Goal: Task Accomplishment & Management: Contribute content

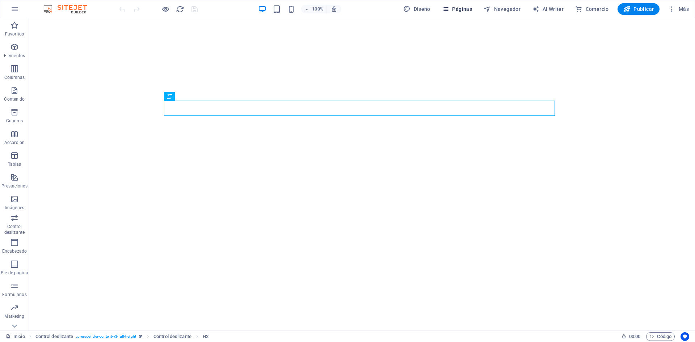
click at [449, 10] on icon "button" at bounding box center [445, 8] width 7 height 7
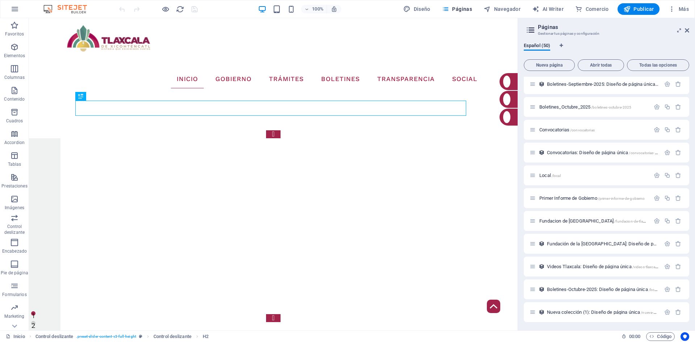
scroll to position [892, 0]
click at [163, 11] on icon "button" at bounding box center [165, 9] width 8 height 8
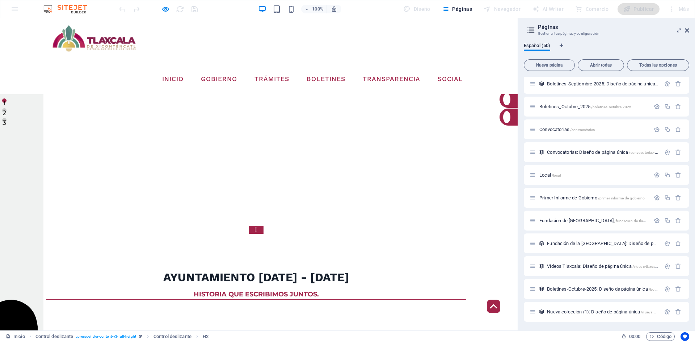
scroll to position [430, 0]
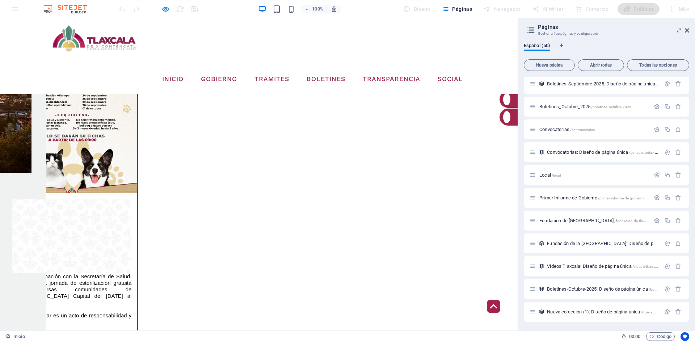
scroll to position [1226, 0]
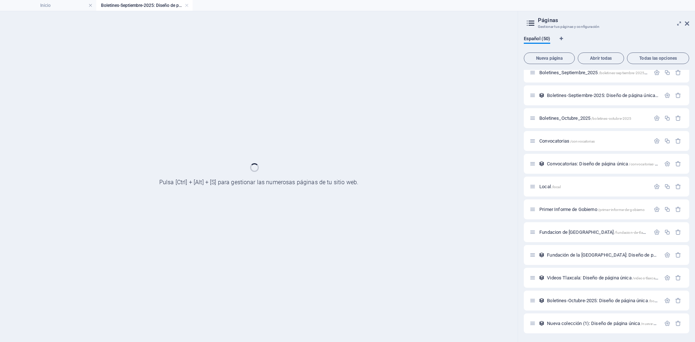
scroll to position [873, 0]
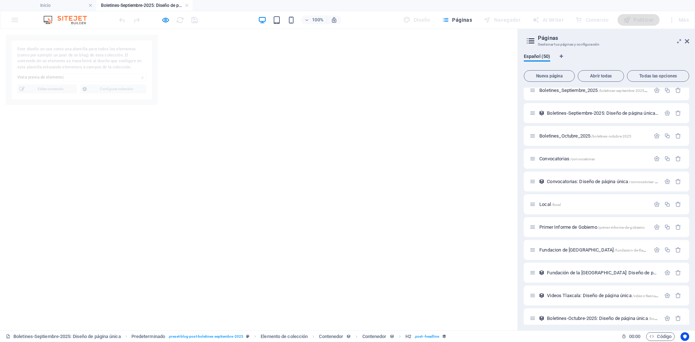
select select
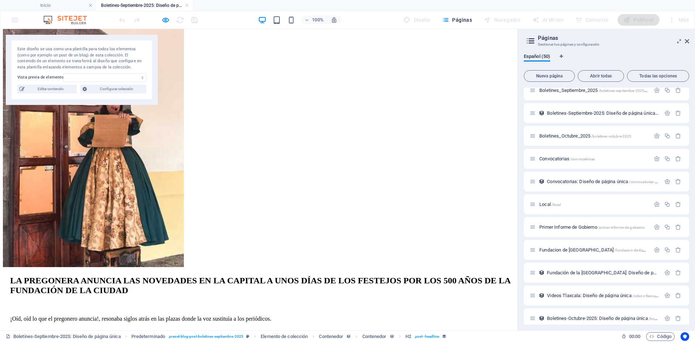
scroll to position [0, 0]
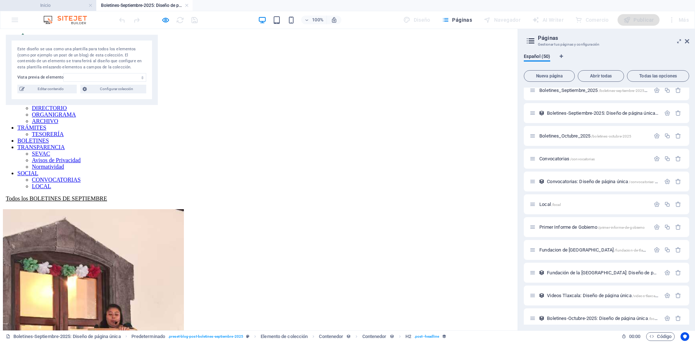
click at [65, 5] on h4 "Inicio" at bounding box center [48, 5] width 96 height 8
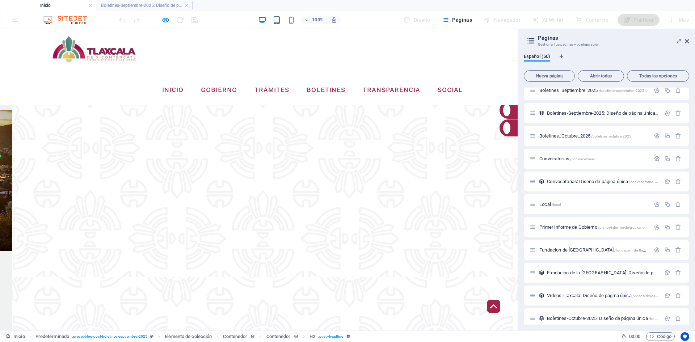
scroll to position [1205, 0]
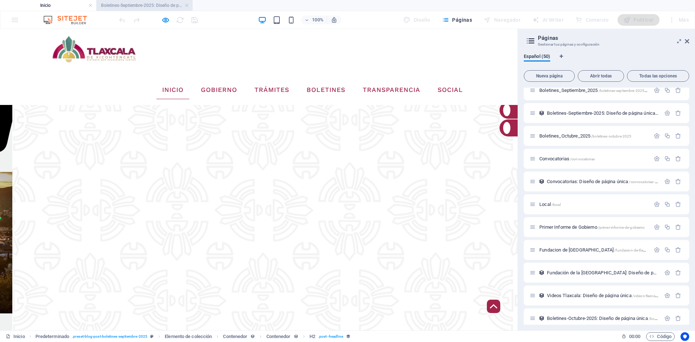
drag, startPoint x: 146, startPoint y: 6, endPoint x: 155, endPoint y: 6, distance: 8.7
click at [188, 6] on link at bounding box center [187, 5] width 4 height 7
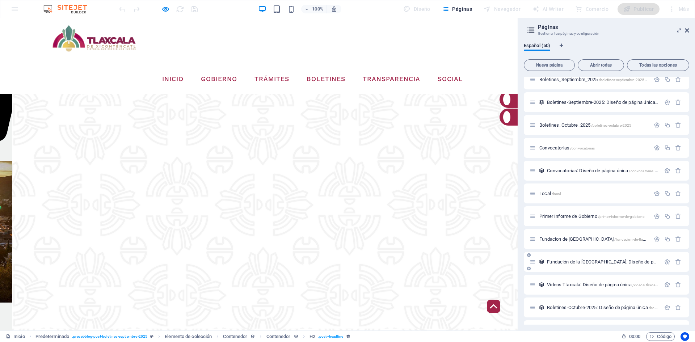
scroll to position [892, 0]
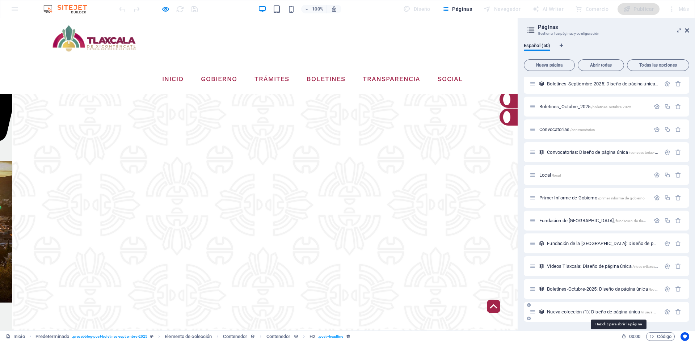
click at [592, 312] on span "Nueva colección (1): Diseño de página única /nueva-coleccion-1-elemento" at bounding box center [618, 311] width 142 height 5
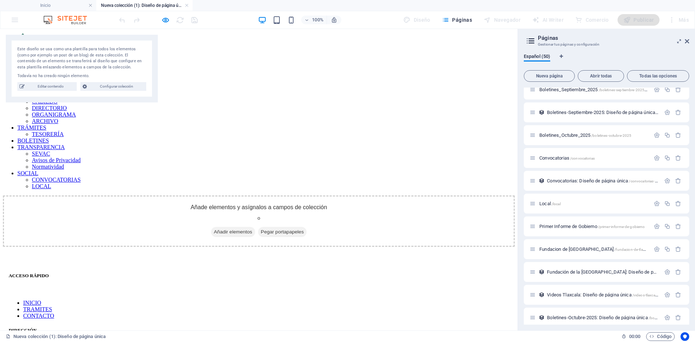
scroll to position [903, 0]
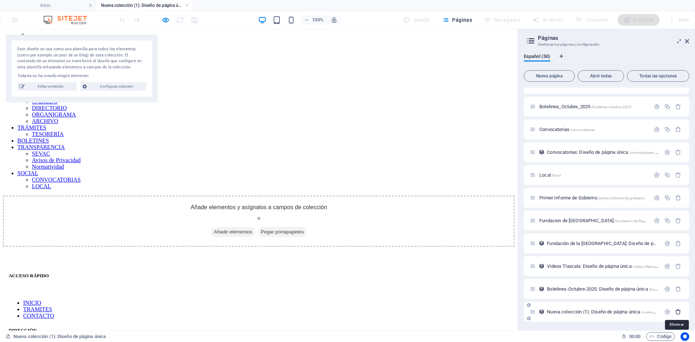
click at [677, 313] on icon "button" at bounding box center [678, 312] width 6 height 6
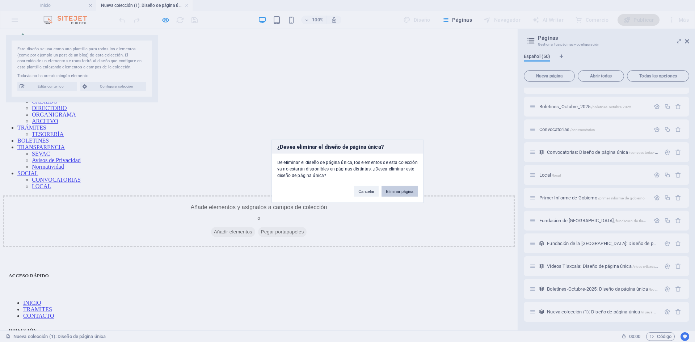
click at [390, 190] on button "Eliminar página" at bounding box center [399, 191] width 36 height 11
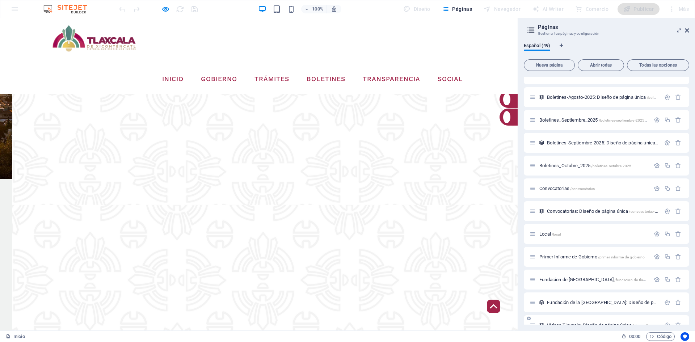
scroll to position [869, 0]
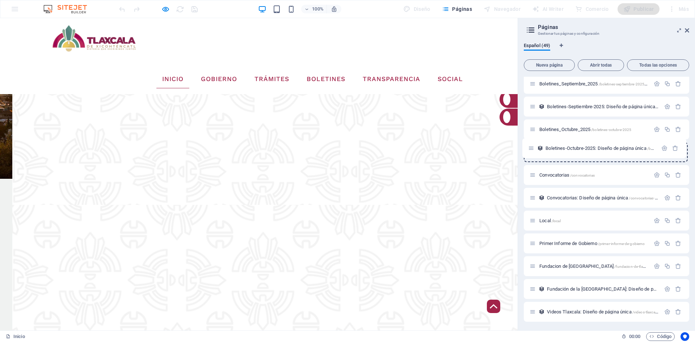
drag, startPoint x: 533, startPoint y: 312, endPoint x: 531, endPoint y: 146, distance: 165.4
click at [466, 9] on span "Páginas" at bounding box center [457, 8] width 30 height 7
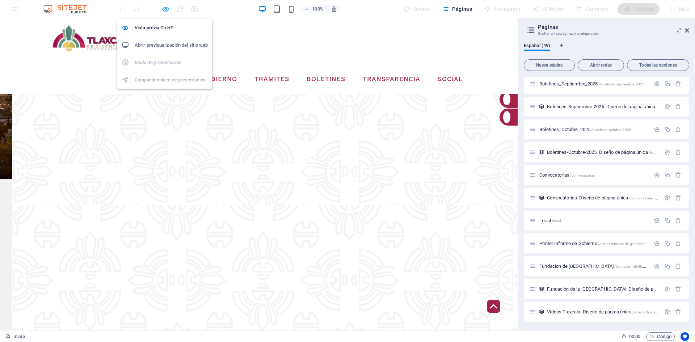
click at [164, 6] on icon "button" at bounding box center [165, 9] width 8 height 8
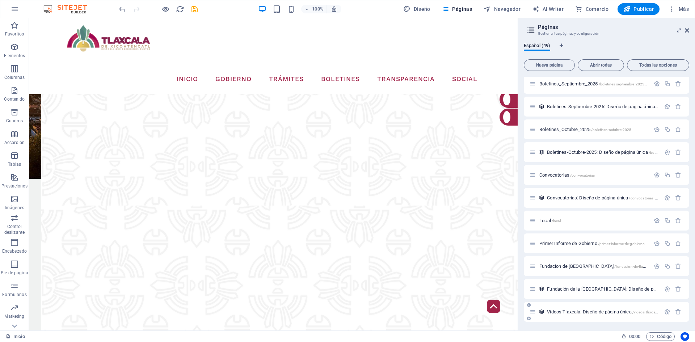
scroll to position [1405, 0]
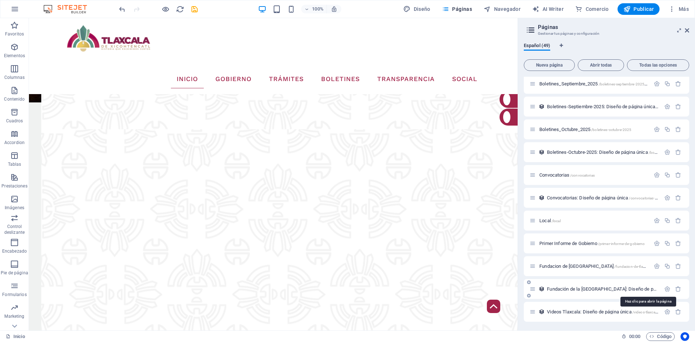
click at [575, 288] on span "Fundación de la [GEOGRAPHIC_DATA]: Diseño de página única /fundacion-de-la-ciud…" at bounding box center [649, 288] width 205 height 5
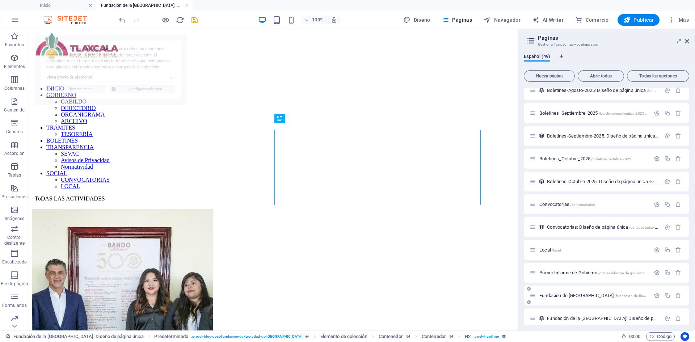
scroll to position [0, 0]
select select "68dd6579c637cfd02907f7b3"
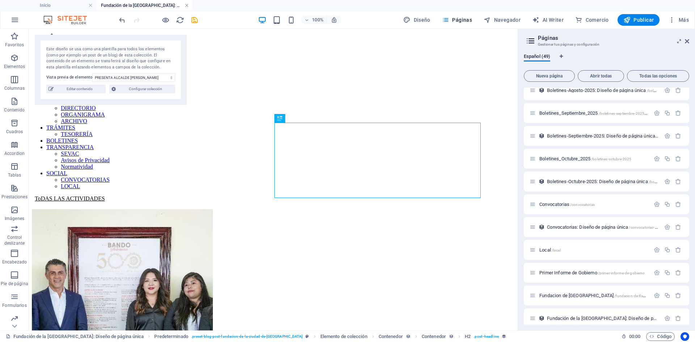
click at [185, 3] on link at bounding box center [187, 5] width 4 height 7
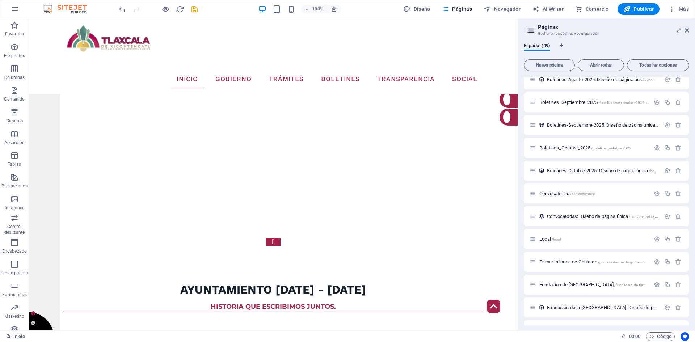
scroll to position [1529, 0]
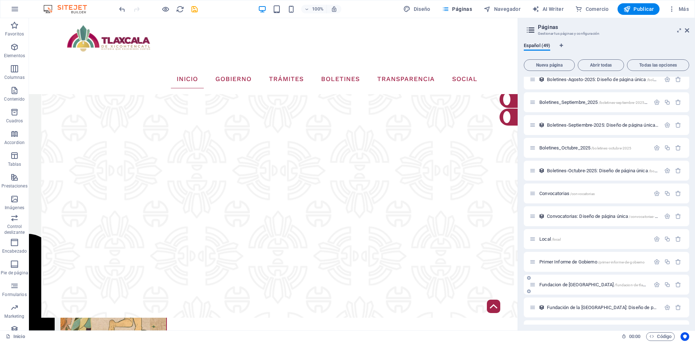
click at [561, 286] on span "Fundacion de Tlaxcala /fundacion-de-tlaxcala" at bounding box center [594, 284] width 111 height 5
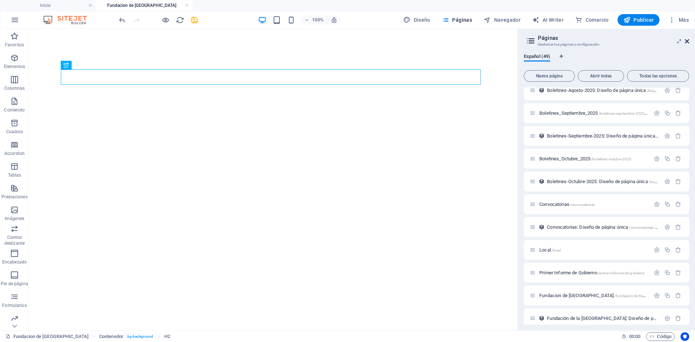
click at [689, 40] on icon at bounding box center [687, 41] width 4 height 6
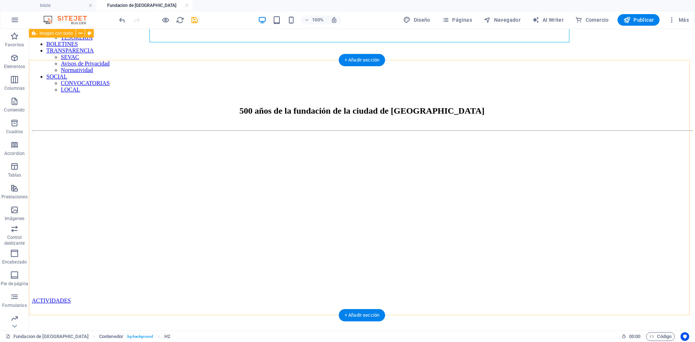
scroll to position [36, 0]
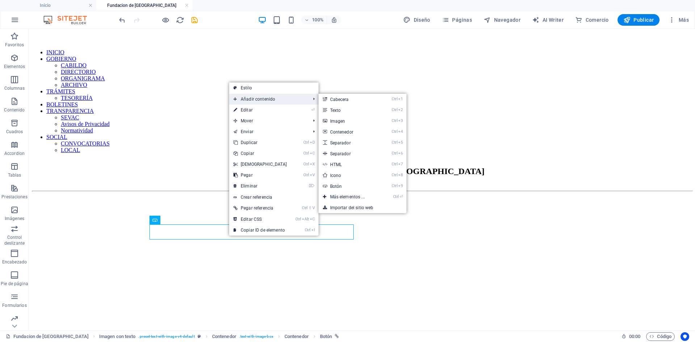
click at [288, 99] on span "Añadir contenido" at bounding box center [268, 99] width 79 height 11
drag, startPoint x: 349, startPoint y: 144, endPoint x: 192, endPoint y: 114, distance: 159.3
click at [349, 144] on link "Ctrl 5 Separador" at bounding box center [348, 142] width 61 height 11
select select "px"
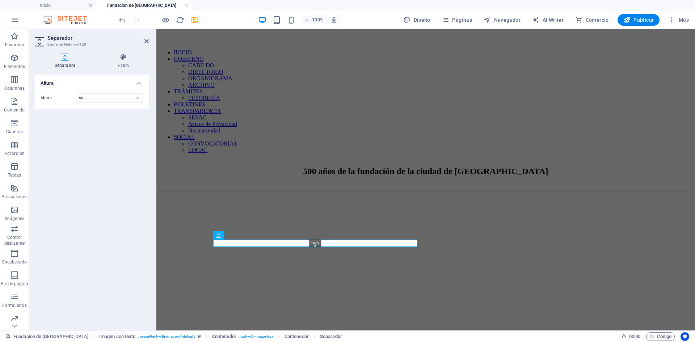
drag, startPoint x: 314, startPoint y: 258, endPoint x: 160, endPoint y: 215, distance: 160.3
click at [316, 244] on div "18px" at bounding box center [315, 243] width 204 height 7
type input "18"
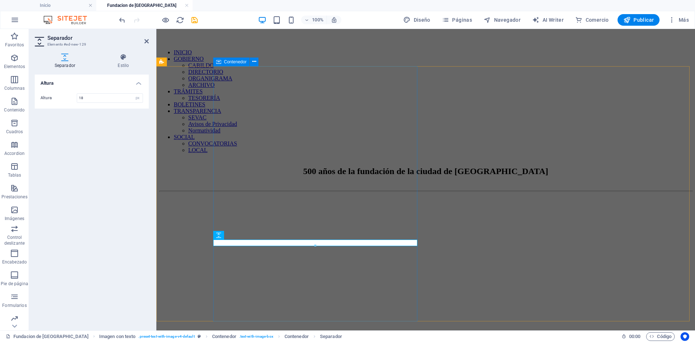
click at [316, 261] on div "ACTIVIDADES" at bounding box center [425, 286] width 533 height 170
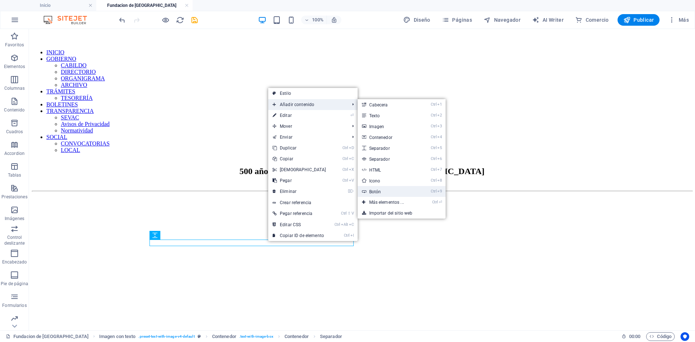
click at [390, 194] on link "Ctrl 9 Botón" at bounding box center [387, 191] width 61 height 11
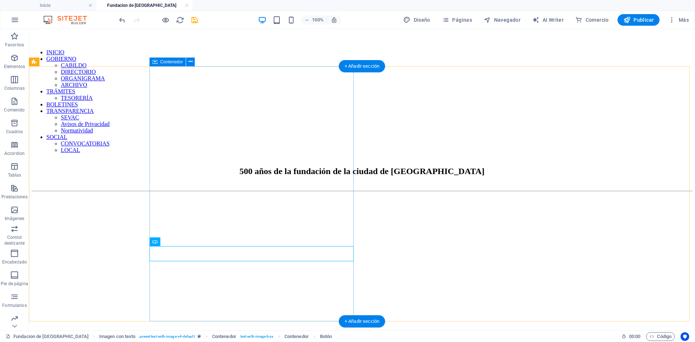
click at [251, 286] on div "ACTIVIDADES TRANSMISIONES" at bounding box center [362, 289] width 660 height 176
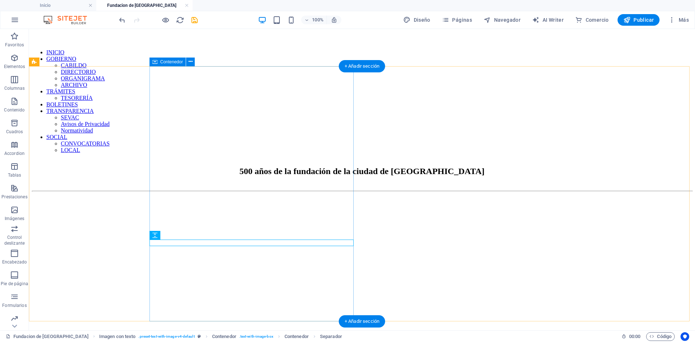
click at [288, 278] on div "ACTIVIDADES TRANSMISIONES" at bounding box center [362, 289] width 660 height 176
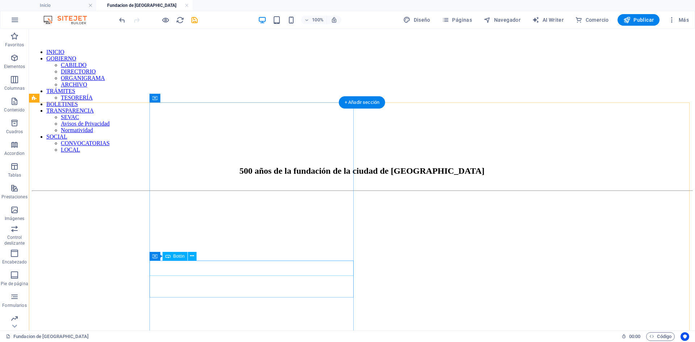
scroll to position [0, 0]
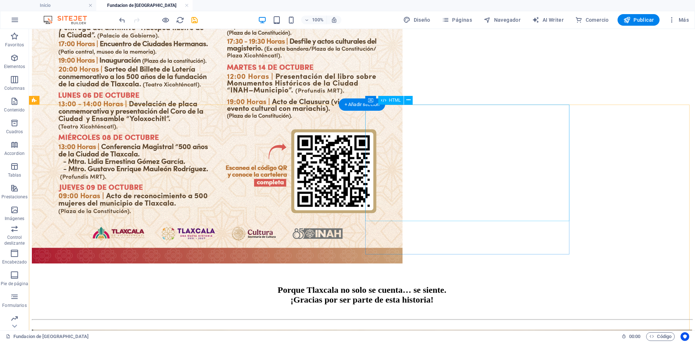
scroll to position [760, 0]
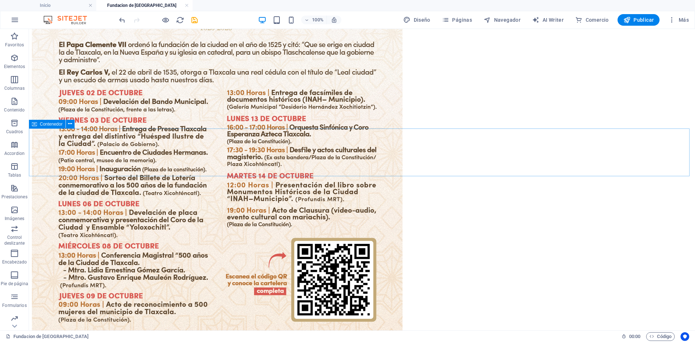
click at [33, 123] on icon at bounding box center [34, 124] width 5 height 9
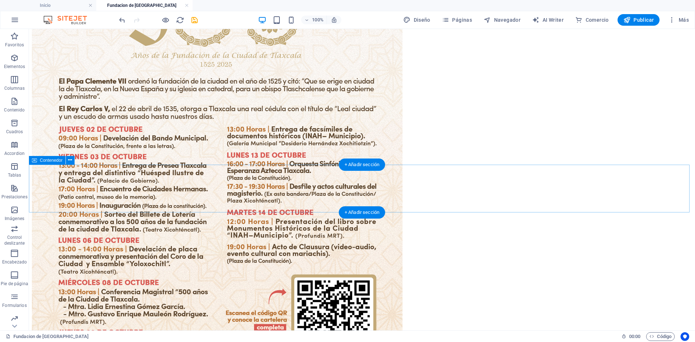
scroll to position [724, 0]
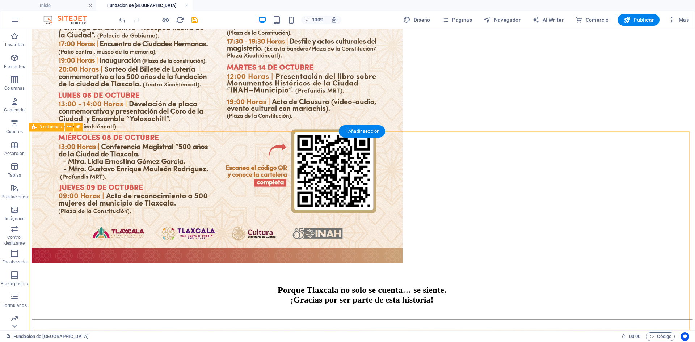
scroll to position [905, 0]
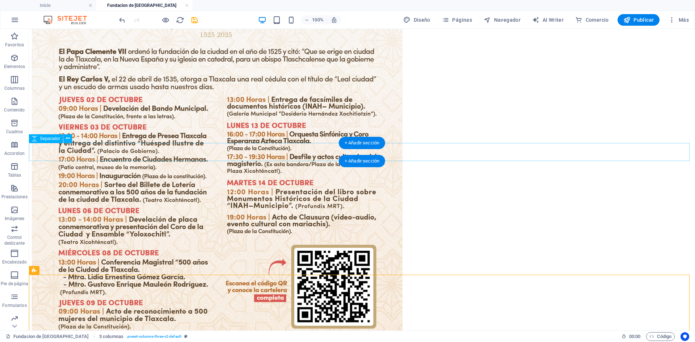
scroll to position [687, 0]
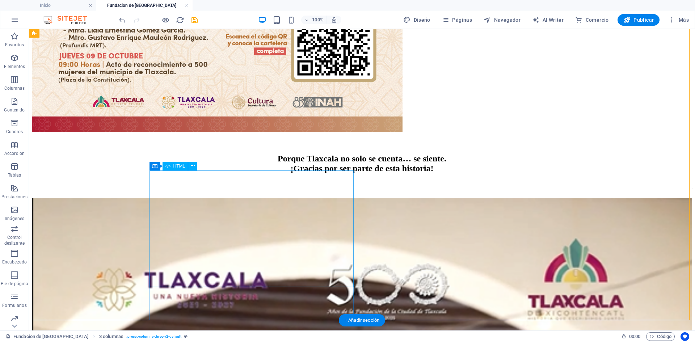
scroll to position [868, 0]
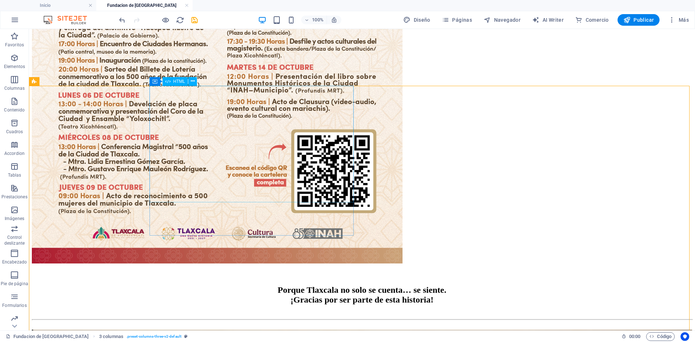
click at [180, 79] on span "HTML" at bounding box center [179, 81] width 12 height 4
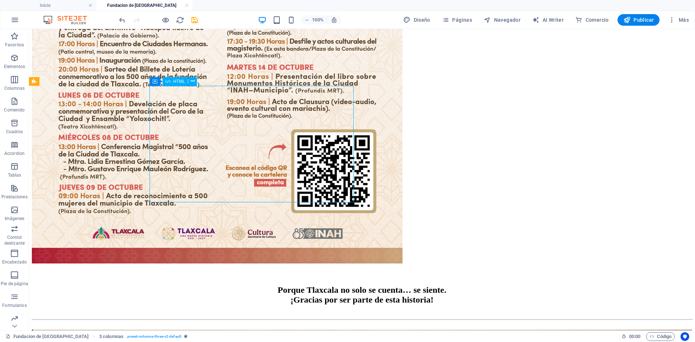
click at [180, 79] on span "HTML" at bounding box center [179, 81] width 12 height 4
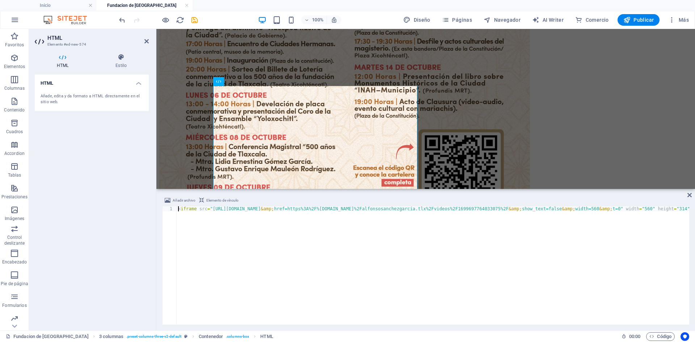
click at [257, 217] on div "< iframe src = "[URL][DOMAIN_NAME] &amp; href=https%3A%2F%[DOMAIN_NAME]%2Falfon…" at bounding box center [683, 269] width 1012 height 127
click at [257, 217] on div "< iframe src = "[URL][DOMAIN_NAME] &amp; href=https%3A%2F%[DOMAIN_NAME]%2Falfon…" at bounding box center [183, 269] width 1012 height 127
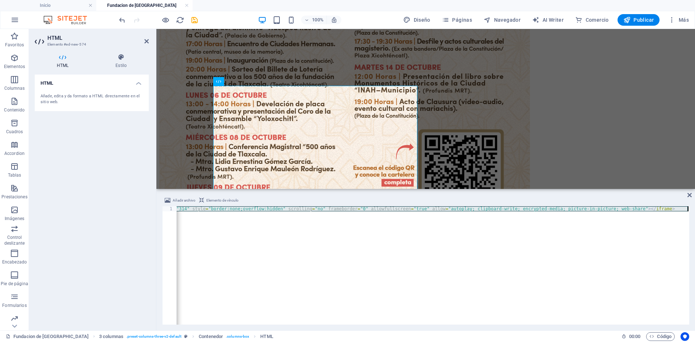
click at [257, 217] on div "< iframe src = "[URL][DOMAIN_NAME] &amp; href=https%3A%2F%[DOMAIN_NAME]%2Falfon…" at bounding box center [183, 269] width 1012 height 127
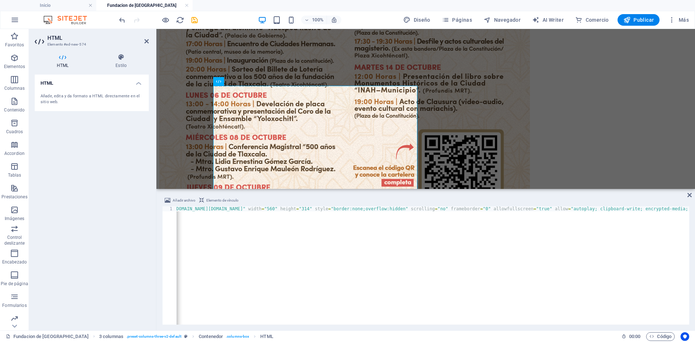
scroll to position [0, 0]
click at [689, 193] on icon at bounding box center [689, 195] width 4 height 6
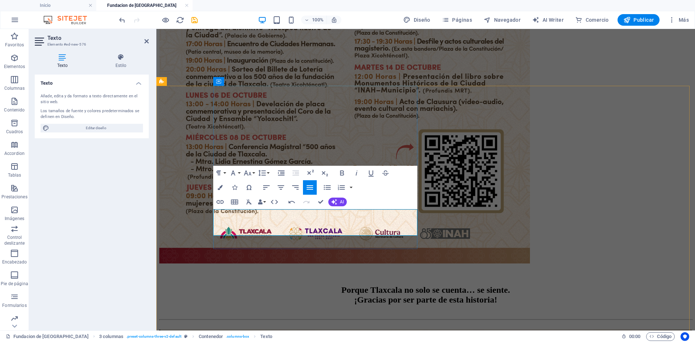
drag, startPoint x: 249, startPoint y: 220, endPoint x: 213, endPoint y: 212, distance: 36.7
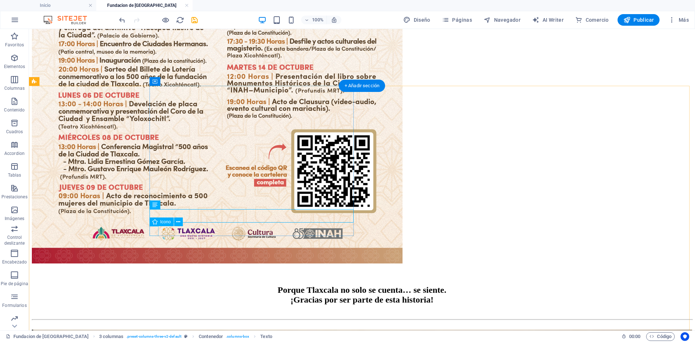
select select "xMidYMid"
select select "px"
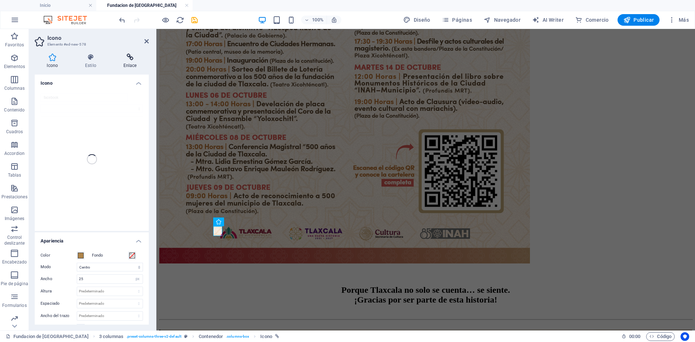
click at [129, 58] on icon at bounding box center [130, 57] width 38 height 7
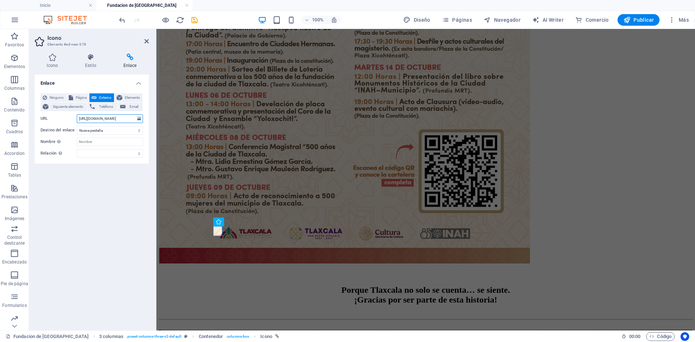
click at [104, 122] on input "[URL][DOMAIN_NAME]" at bounding box center [110, 118] width 66 height 9
paste input "[URL][DOMAIN_NAME]"
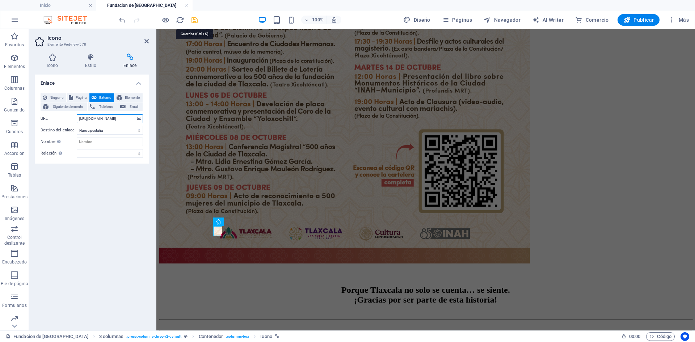
type input "[URL][DOMAIN_NAME]"
click at [192, 18] on icon "save" at bounding box center [194, 20] width 8 height 8
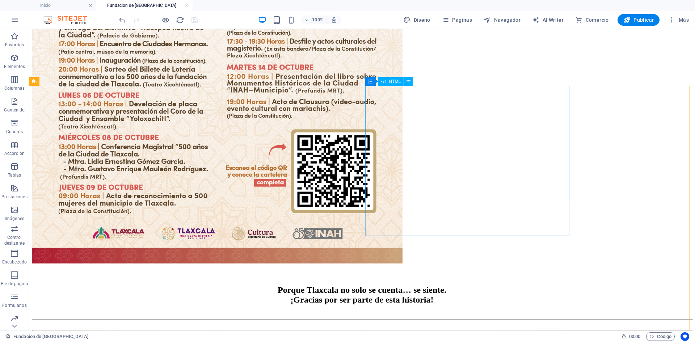
click at [398, 82] on span "HTML" at bounding box center [395, 81] width 12 height 4
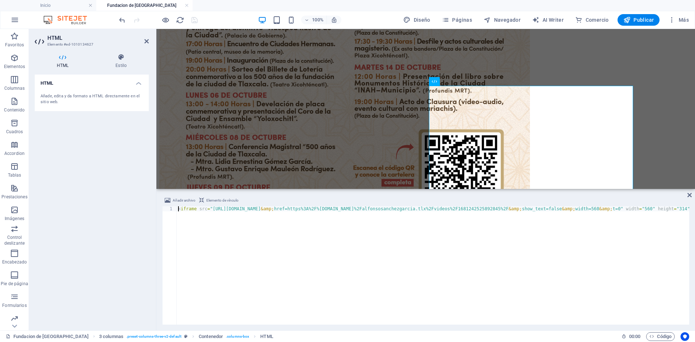
click at [293, 214] on div "< iframe src = "[URL][DOMAIN_NAME] &amp; href=https%3A%2F%[DOMAIN_NAME]%2Falfon…" at bounding box center [683, 269] width 1012 height 127
click at [293, 214] on div "< iframe src = "[URL][DOMAIN_NAME] &amp; href=https%3A%2F%[DOMAIN_NAME]%2Falfon…" at bounding box center [183, 269] width 1012 height 127
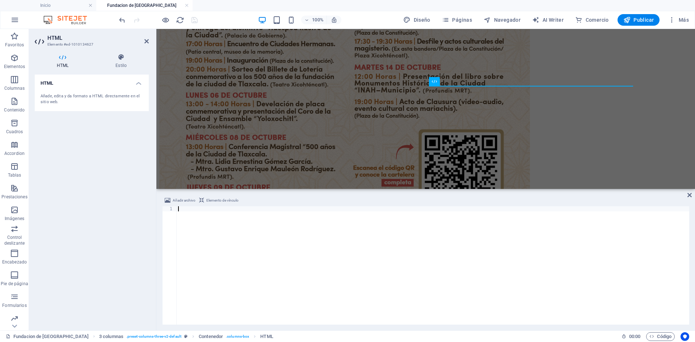
click at [293, 214] on div at bounding box center [433, 269] width 512 height 127
click at [688, 197] on icon at bounding box center [689, 195] width 4 height 6
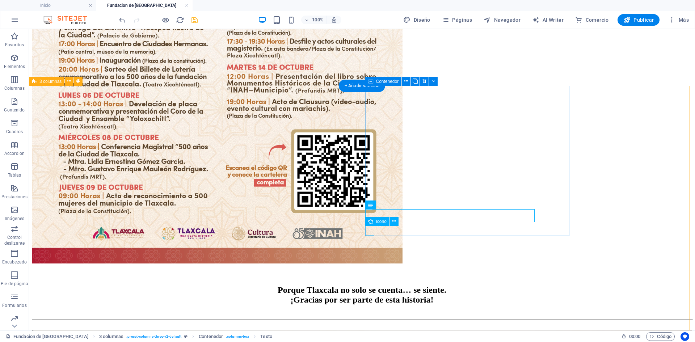
select select "xMidYMid"
select select "px"
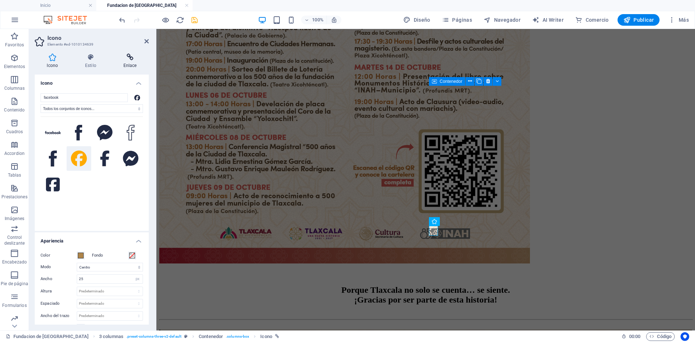
click at [129, 62] on h4 "Enlace" at bounding box center [130, 61] width 38 height 15
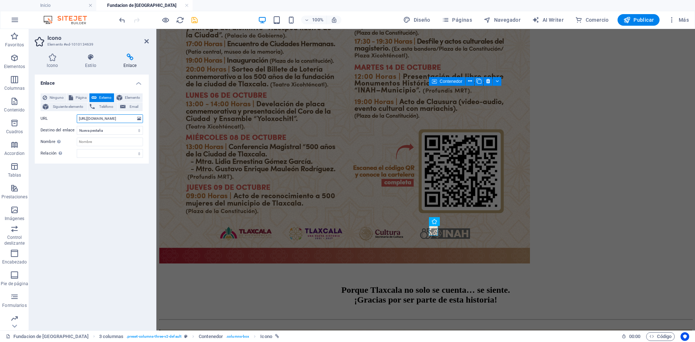
click at [96, 120] on input "[URL][DOMAIN_NAME]" at bounding box center [110, 118] width 66 height 9
click at [96, 120] on input "URL" at bounding box center [110, 118] width 66 height 9
paste input "[URL][DOMAIN_NAME]"
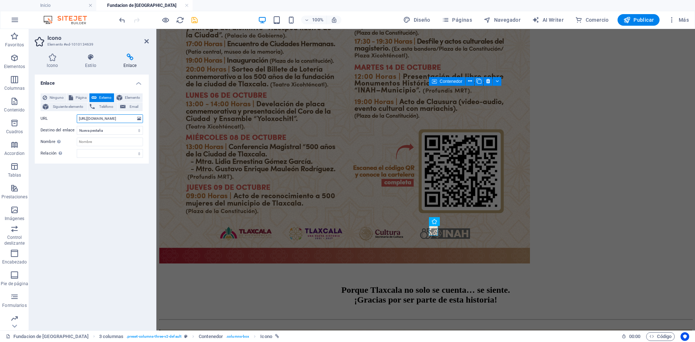
scroll to position [0, 27]
type input "[URL][DOMAIN_NAME]"
click at [191, 17] on icon "save" at bounding box center [194, 20] width 8 height 8
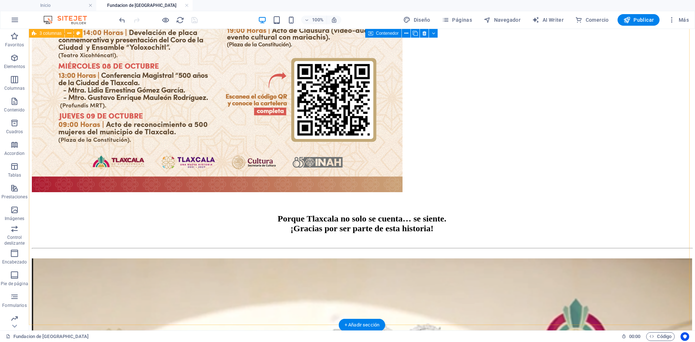
scroll to position [941, 0]
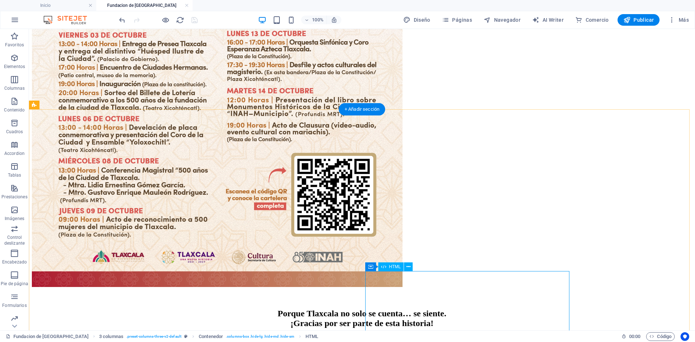
scroll to position [832, 0]
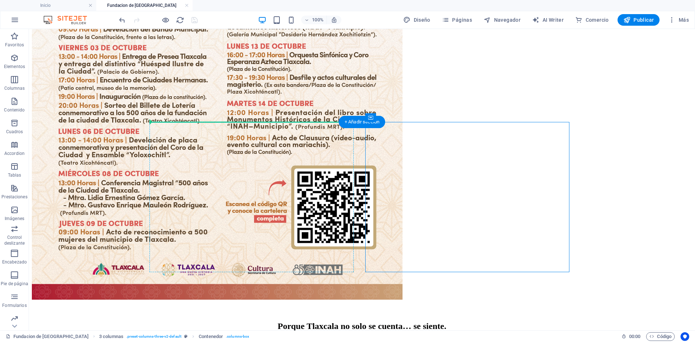
drag, startPoint x: 265, startPoint y: 118, endPoint x: 156, endPoint y: 123, distance: 109.0
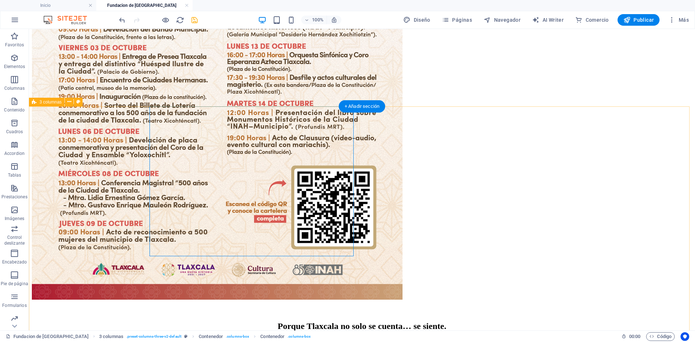
scroll to position [868, 0]
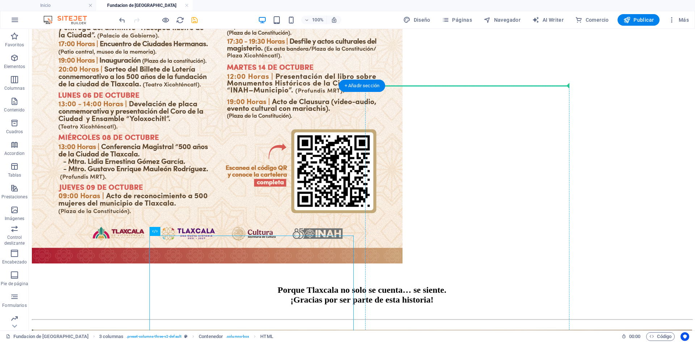
drag, startPoint x: 397, startPoint y: 147, endPoint x: 393, endPoint y: 126, distance: 21.0
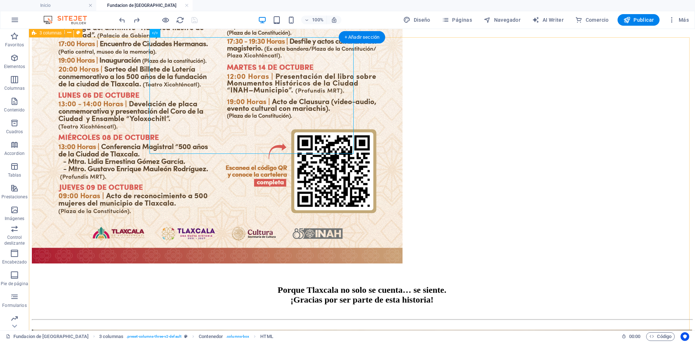
scroll to position [941, 0]
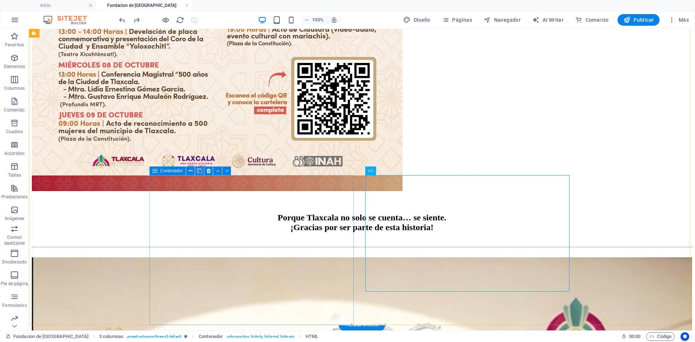
click at [179, 171] on span "Contenedor" at bounding box center [171, 171] width 23 height 4
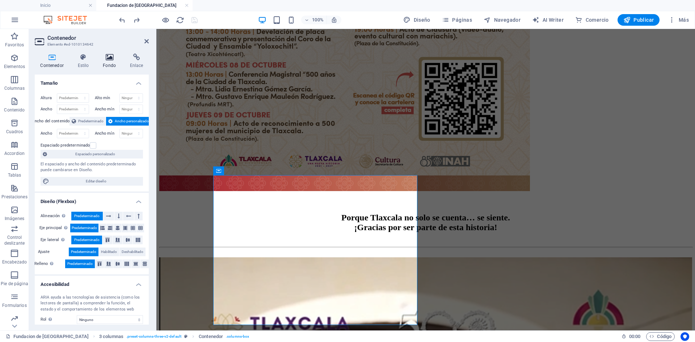
click at [110, 57] on icon at bounding box center [109, 57] width 24 height 7
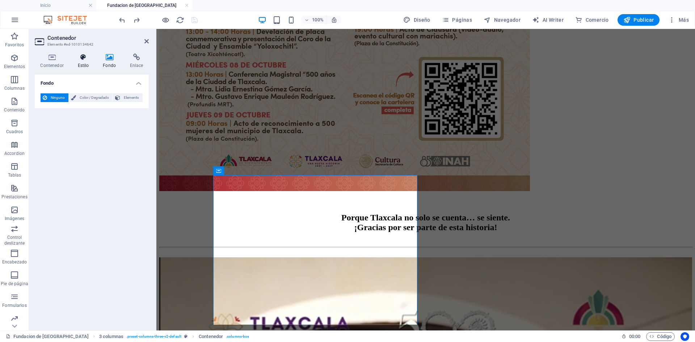
click at [86, 59] on icon at bounding box center [83, 57] width 22 height 7
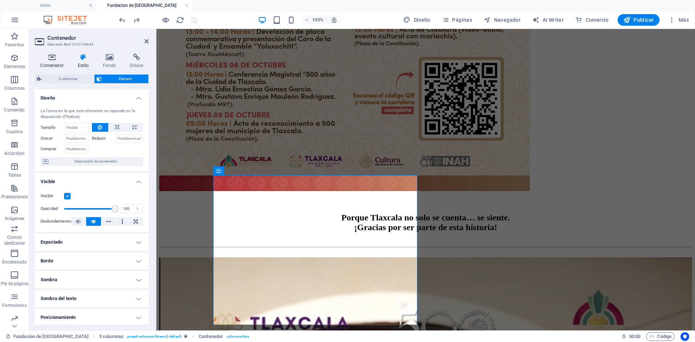
click at [50, 61] on h4 "Contenedor" at bounding box center [53, 61] width 37 height 15
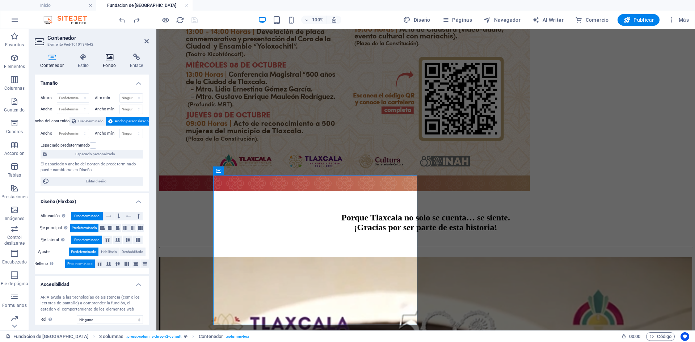
click at [106, 59] on icon at bounding box center [109, 57] width 24 height 7
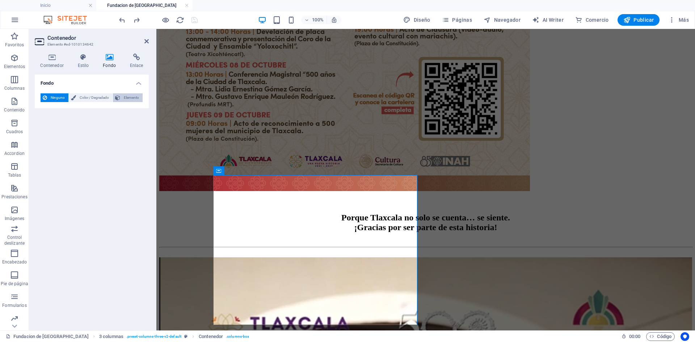
click at [125, 98] on span "Elemento" at bounding box center [131, 97] width 18 height 9
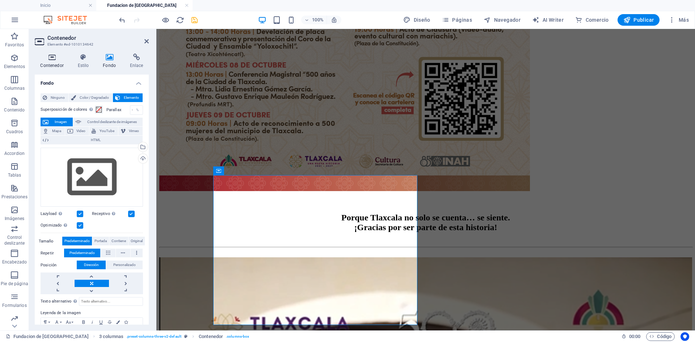
click at [54, 59] on icon at bounding box center [52, 57] width 34 height 7
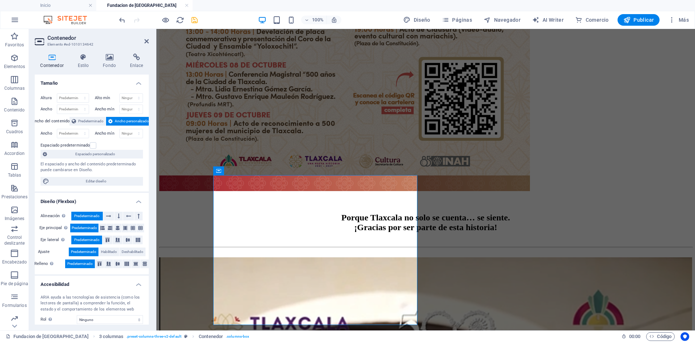
click at [52, 58] on icon at bounding box center [52, 57] width 34 height 7
click at [83, 61] on h4 "Estilo" at bounding box center [84, 61] width 25 height 15
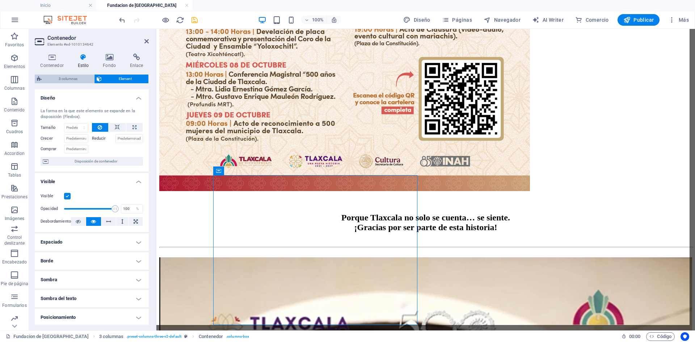
click at [74, 78] on span "3 columnas" at bounding box center [68, 79] width 48 height 9
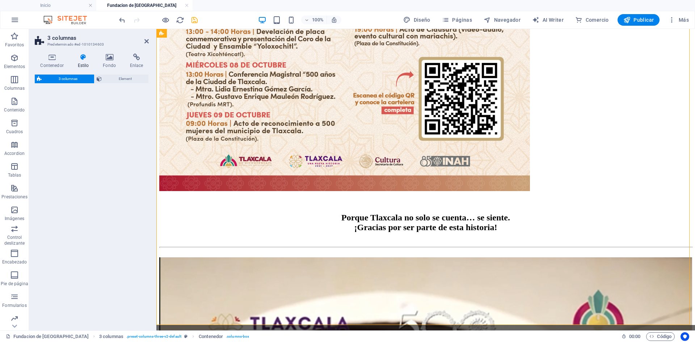
select select "rem"
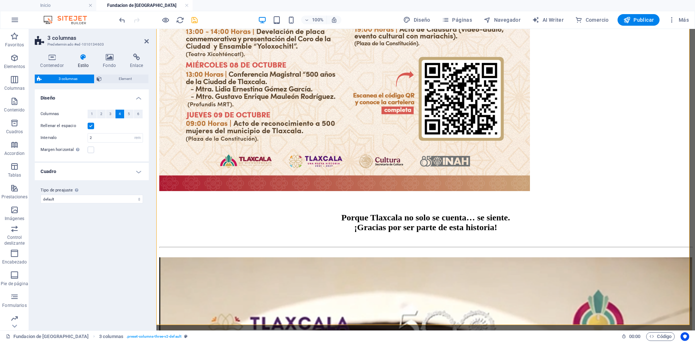
click at [90, 126] on label at bounding box center [91, 126] width 7 height 7
click at [0, 0] on input "Rellenar el espacio" at bounding box center [0, 0] width 0 height 0
click at [90, 126] on label at bounding box center [91, 126] width 7 height 7
click at [0, 0] on input "Rellenar el espacio" at bounding box center [0, 0] width 0 height 0
click at [112, 73] on div "Contenedor Estilo Fondo Enlace Tamaño Altura Predeterminado px rem % vh vw Alto…" at bounding box center [92, 189] width 114 height 271
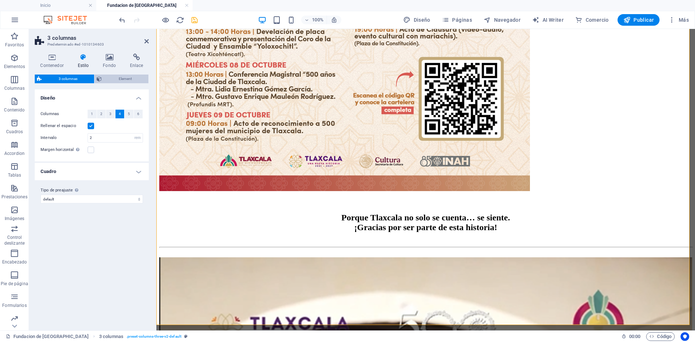
click at [111, 76] on span "Element" at bounding box center [125, 79] width 42 height 9
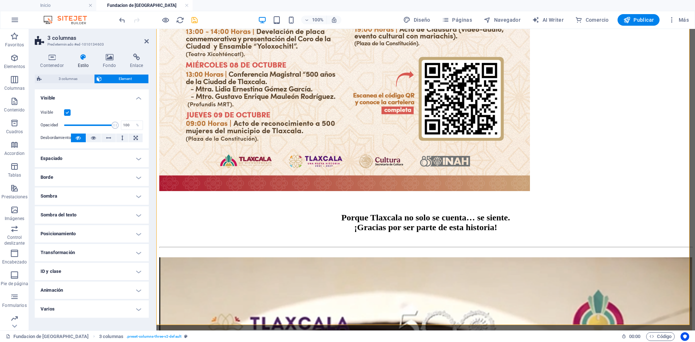
click at [69, 113] on label at bounding box center [67, 112] width 7 height 7
click at [0, 0] on input "Visible" at bounding box center [0, 0] width 0 height 0
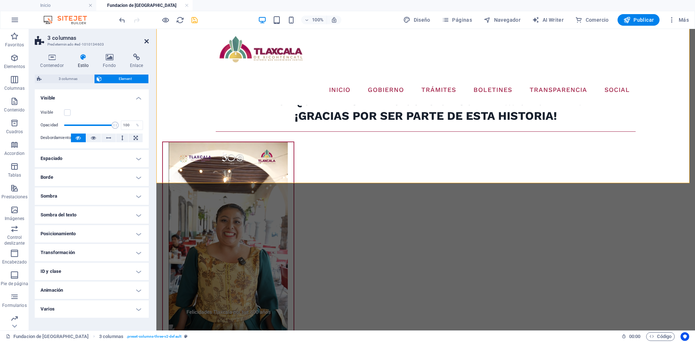
click at [145, 41] on icon at bounding box center [146, 41] width 4 height 6
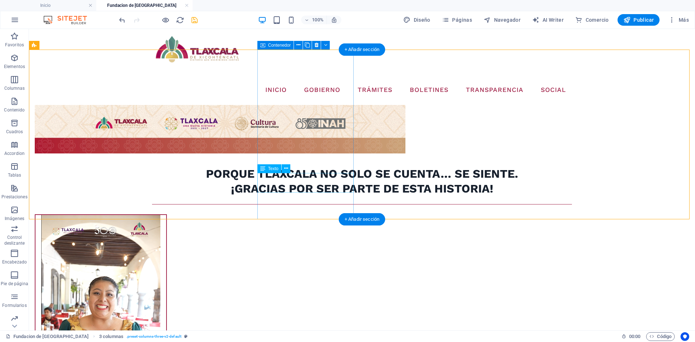
scroll to position [905, 0]
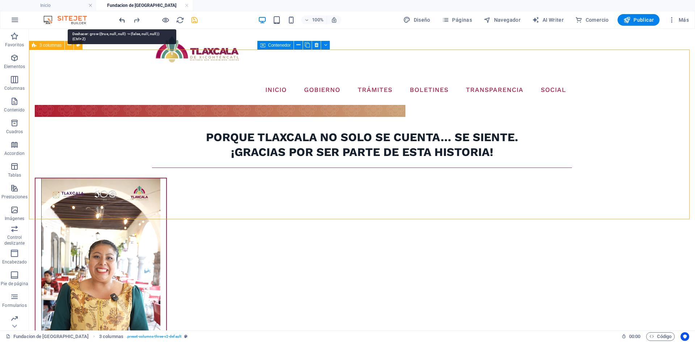
click at [122, 21] on icon "undo" at bounding box center [122, 20] width 8 height 8
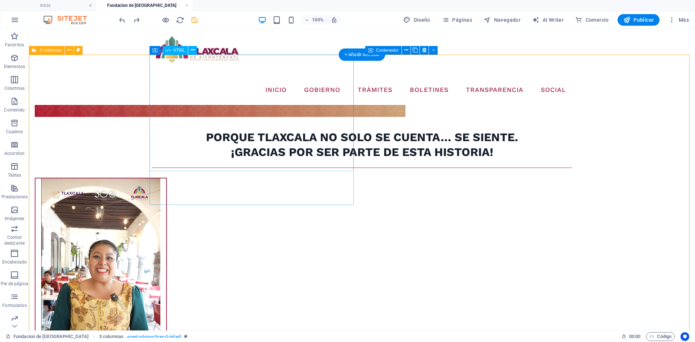
scroll to position [868, 0]
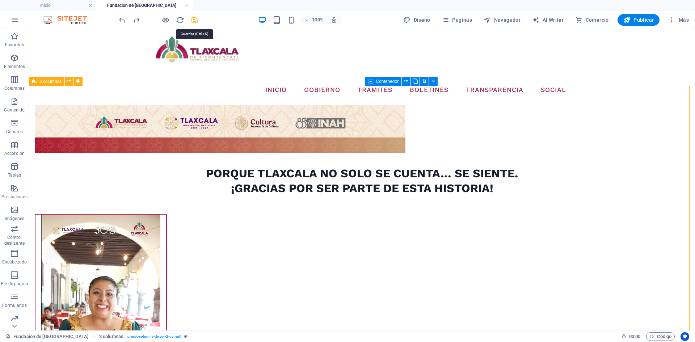
click at [197, 20] on icon "save" at bounding box center [194, 20] width 8 height 8
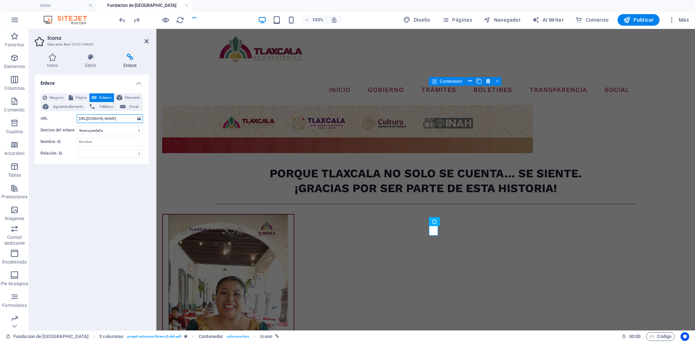
click at [122, 120] on input "[URL][DOMAIN_NAME]" at bounding box center [110, 118] width 66 height 9
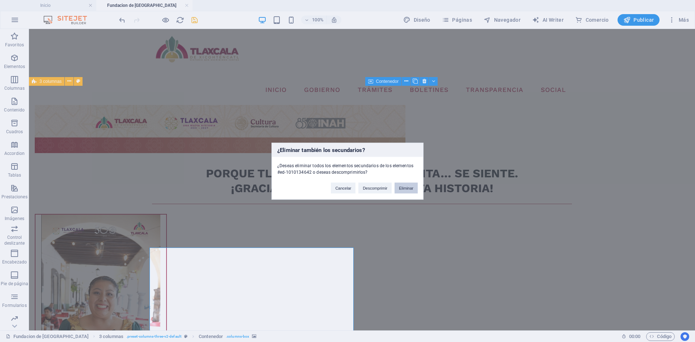
click at [401, 189] on button "Eliminar" at bounding box center [405, 187] width 23 height 11
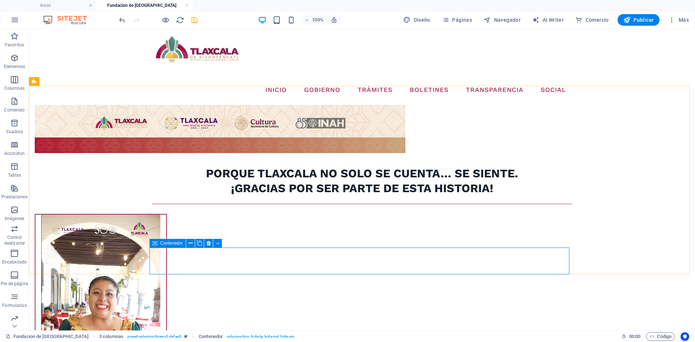
click at [156, 245] on icon at bounding box center [154, 243] width 5 height 9
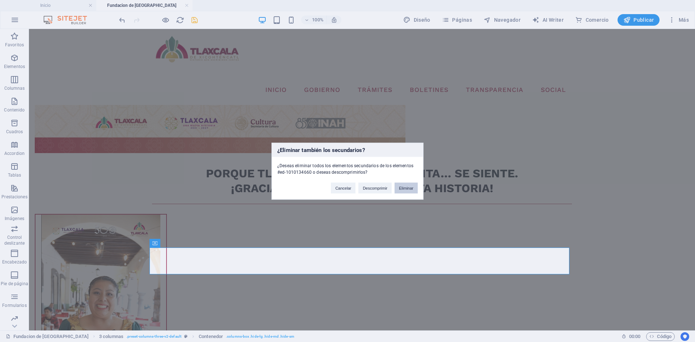
click at [411, 187] on button "Eliminar" at bounding box center [405, 187] width 23 height 11
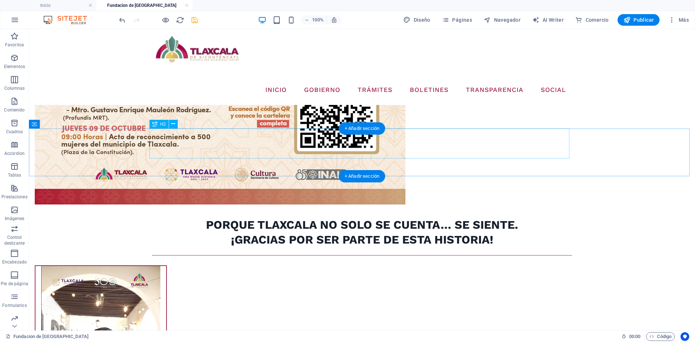
scroll to position [760, 0]
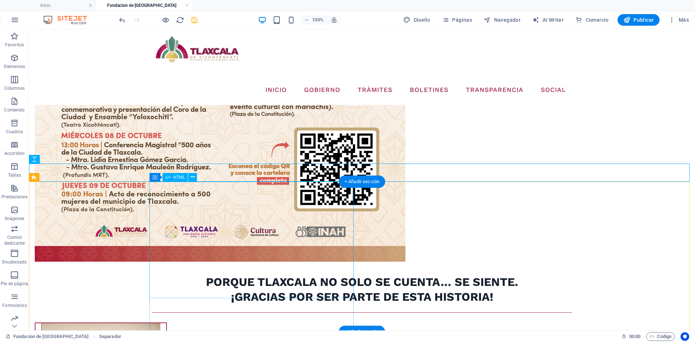
scroll to position [868, 0]
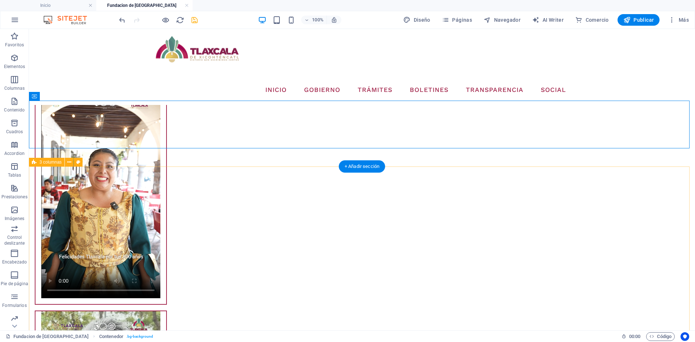
scroll to position [1013, 0]
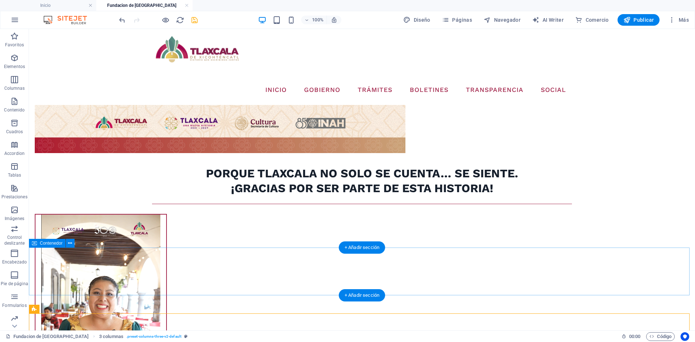
scroll to position [724, 0]
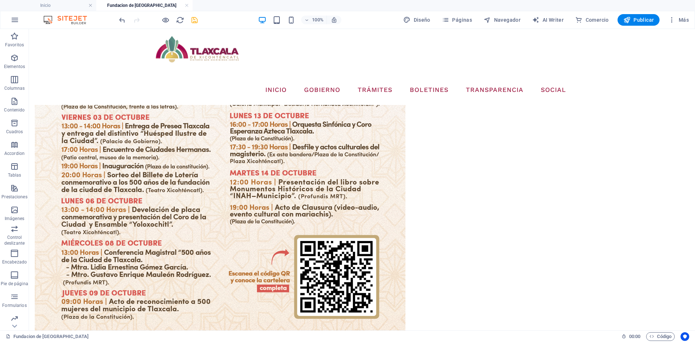
scroll to position [651, 0]
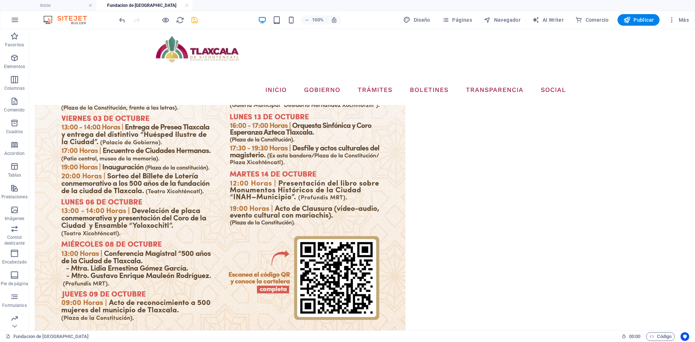
click at [189, 20] on div at bounding box center [158, 20] width 81 height 12
drag, startPoint x: 194, startPoint y: 20, endPoint x: 213, endPoint y: 33, distance: 23.0
click at [194, 20] on icon "save" at bounding box center [194, 20] width 8 height 8
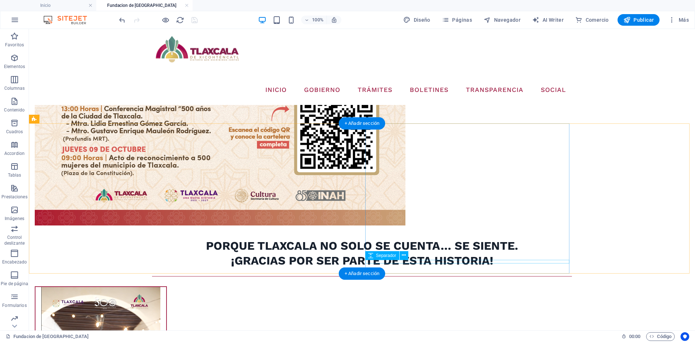
scroll to position [832, 0]
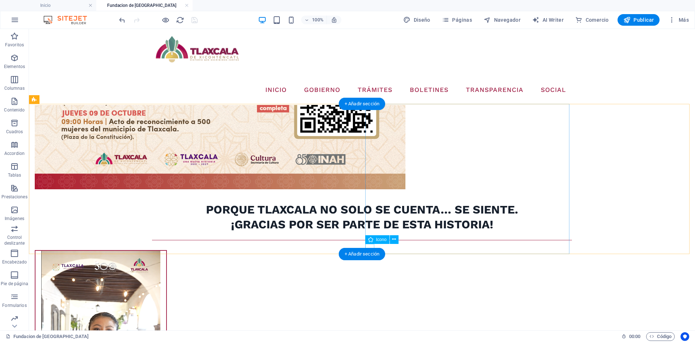
drag, startPoint x: 398, startPoint y: 277, endPoint x: 370, endPoint y: 246, distance: 41.5
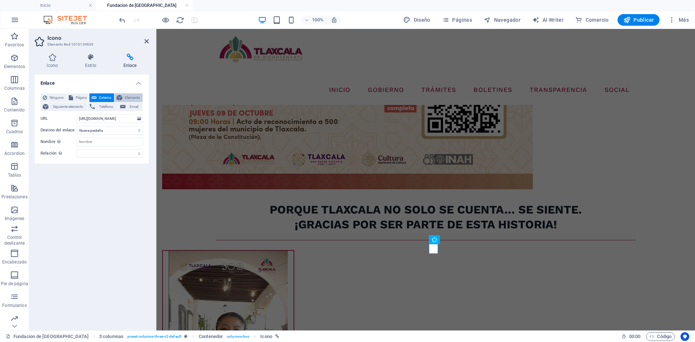
click at [131, 97] on span "Elemento" at bounding box center [132, 97] width 16 height 9
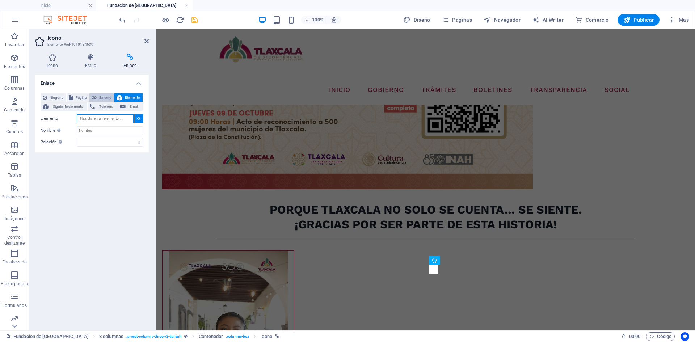
scroll to position [792, 0]
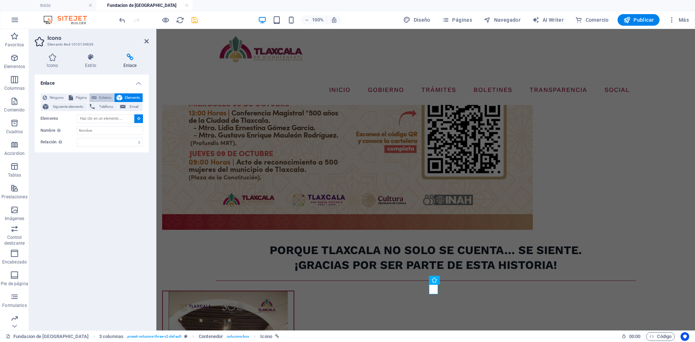
click at [98, 98] on button "Externo" at bounding box center [101, 97] width 25 height 9
select select "blank"
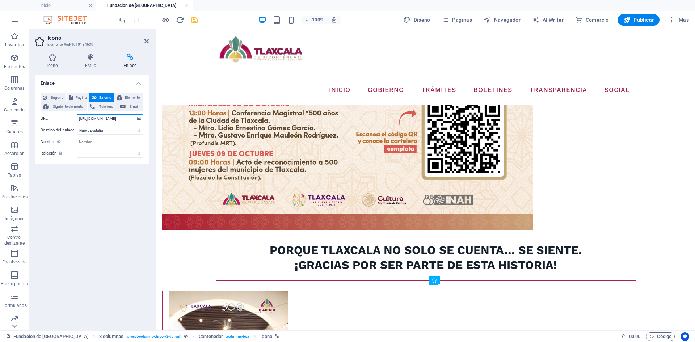
click at [100, 118] on input "[URL][DOMAIN_NAME]" at bounding box center [110, 118] width 66 height 9
click at [100, 118] on input "URL" at bounding box center [110, 118] width 66 height 9
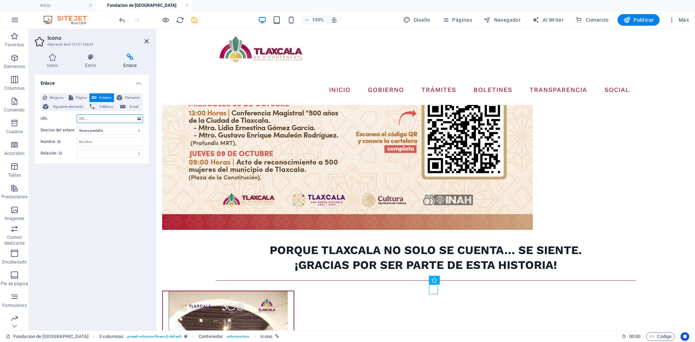
paste input "[URL][DOMAIN_NAME]"
type input "[URL][DOMAIN_NAME]"
click at [196, 18] on icon "save" at bounding box center [194, 20] width 8 height 8
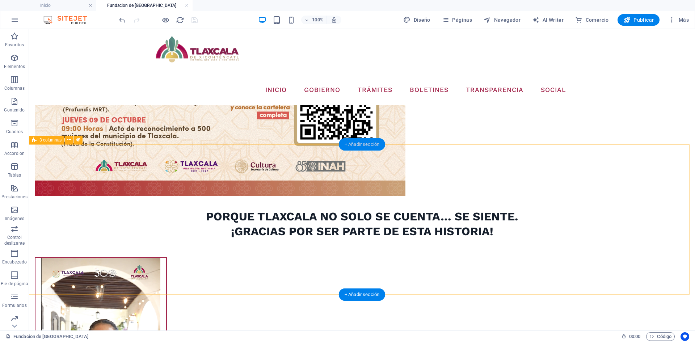
scroll to position [792, 0]
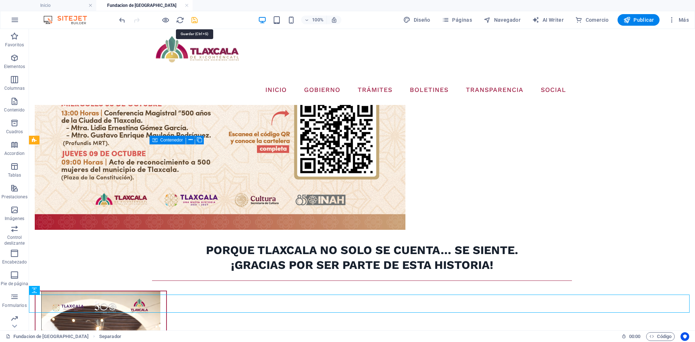
click at [196, 20] on icon "save" at bounding box center [194, 20] width 8 height 8
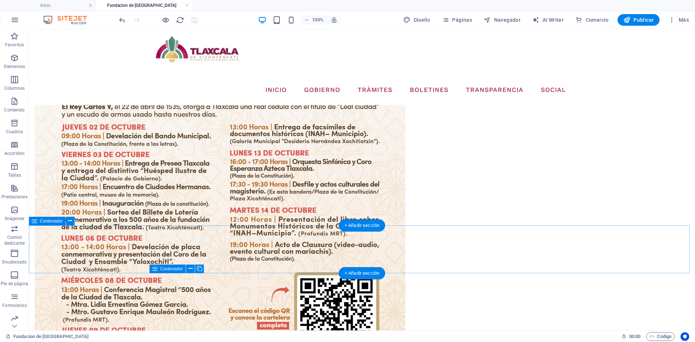
scroll to position [760, 0]
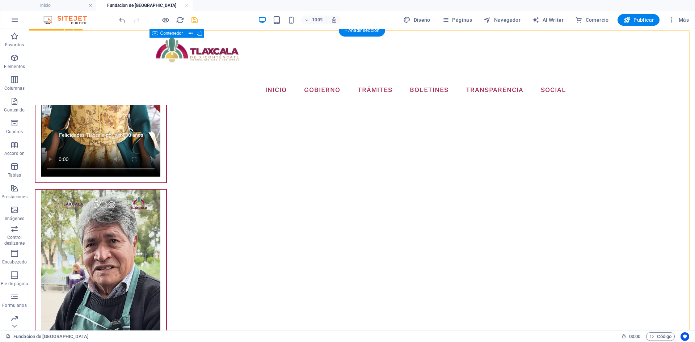
scroll to position [1122, 0]
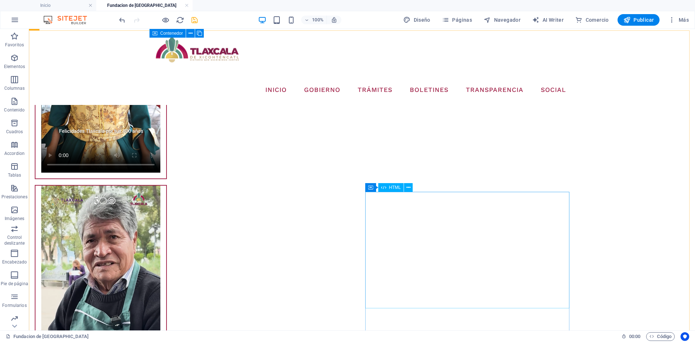
click at [391, 188] on span "HTML" at bounding box center [395, 187] width 12 height 4
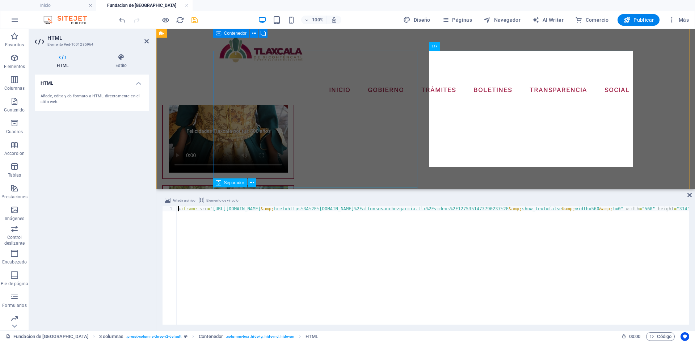
scroll to position [1263, 0]
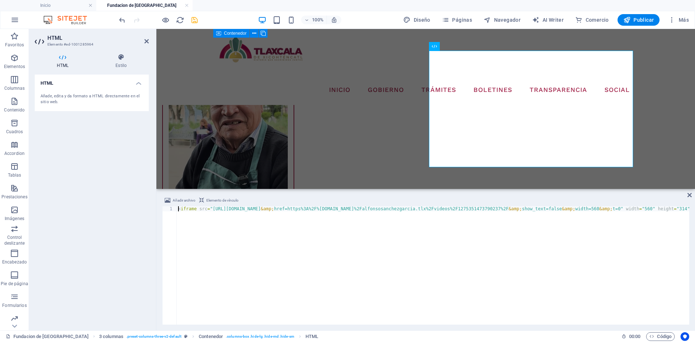
click at [422, 211] on div "< iframe src = "[URL][DOMAIN_NAME] &amp; href=https%3A%2F%[DOMAIN_NAME]%2Falfon…" at bounding box center [683, 269] width 1012 height 127
click at [422, 211] on div "< iframe src = "[URL][DOMAIN_NAME] &amp; href=https%3A%2F%[DOMAIN_NAME]%2Falfon…" at bounding box center [183, 269] width 1012 height 127
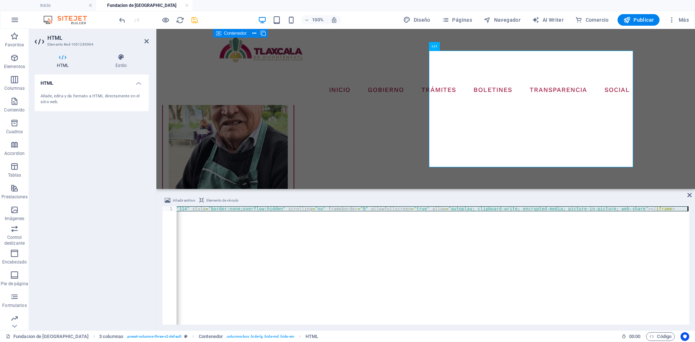
click at [422, 211] on div "< iframe src = "[URL][DOMAIN_NAME] &amp; href=https%3A%2F%[DOMAIN_NAME]%2Falfon…" at bounding box center [183, 269] width 1012 height 127
paste textarea "<iframe src="[URL][DOMAIN_NAME][DOMAIN_NAME]" width="560" height="314" style="b…"
type textarea "<iframe src="[URL][DOMAIN_NAME][DOMAIN_NAME]" width="560" height="314" style="b…"
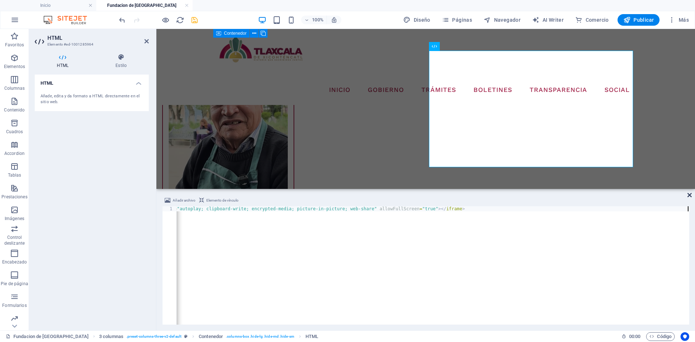
click at [687, 195] on icon at bounding box center [689, 195] width 4 height 6
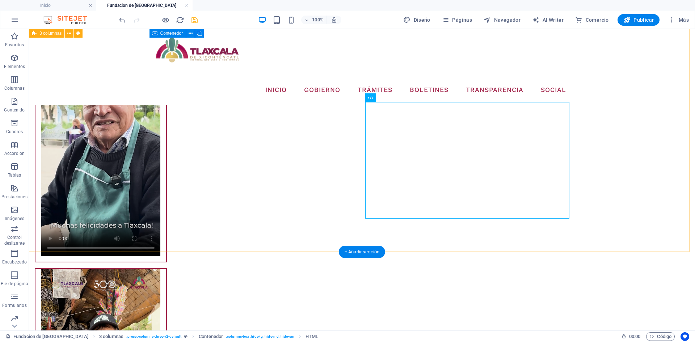
scroll to position [1190, 0]
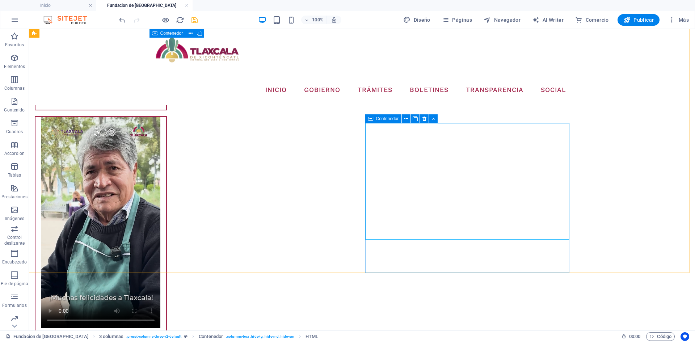
click at [371, 118] on icon at bounding box center [370, 118] width 5 height 9
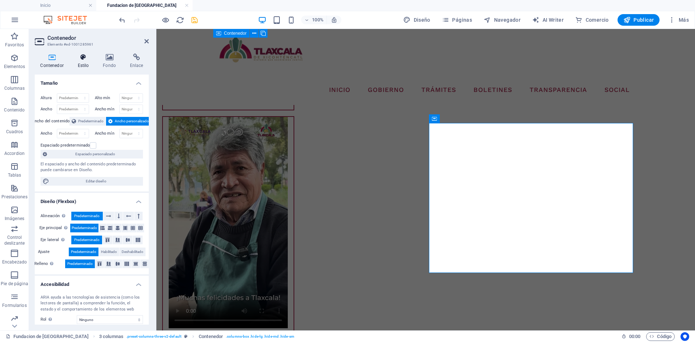
click at [85, 58] on icon at bounding box center [83, 57] width 22 height 7
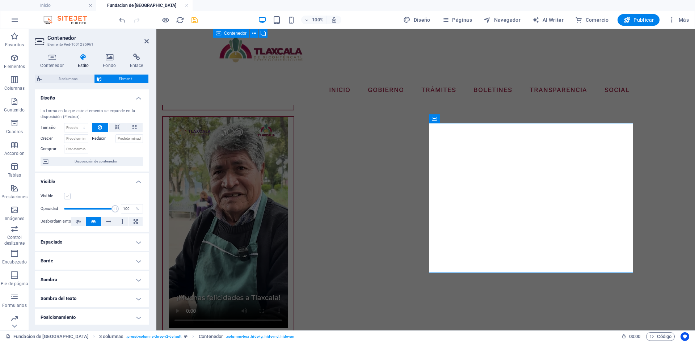
click at [68, 196] on label at bounding box center [67, 196] width 7 height 7
click at [0, 0] on input "Visible" at bounding box center [0, 0] width 0 height 0
click at [145, 40] on icon at bounding box center [146, 41] width 4 height 6
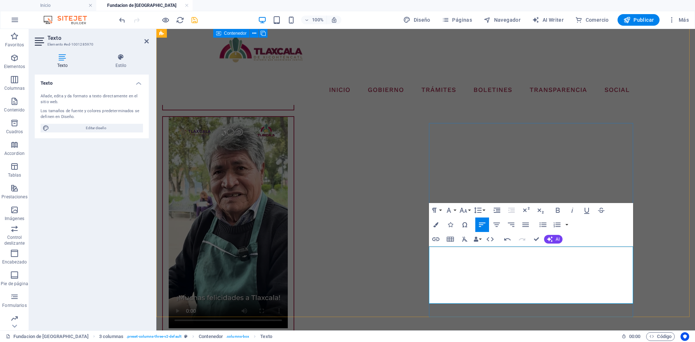
drag, startPoint x: 510, startPoint y: 287, endPoint x: 429, endPoint y: 259, distance: 85.4
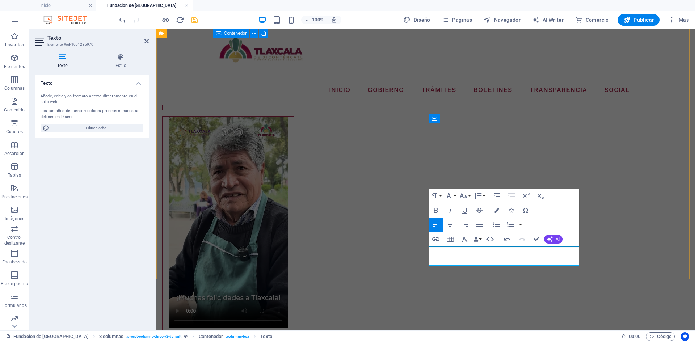
drag, startPoint x: 537, startPoint y: 261, endPoint x: 486, endPoint y: 250, distance: 52.2
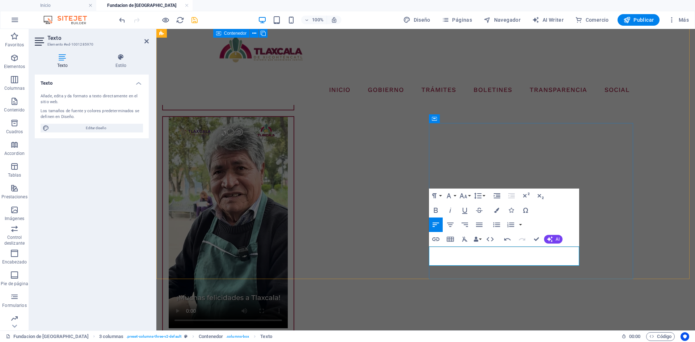
drag, startPoint x: 429, startPoint y: 250, endPoint x: 579, endPoint y: 261, distance: 149.8
click at [481, 194] on icon "button" at bounding box center [477, 195] width 9 height 9
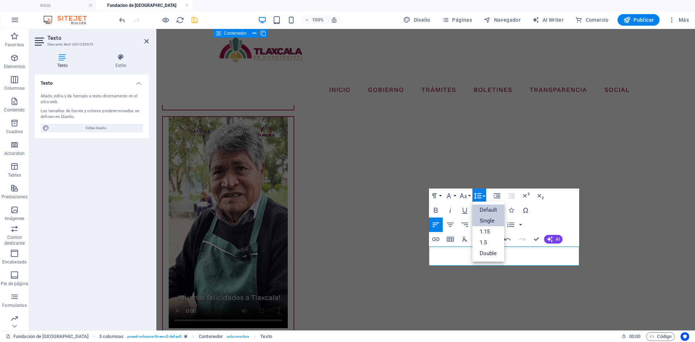
click at [488, 219] on link "Single" at bounding box center [488, 220] width 32 height 11
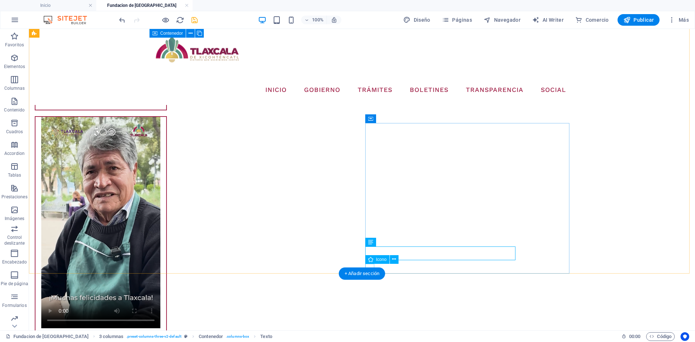
select select "xMidYMid"
select select "px"
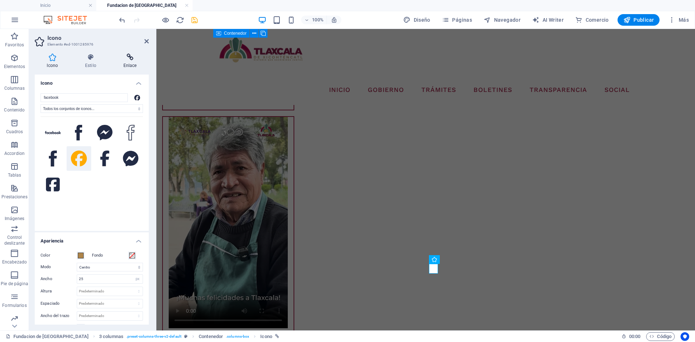
click at [132, 56] on icon at bounding box center [130, 57] width 38 height 7
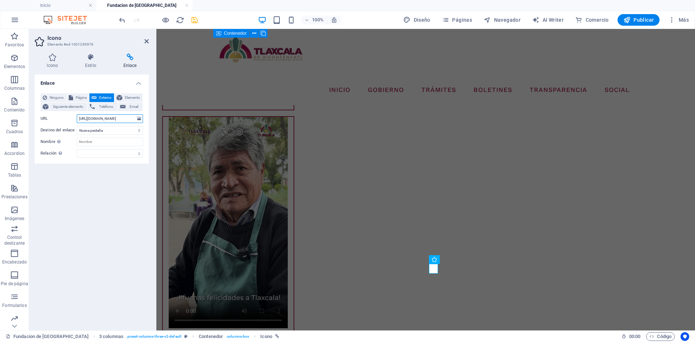
click at [107, 120] on input "[URL][DOMAIN_NAME]" at bounding box center [110, 118] width 66 height 9
click at [109, 121] on input "URL" at bounding box center [110, 118] width 66 height 9
paste input "[URL][DOMAIN_NAME]"
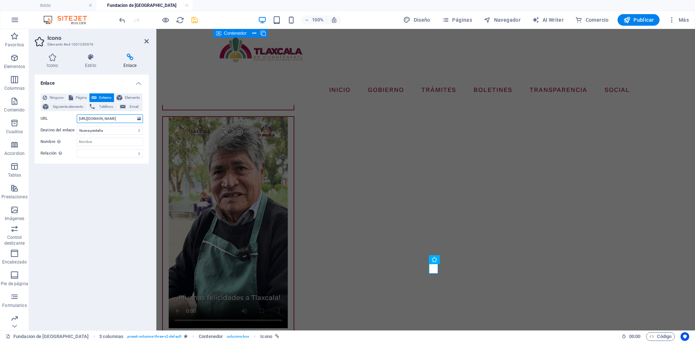
scroll to position [0, 27]
type input "[URL][DOMAIN_NAME]"
click at [192, 19] on icon "save" at bounding box center [194, 20] width 8 height 8
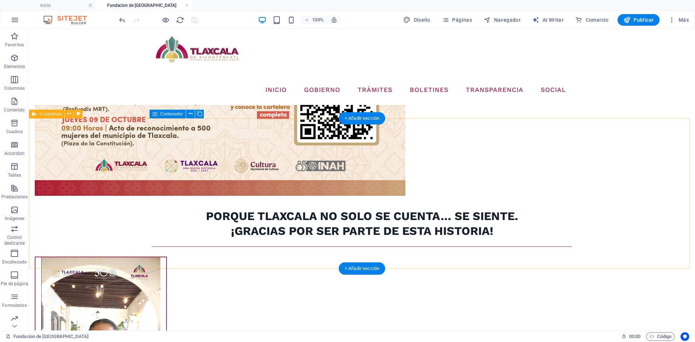
scroll to position [796, 0]
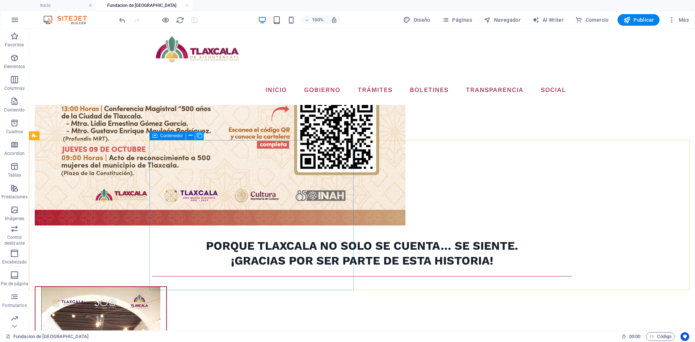
click at [202, 135] on icon at bounding box center [199, 136] width 5 height 8
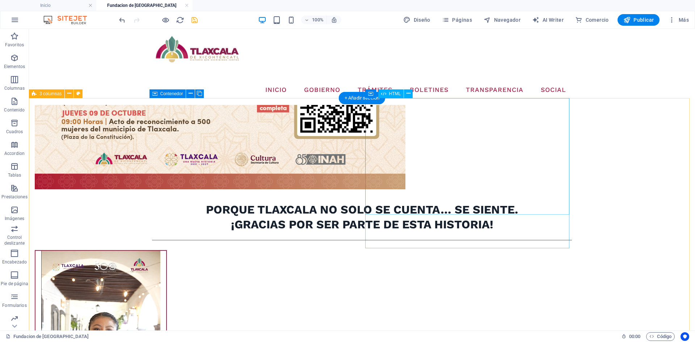
scroll to position [868, 0]
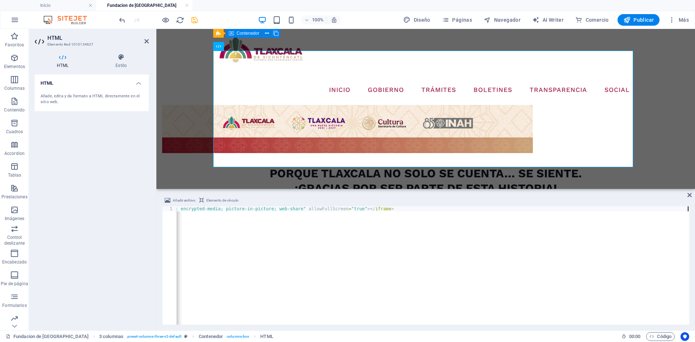
scroll to position [1047, 0]
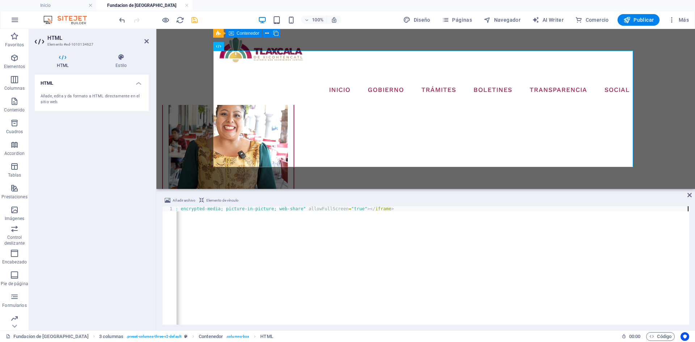
click at [326, 213] on div "< iframe src = "[URL][DOMAIN_NAME][DOMAIN_NAME]" width = "560" height = "314" s…" at bounding box center [174, 270] width 1029 height 128
click at [326, 213] on div "< iframe src = "[URL][DOMAIN_NAME][DOMAIN_NAME]" width = "560" height = "314" s…" at bounding box center [174, 269] width 1029 height 127
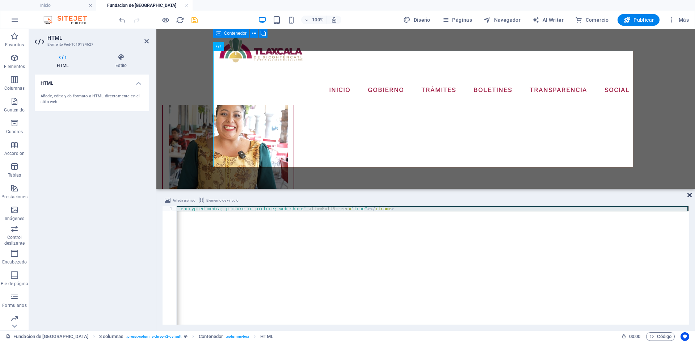
drag, startPoint x: 689, startPoint y: 196, endPoint x: 658, endPoint y: 167, distance: 42.5
click at [689, 196] on icon at bounding box center [689, 195] width 4 height 6
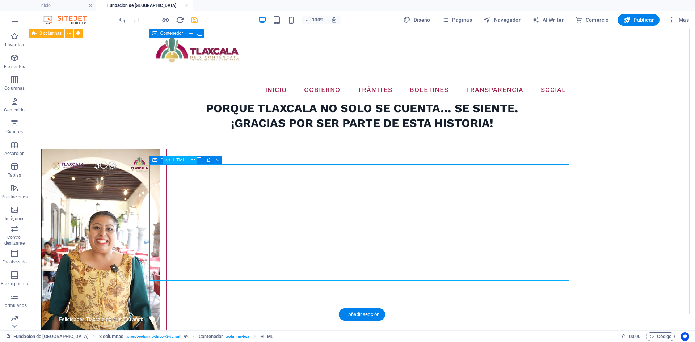
scroll to position [902, 0]
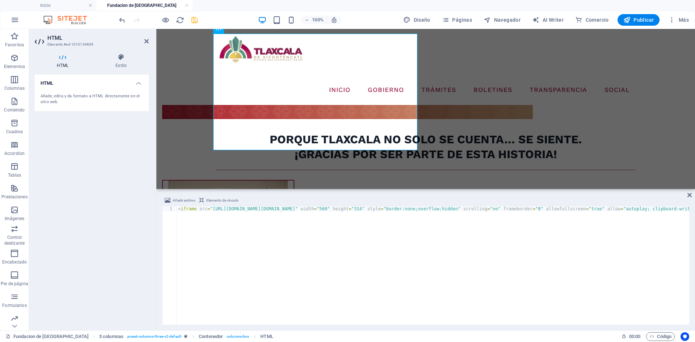
click at [269, 209] on div "< iframe src = "[URL][DOMAIN_NAME][DOMAIN_NAME]" width = "560" height = "314" s…" at bounding box center [691, 269] width 1029 height 127
type textarea "<iframe src="[URL][DOMAIN_NAME][DOMAIN_NAME]" width="560" height="314" style="b…"
click at [269, 209] on div "< iframe src = "[URL][DOMAIN_NAME][DOMAIN_NAME]" width = "560" height = "314" s…" at bounding box center [691, 269] width 1029 height 127
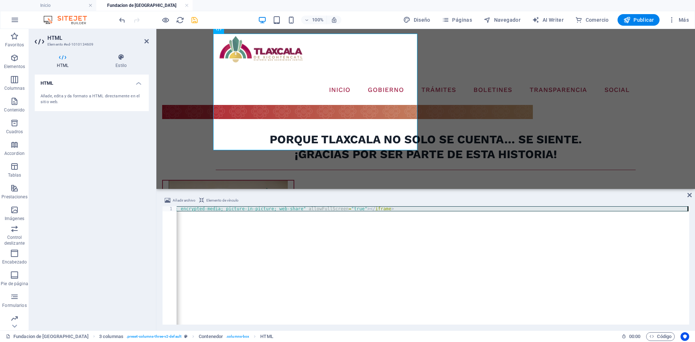
scroll to position [0, 517]
click at [269, 209] on div "< iframe src = "[URL][DOMAIN_NAME][DOMAIN_NAME]" width = "560" height = "314" s…" at bounding box center [174, 269] width 1029 height 127
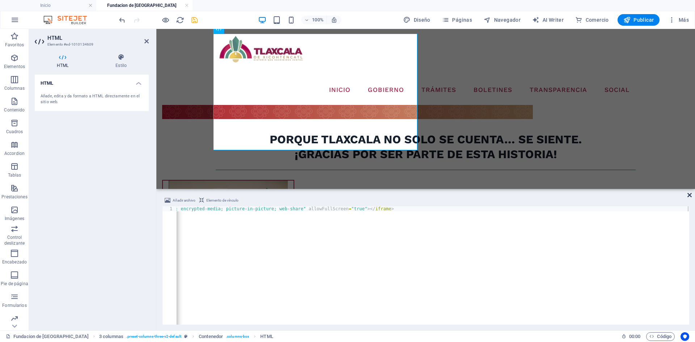
click at [689, 195] on icon at bounding box center [689, 195] width 4 height 6
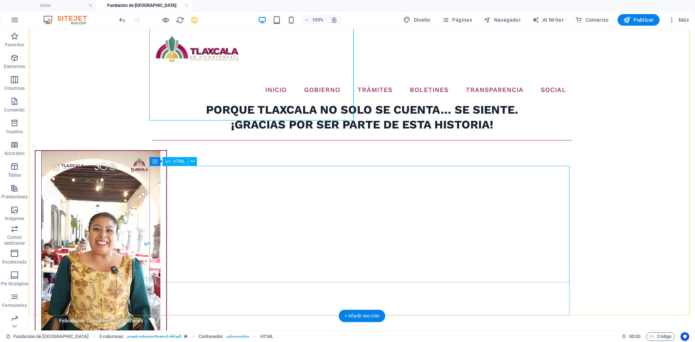
scroll to position [939, 0]
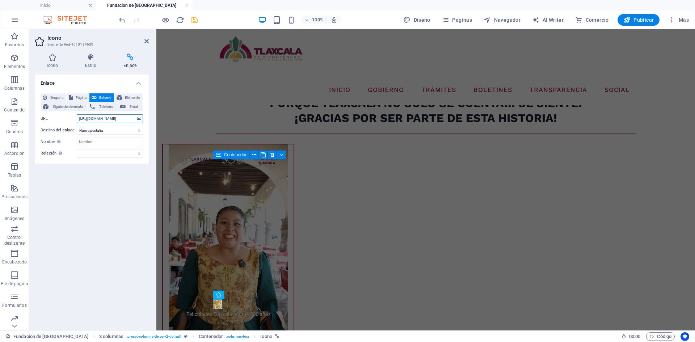
click at [114, 117] on input "[URL][DOMAIN_NAME]" at bounding box center [110, 118] width 66 height 9
click at [145, 40] on icon at bounding box center [146, 41] width 4 height 6
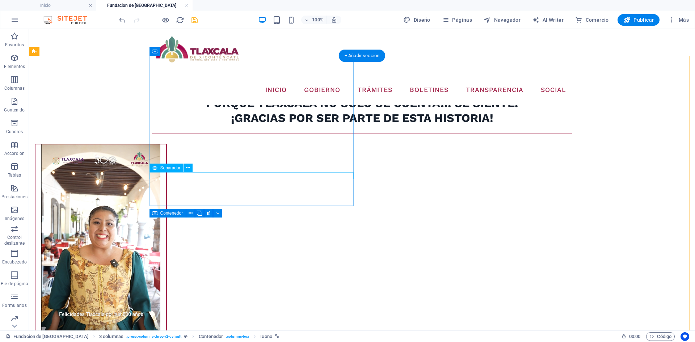
scroll to position [866, 0]
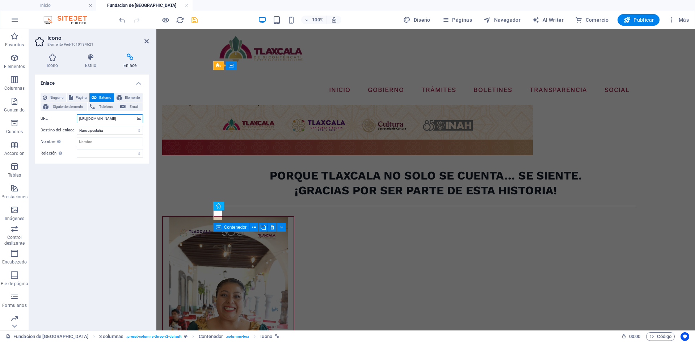
click at [122, 117] on input "[URL][DOMAIN_NAME]" at bounding box center [110, 118] width 66 height 9
click at [124, 117] on input "URL" at bounding box center [110, 118] width 66 height 9
paste input "[URL][DOMAIN_NAME]"
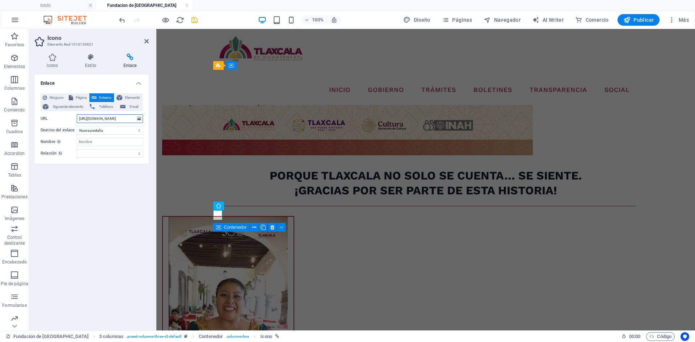
scroll to position [0, 27]
type input "[URL][DOMAIN_NAME]"
click at [191, 19] on icon "save" at bounding box center [194, 20] width 8 height 8
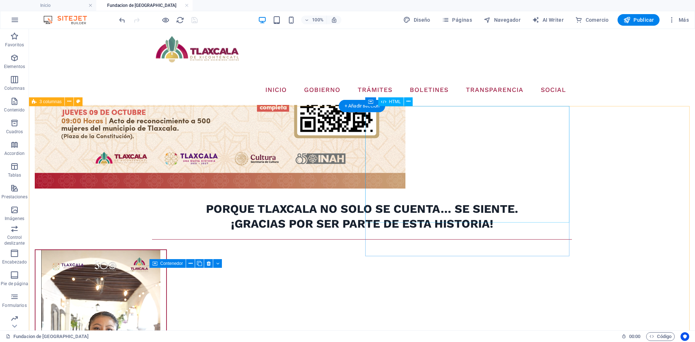
scroll to position [830, 0]
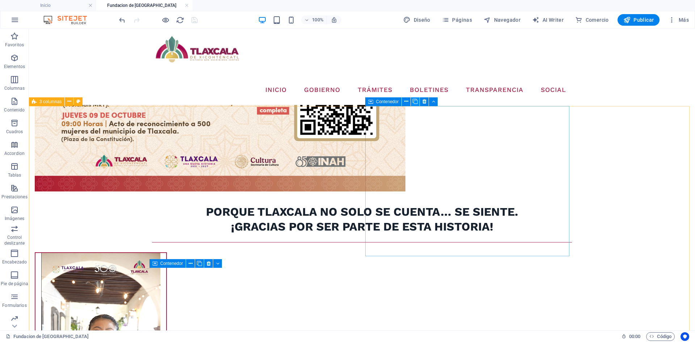
click at [417, 102] on icon at bounding box center [414, 102] width 5 height 8
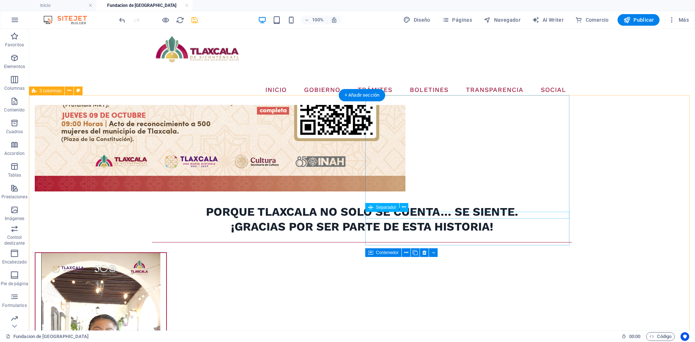
scroll to position [866, 0]
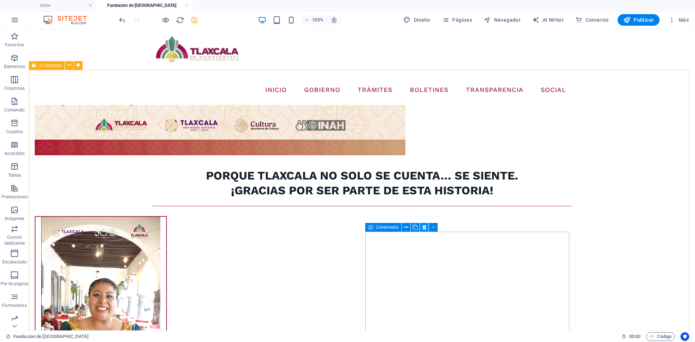
click at [424, 229] on icon at bounding box center [424, 228] width 4 height 8
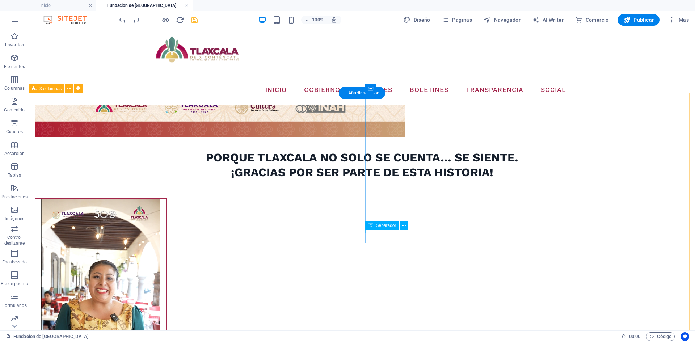
scroll to position [830, 0]
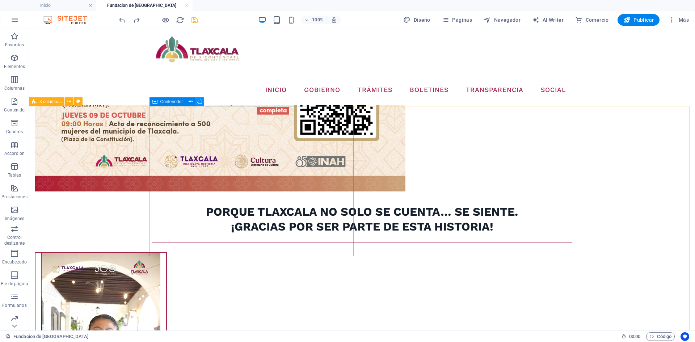
click at [199, 102] on icon at bounding box center [199, 102] width 5 height 8
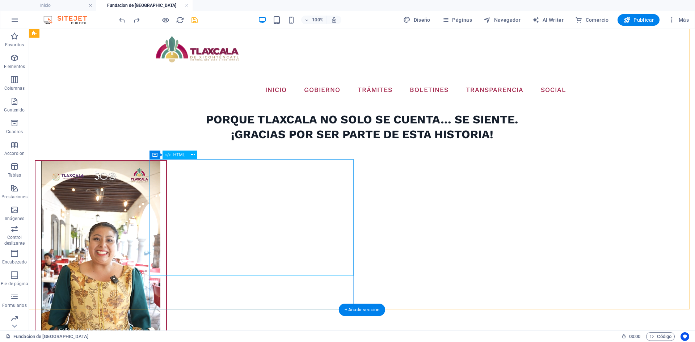
scroll to position [939, 0]
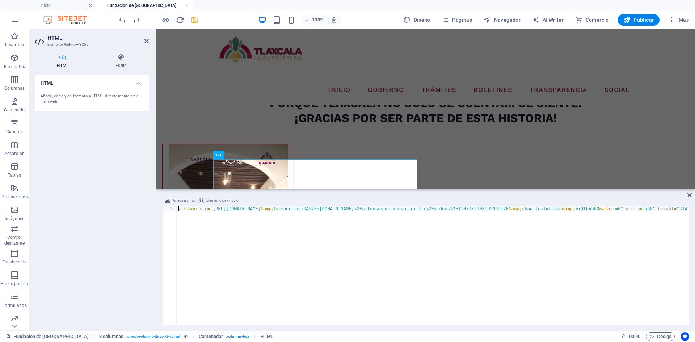
click at [316, 208] on div "< iframe src = "[URL][DOMAIN_NAME] &amp; href=https%3A%2F%[DOMAIN_NAME]%2Falfon…" at bounding box center [683, 269] width 1012 height 127
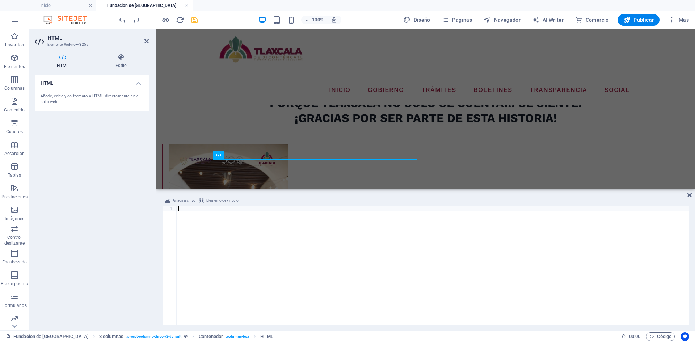
scroll to position [0, 517]
click at [688, 194] on icon at bounding box center [689, 195] width 4 height 6
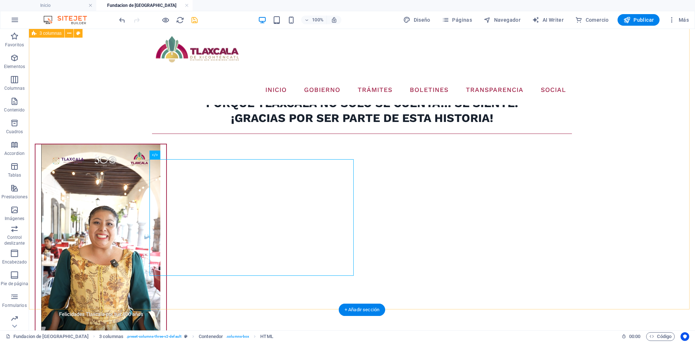
select select "xMidYMid"
select select "px"
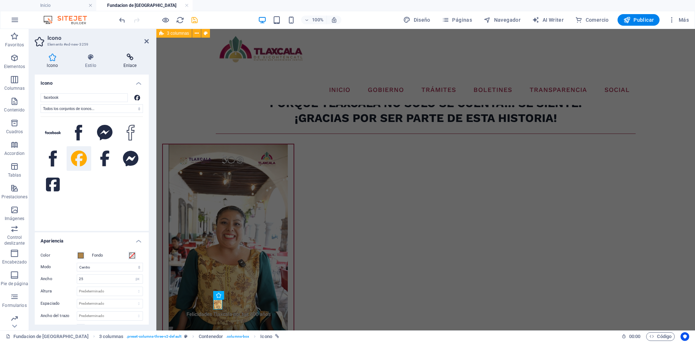
click at [131, 60] on icon at bounding box center [130, 57] width 38 height 7
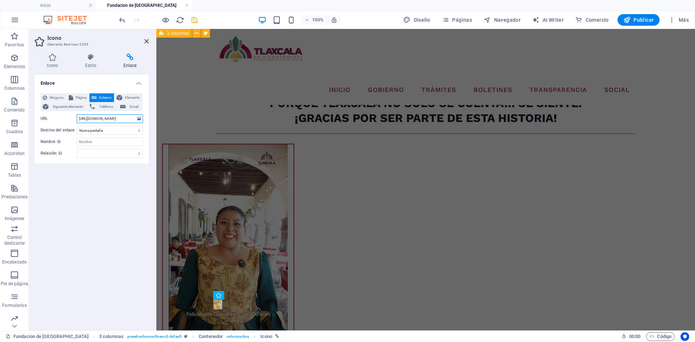
click at [103, 118] on input "[URL][DOMAIN_NAME]" at bounding box center [110, 118] width 66 height 9
click at [103, 118] on input "URL" at bounding box center [110, 118] width 66 height 9
paste input "[URL][DOMAIN_NAME]"
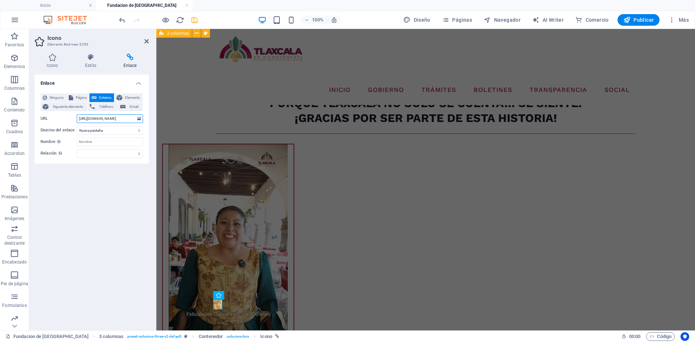
scroll to position [0, 27]
type input "[URL][DOMAIN_NAME]"
click at [145, 41] on icon at bounding box center [146, 41] width 4 height 6
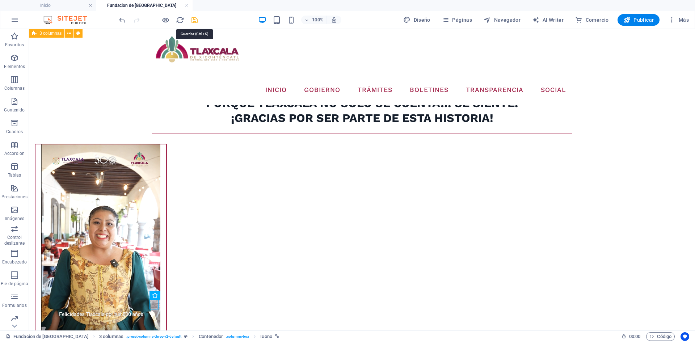
click at [195, 19] on icon "save" at bounding box center [194, 20] width 8 height 8
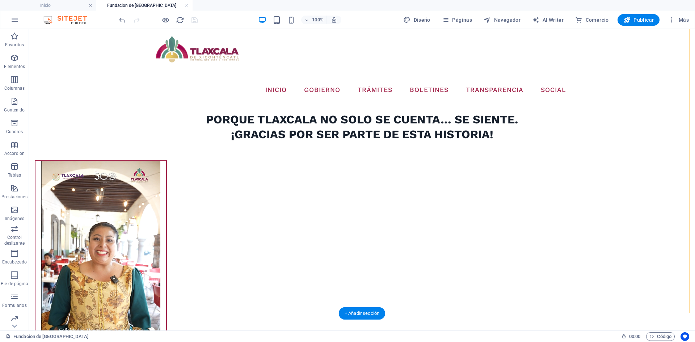
scroll to position [939, 0]
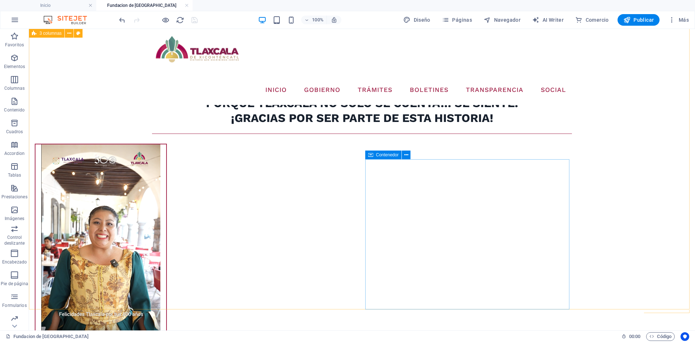
click at [372, 156] on icon at bounding box center [370, 155] width 5 height 9
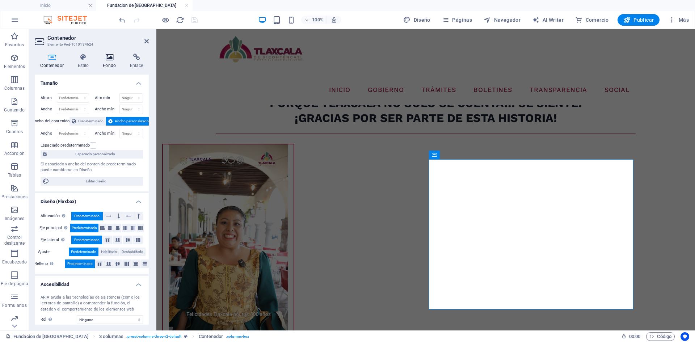
click at [106, 57] on icon at bounding box center [109, 57] width 24 height 7
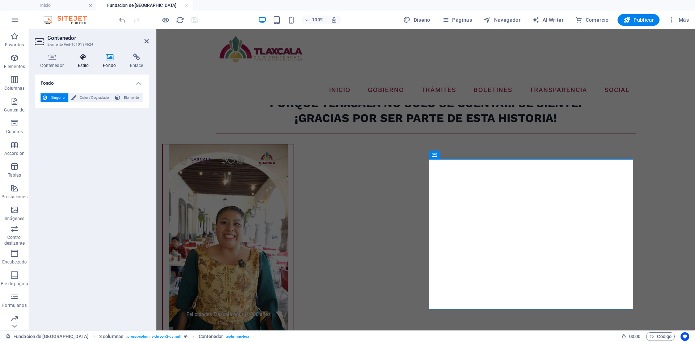
click at [94, 58] on icon at bounding box center [83, 57] width 22 height 7
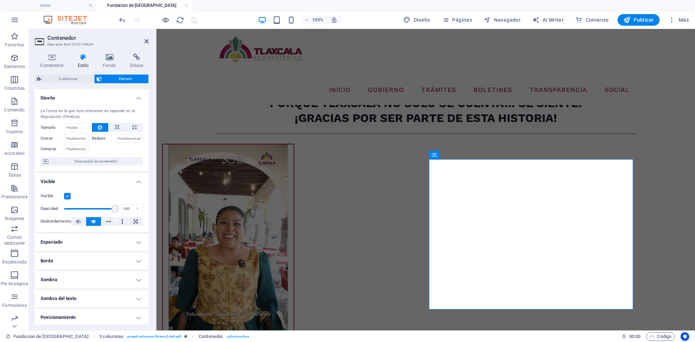
click at [64, 196] on label at bounding box center [67, 196] width 7 height 7
click at [0, 0] on input "Visible" at bounding box center [0, 0] width 0 height 0
click at [145, 40] on icon at bounding box center [146, 41] width 4 height 6
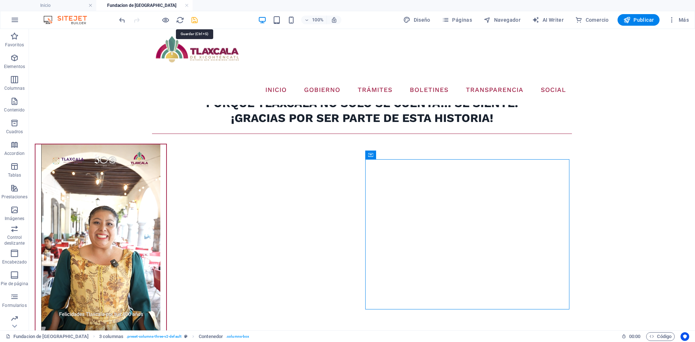
click at [192, 19] on icon "save" at bounding box center [194, 20] width 8 height 8
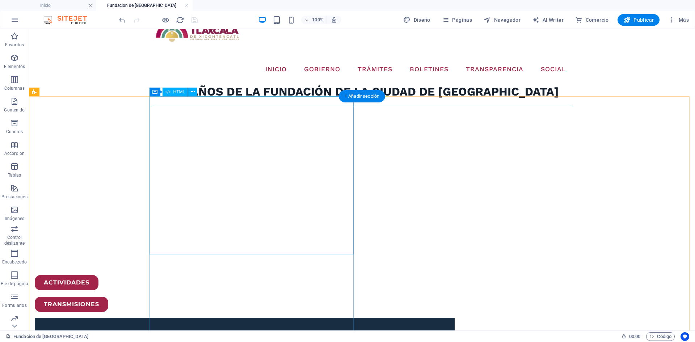
scroll to position [0, 0]
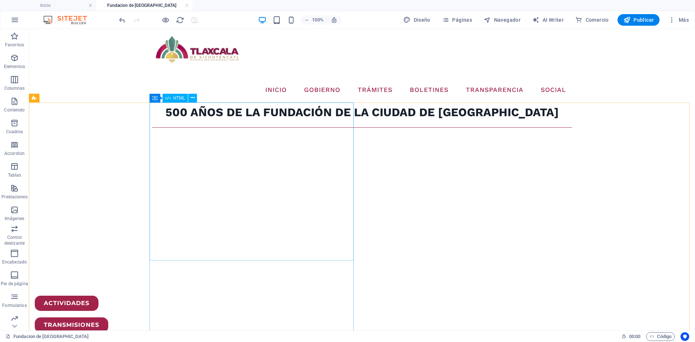
click at [179, 97] on span "HTML" at bounding box center [179, 98] width 12 height 4
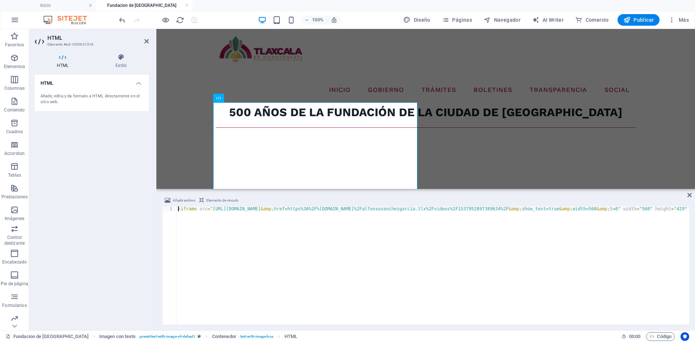
click at [239, 213] on div "< iframe src = "[URL][DOMAIN_NAME] &amp; href=https%3A%2F%[DOMAIN_NAME]%2Falfon…" at bounding box center [682, 269] width 1010 height 127
click at [239, 213] on div "< iframe src = "[URL][DOMAIN_NAME] &amp; href=https%3A%2F%[DOMAIN_NAME]%2Falfon…" at bounding box center [184, 269] width 1010 height 127
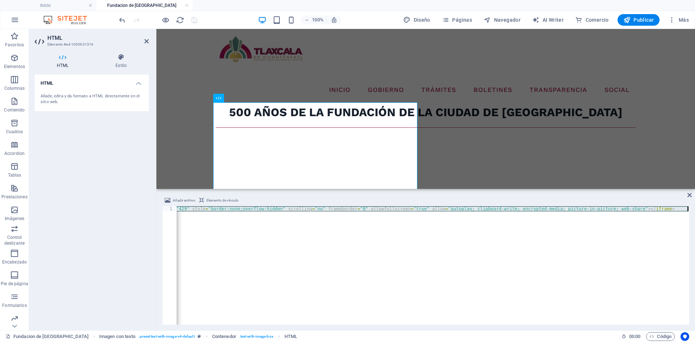
click at [239, 213] on div "< iframe src = "[URL][DOMAIN_NAME] &amp; href=https%3A%2F%[DOMAIN_NAME]%2Falfon…" at bounding box center [184, 269] width 1010 height 127
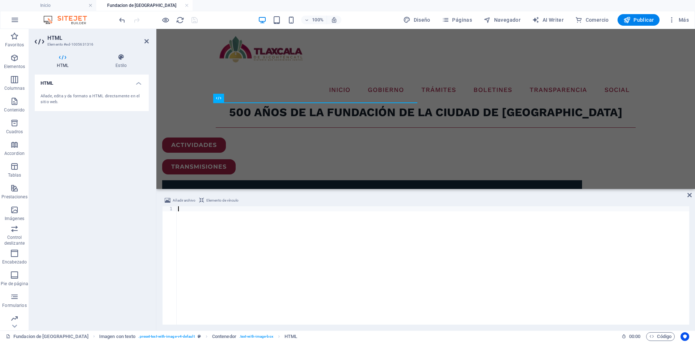
scroll to position [0, 544]
click at [690, 195] on icon at bounding box center [689, 195] width 4 height 6
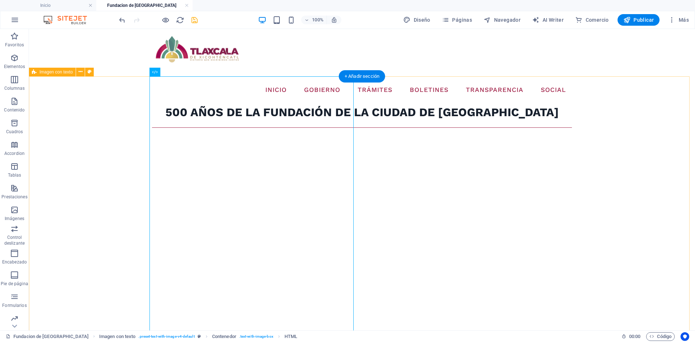
scroll to position [36, 0]
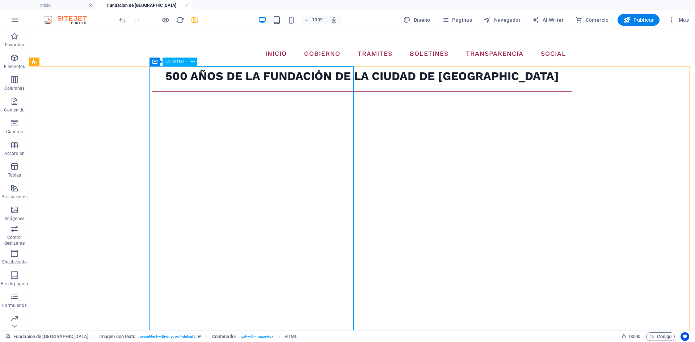
click at [179, 62] on span "HTML" at bounding box center [179, 62] width 12 height 4
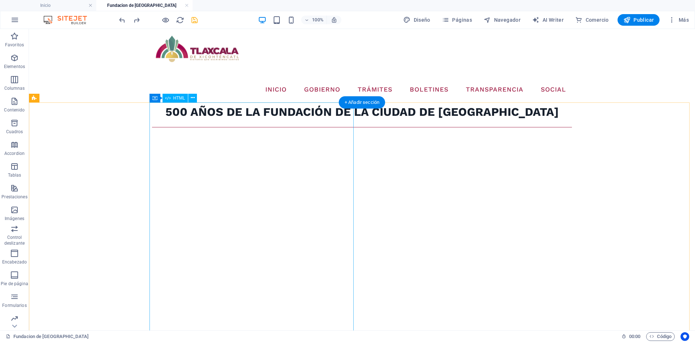
scroll to position [0, 0]
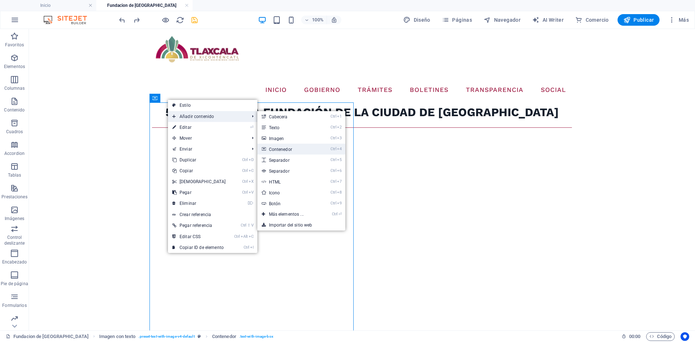
click at [286, 147] on link "Ctrl 4 Contenedor" at bounding box center [287, 149] width 61 height 11
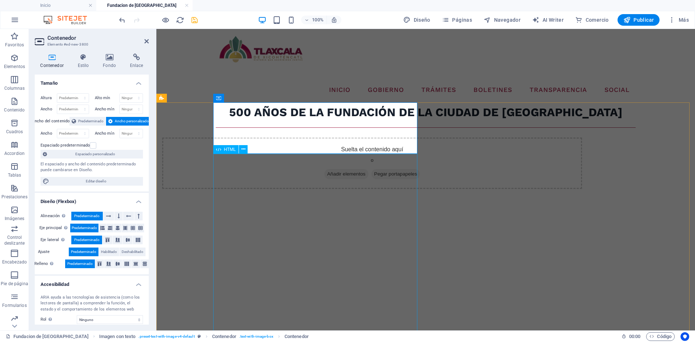
click at [227, 148] on span "HTML" at bounding box center [230, 149] width 12 height 4
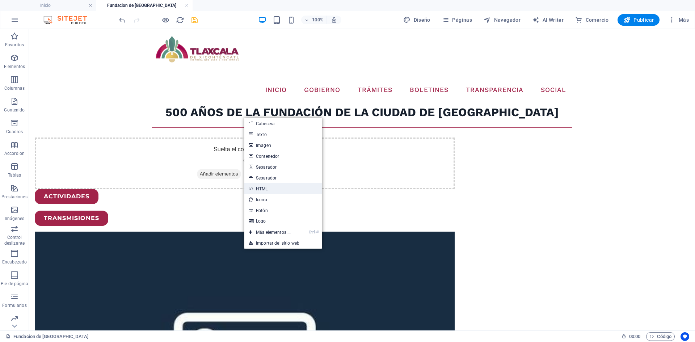
click at [270, 191] on link "HTML" at bounding box center [283, 188] width 78 height 11
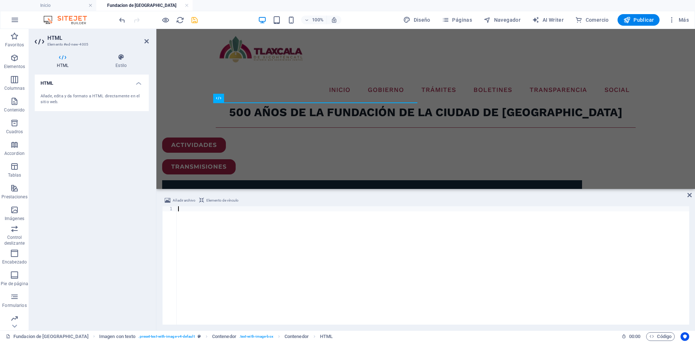
type textarea "[URL][DOMAIN_NAME]"
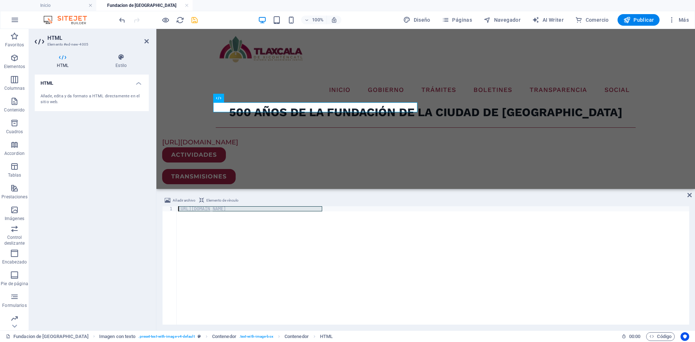
drag, startPoint x: 336, startPoint y: 210, endPoint x: 165, endPoint y: 208, distance: 171.1
click at [165, 208] on div "[URL][DOMAIN_NAME] 1 [URL][DOMAIN_NAME] ההההההההההההההההההההההההההההההההההההההה…" at bounding box center [425, 265] width 527 height 118
click at [687, 195] on icon at bounding box center [689, 195] width 4 height 6
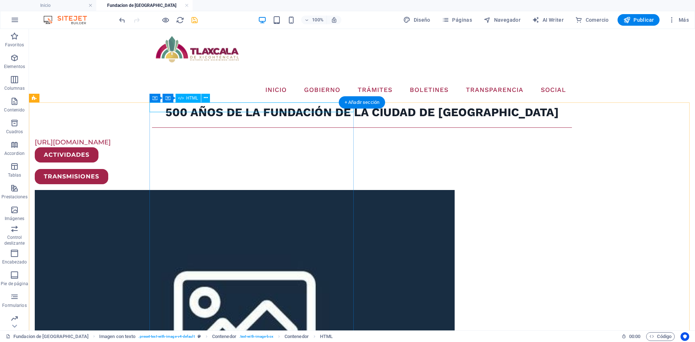
click at [292, 137] on div "[URL][DOMAIN_NAME]" at bounding box center [245, 142] width 420 height 10
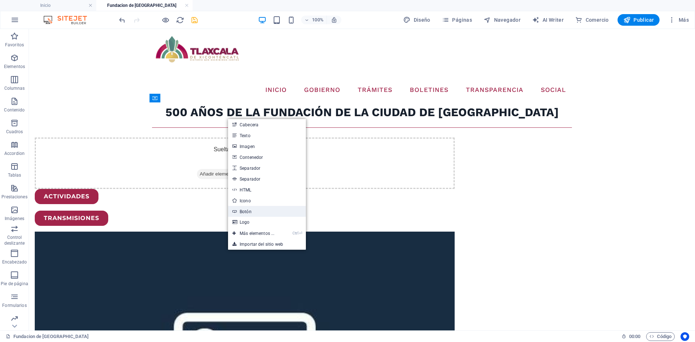
click at [253, 212] on link "Botón" at bounding box center [267, 211] width 78 height 11
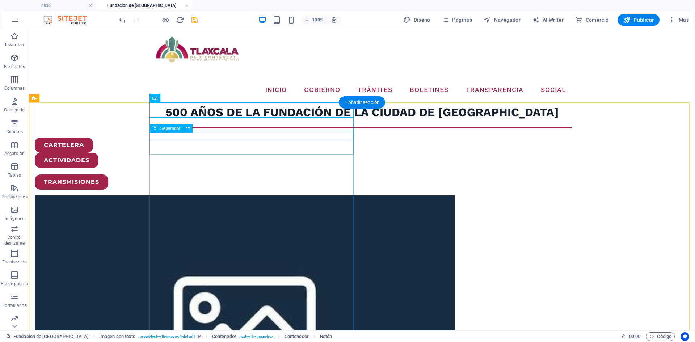
click at [200, 168] on div at bounding box center [245, 171] width 420 height 7
click at [220, 137] on div "CARTELERA" at bounding box center [245, 144] width 420 height 15
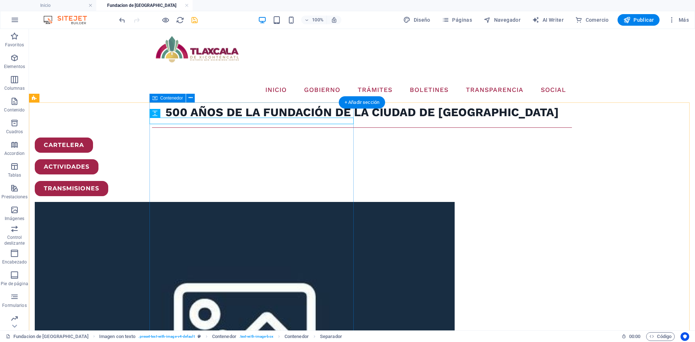
click at [250, 196] on div "CARTELERA ACTIVIDADES TRANSMISIONES" at bounding box center [245, 166] width 420 height 59
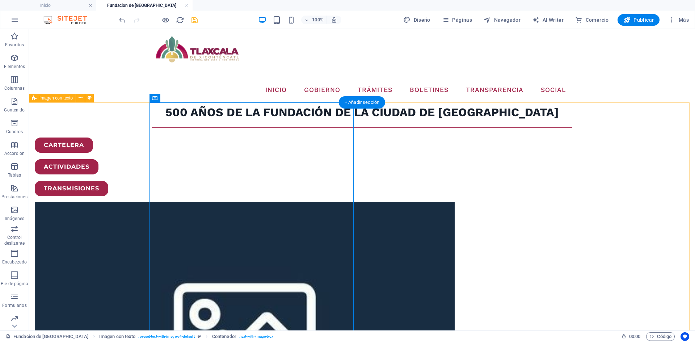
click at [221, 137] on div "CARTELERA" at bounding box center [245, 144] width 420 height 15
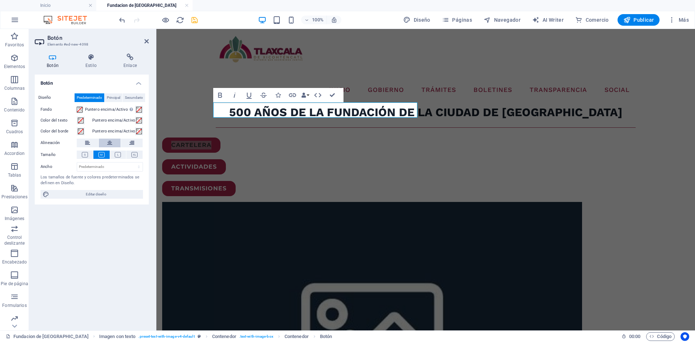
click at [111, 144] on icon at bounding box center [109, 143] width 5 height 9
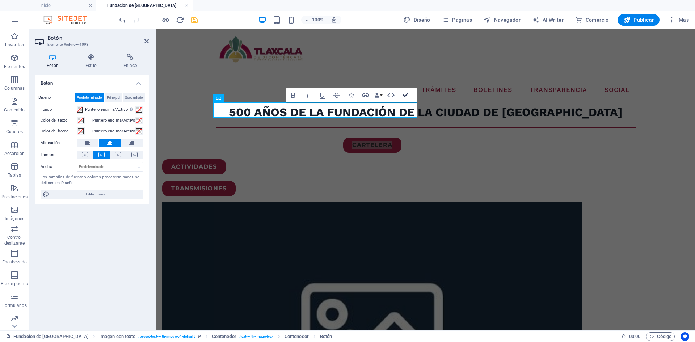
drag, startPoint x: 410, startPoint y: 97, endPoint x: 379, endPoint y: 67, distance: 42.7
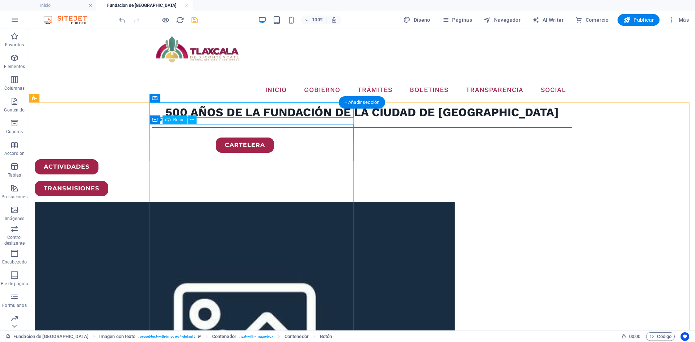
click at [263, 159] on div "ACTIVIDADES" at bounding box center [245, 166] width 420 height 15
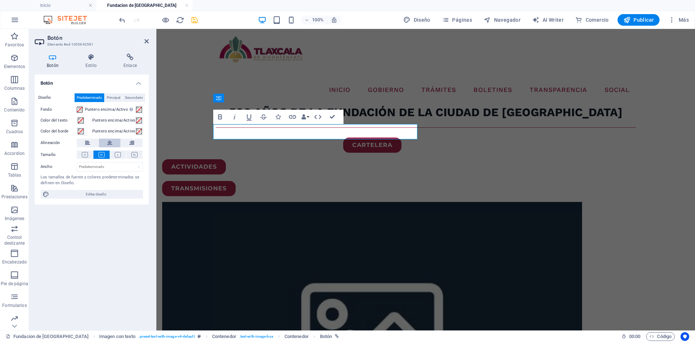
click at [111, 142] on icon at bounding box center [109, 143] width 5 height 9
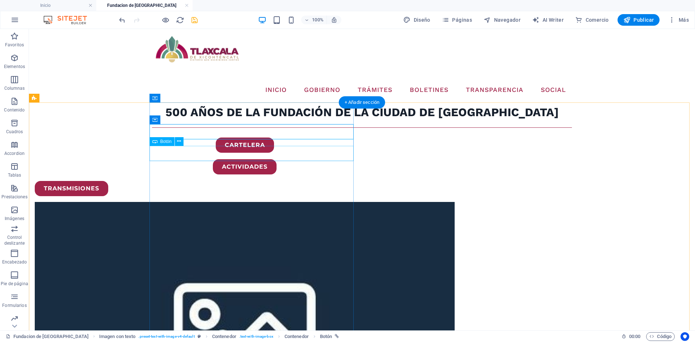
click at [292, 181] on div "TRANSMISIONES" at bounding box center [245, 188] width 420 height 15
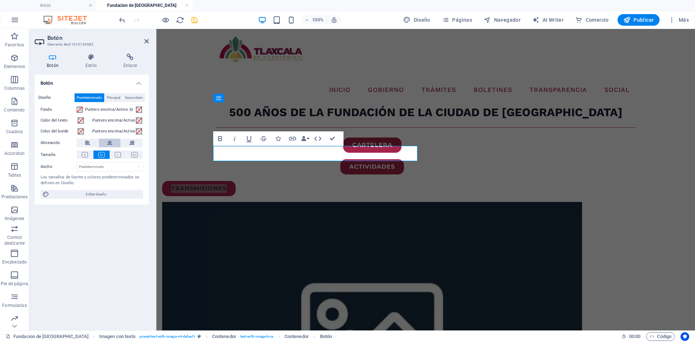
click at [111, 144] on icon at bounding box center [109, 143] width 5 height 9
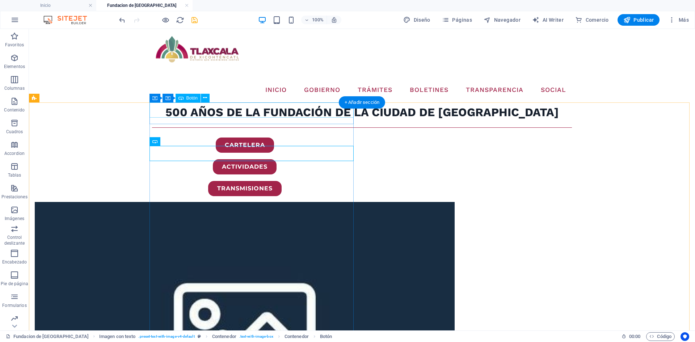
click at [259, 137] on div "CARTELERA" at bounding box center [245, 144] width 420 height 15
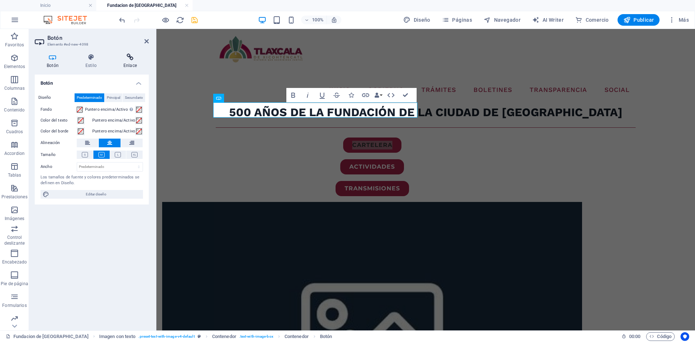
click at [128, 55] on icon at bounding box center [129, 57] width 37 height 7
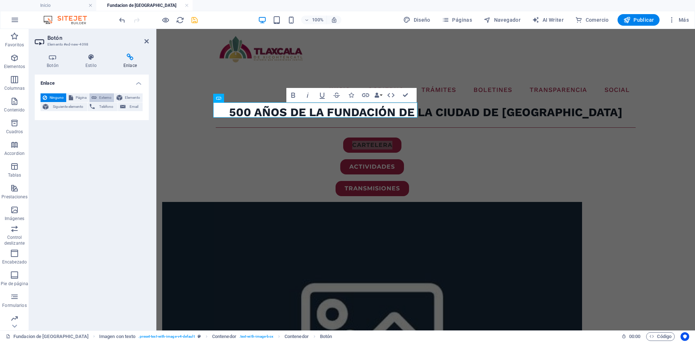
click at [105, 97] on span "Externo" at bounding box center [105, 97] width 13 height 9
select select "blank"
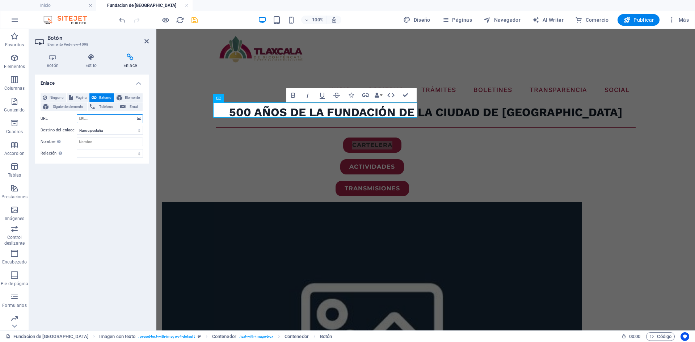
click at [103, 117] on input "URL" at bounding box center [110, 118] width 66 height 9
paste input "[URL][DOMAIN_NAME]"
type input "[URL][DOMAIN_NAME]"
click at [109, 134] on select "Nueva pestaña Misma pestaña Superposición" at bounding box center [110, 130] width 66 height 9
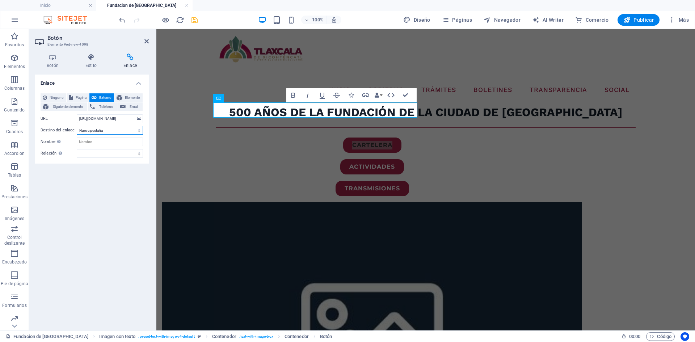
scroll to position [0, 0]
select select
click at [77, 126] on select "Nueva pestaña Misma pestaña Superposición" at bounding box center [110, 130] width 66 height 9
click at [194, 24] on icon "save" at bounding box center [194, 20] width 8 height 8
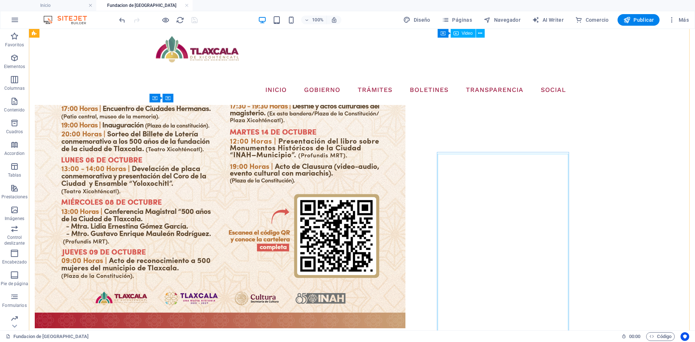
scroll to position [496, 0]
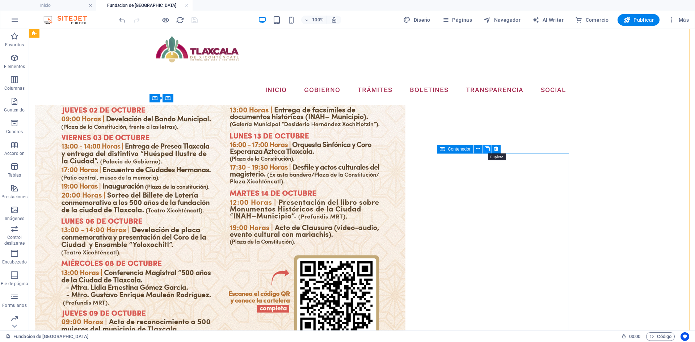
click at [486, 149] on icon at bounding box center [486, 149] width 5 height 8
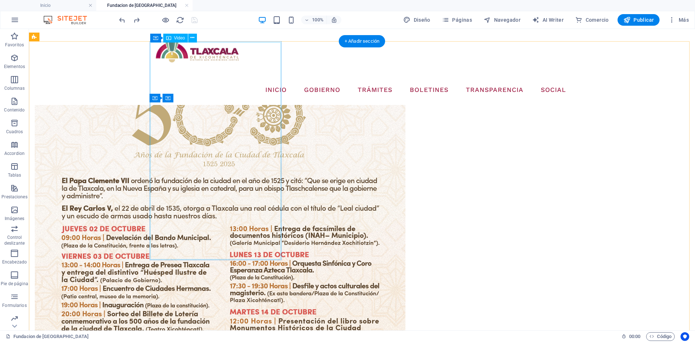
scroll to position [305, 0]
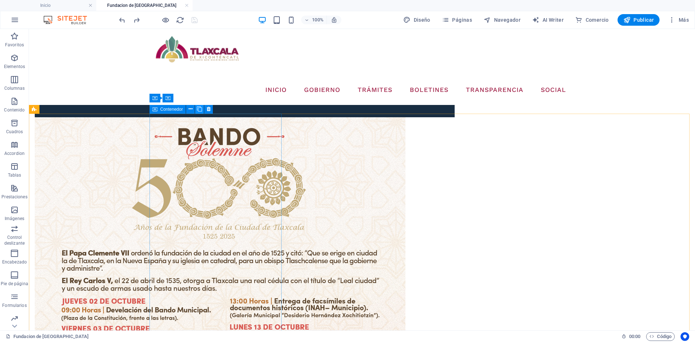
click at [198, 109] on icon at bounding box center [199, 109] width 5 height 8
select select "%"
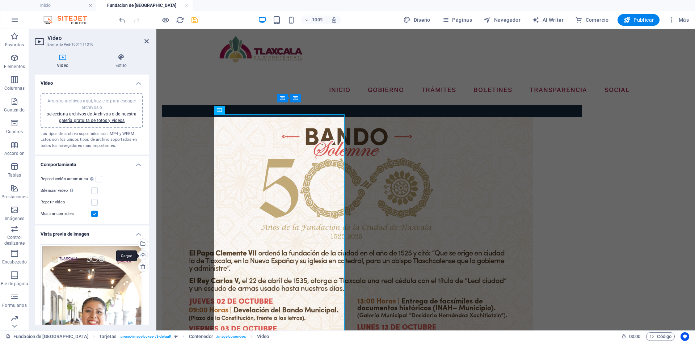
click at [143, 253] on div "Cargar" at bounding box center [142, 255] width 11 height 11
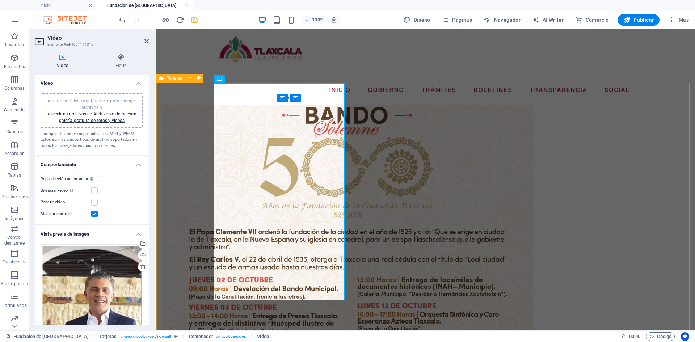
scroll to position [341, 0]
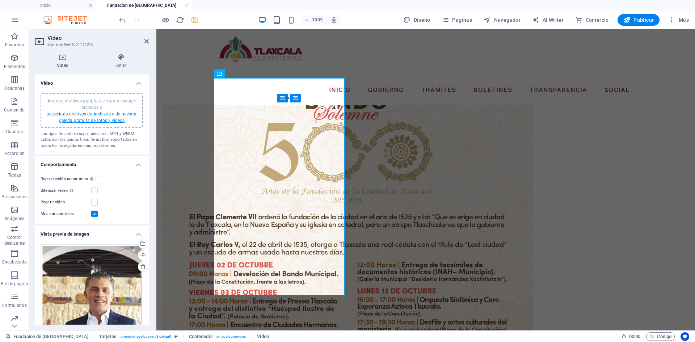
click at [115, 118] on link "selecciona archivos de Archivos o de nuestra galería gratuita de fotos y vídeos" at bounding box center [92, 117] width 90 height 12
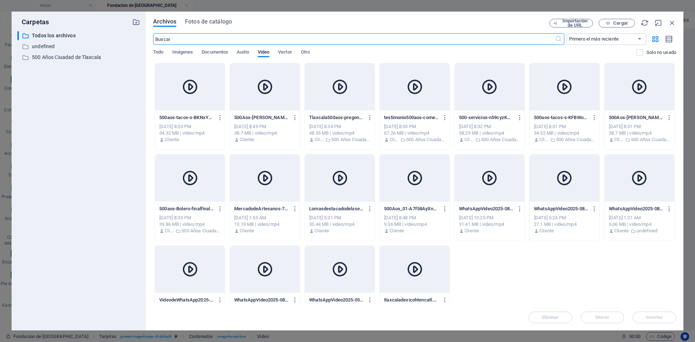
scroll to position [312, 0]
click at [613, 19] on button "Cargar" at bounding box center [616, 23] width 36 height 9
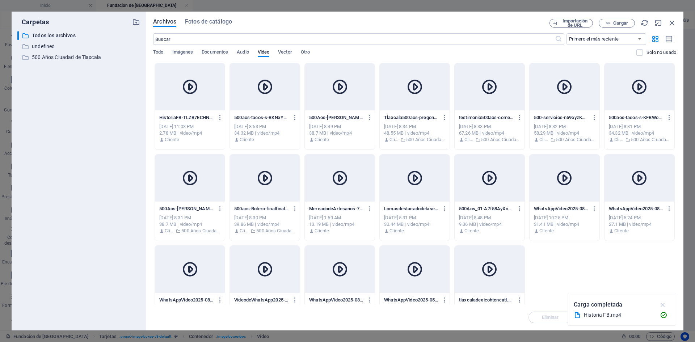
click at [662, 307] on icon "button" at bounding box center [663, 305] width 8 height 8
click at [190, 86] on icon at bounding box center [189, 86] width 17 height 17
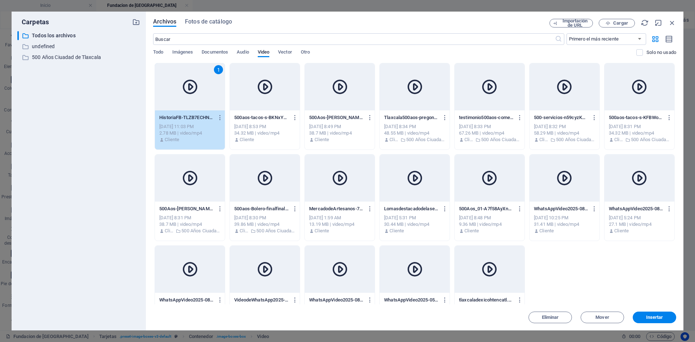
click at [190, 86] on icon at bounding box center [189, 86] width 17 height 17
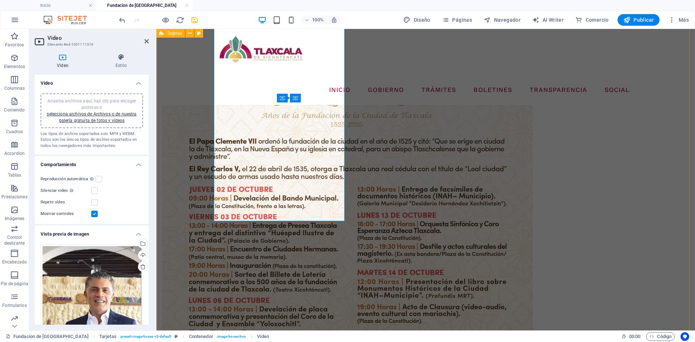
scroll to position [413, 0]
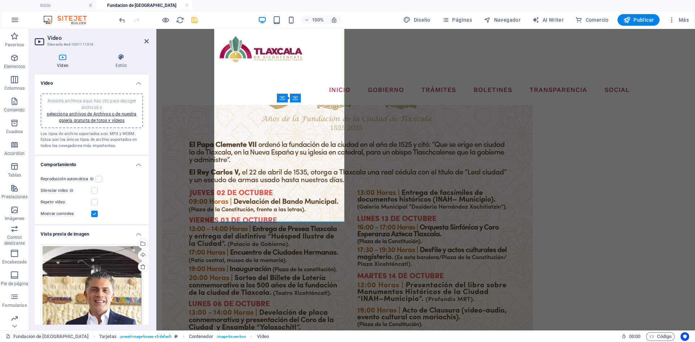
click at [195, 22] on icon "save" at bounding box center [194, 20] width 8 height 8
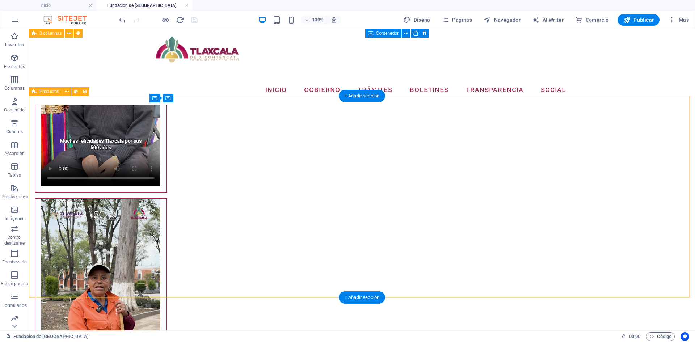
scroll to position [1824, 0]
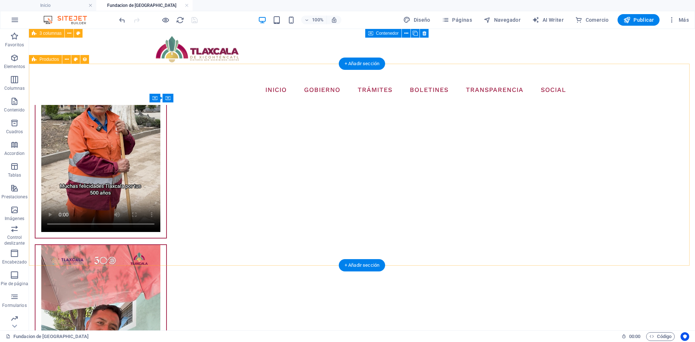
select select "68dd6577184da6c3070023a0"
select select "createdAt_DESC"
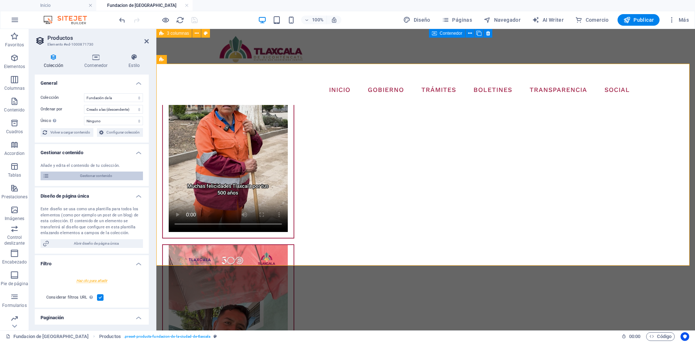
click at [91, 177] on span "Gestionar contenido" at bounding box center [95, 176] width 89 height 9
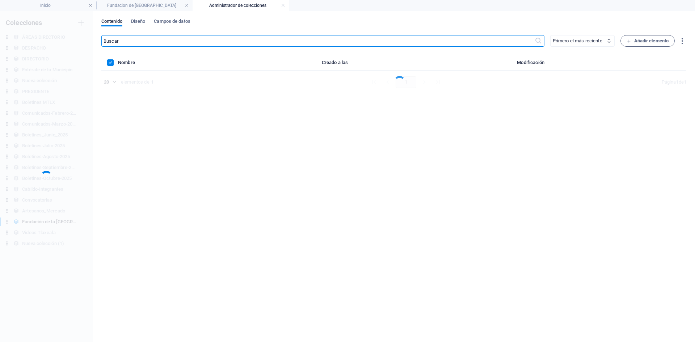
scroll to position [0, 0]
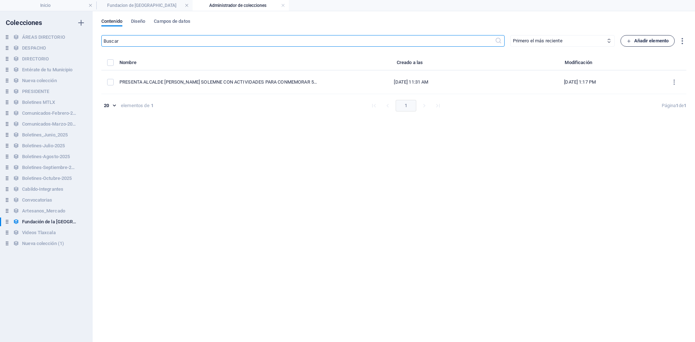
click at [640, 41] on span "Añadir elemento" at bounding box center [647, 41] width 42 height 9
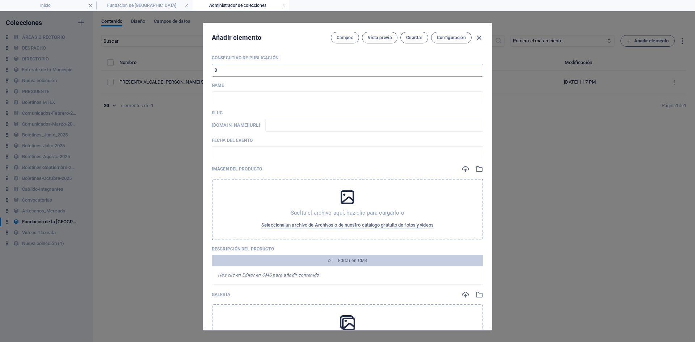
click at [258, 68] on input "number" at bounding box center [347, 70] width 271 height 13
type input "2"
click at [280, 103] on input "text" at bounding box center [347, 97] width 271 height 13
paste input "ANTE INVITADOS ESPECIALES ALCALDE [PERSON_NAME] MUESTRA BELLEZAS HISTÓRICAS Y C…"
type input "ANTE INVITADOS ESPECIALES ALCALDE [PERSON_NAME] MUESTRA BELLEZAS HISTÓRICAS Y C…"
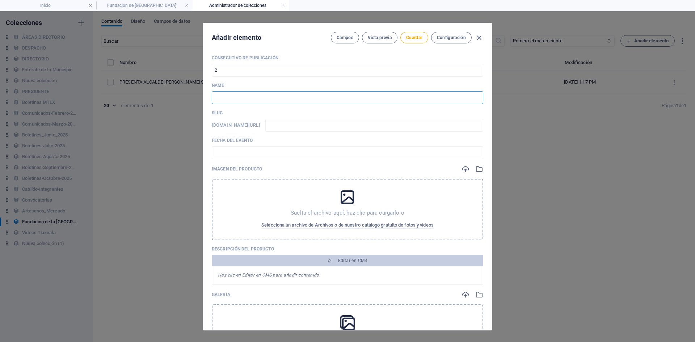
type input "ante-invitados-especiales-alcalde-[PERSON_NAME]-muestra-bellezas-historicas-y-c…"
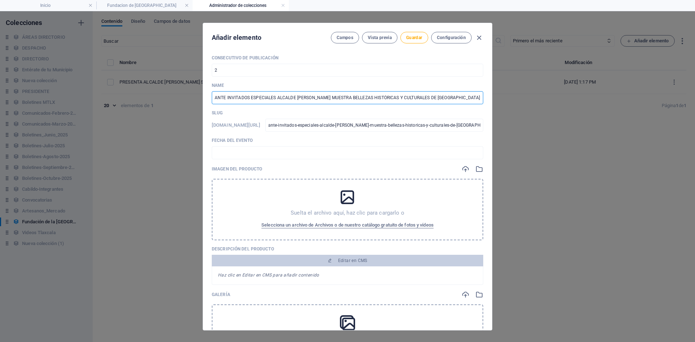
scroll to position [0, 4]
type input "ANTE INVITADOS ESPECIALES ALCALDE [PERSON_NAME] MUESTRA BELLEZAS HISTÓRICAS Y C…"
click at [379, 126] on input "ante-invitados-especiales-alcalde-[PERSON_NAME]-muestra-bellezas-historicas-y-c…" at bounding box center [374, 125] width 218 height 13
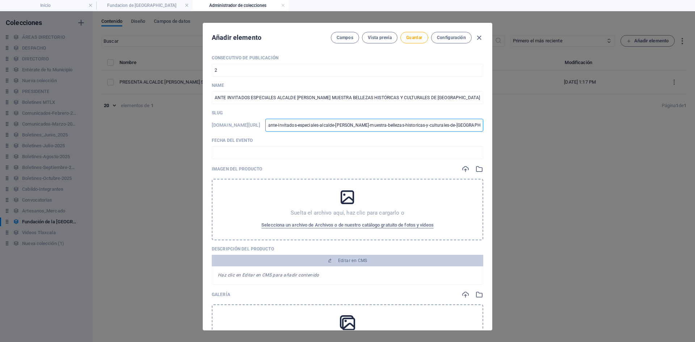
click at [379, 126] on input "ante-invitados-especiales-alcalde-[PERSON_NAME]-muestra-bellezas-historicas-y-c…" at bounding box center [374, 125] width 218 height 13
type input "0"
type input "02"
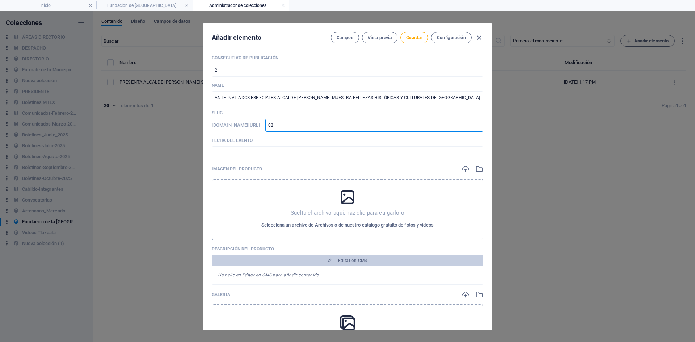
type input "021"
type input "0210"
type input "02102"
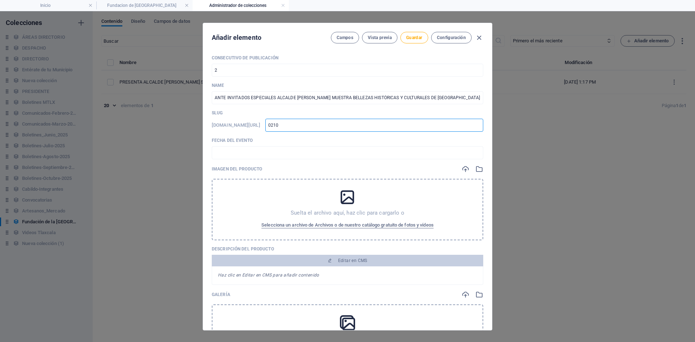
type input "02102"
type input "021020"
type input "0210202"
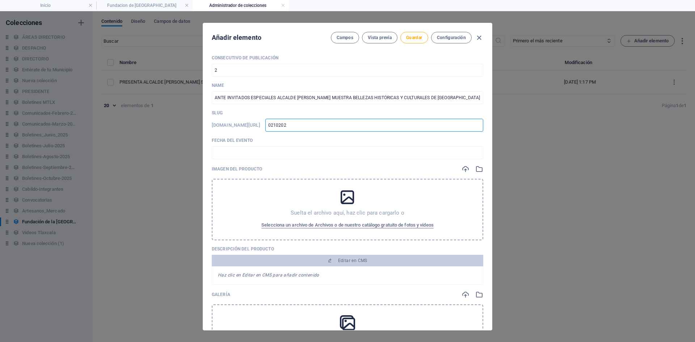
type input "02102025"
type input "02102025-"
type input "02102025-5"
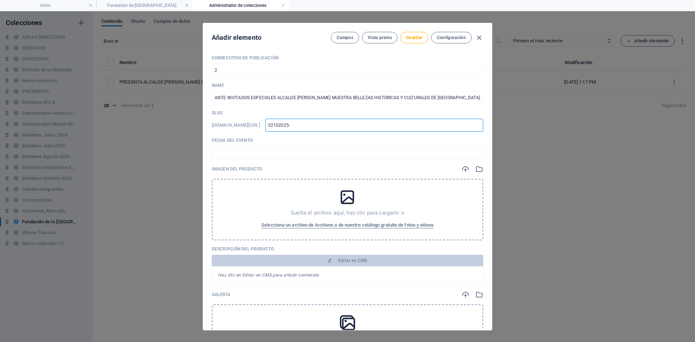
type input "02102025-5"
type input "02102025-50"
type input "02102025-500"
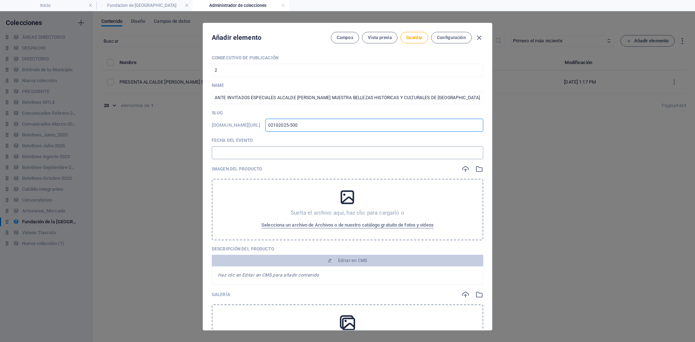
type input "02102025-500"
click at [257, 154] on input "text" at bounding box center [347, 152] width 271 height 13
click at [278, 149] on input "text" at bounding box center [347, 152] width 271 height 13
click at [259, 151] on input "text" at bounding box center [347, 152] width 271 height 13
paste input "🗓️ [DATE]"
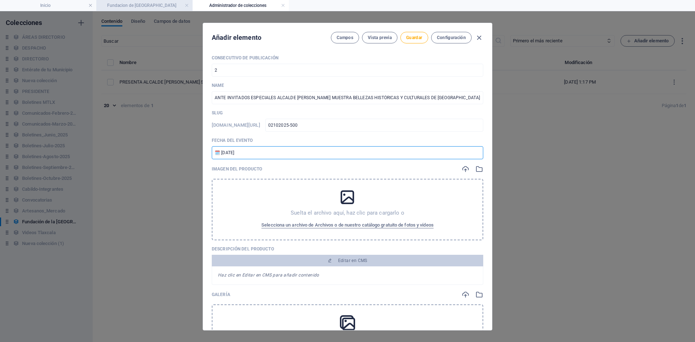
type input "🗓️ [DATE]"
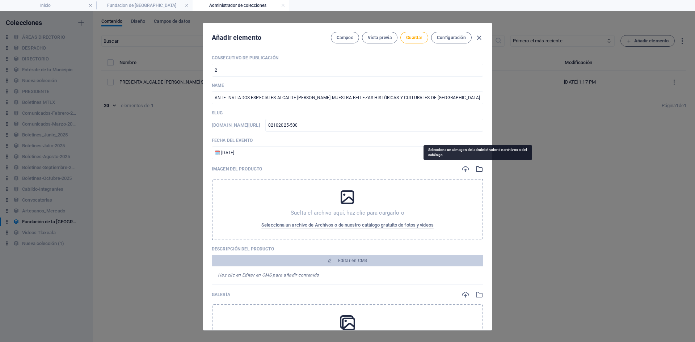
click at [475, 170] on icon "button" at bounding box center [479, 169] width 8 height 8
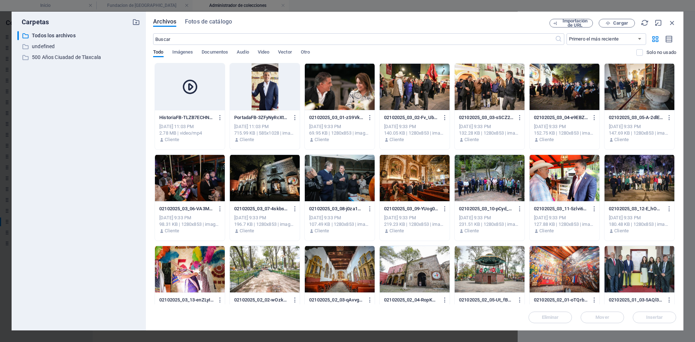
click at [427, 94] on div at bounding box center [415, 86] width 70 height 47
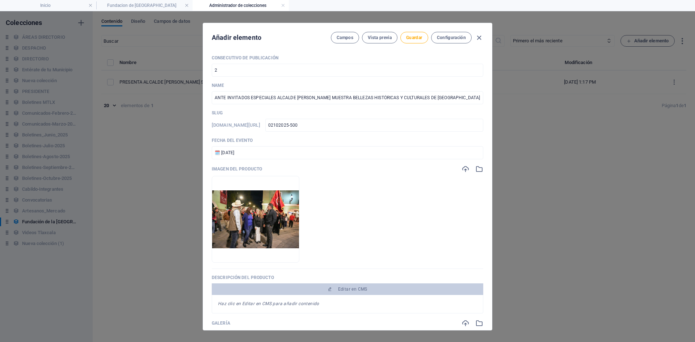
scroll to position [72, 0]
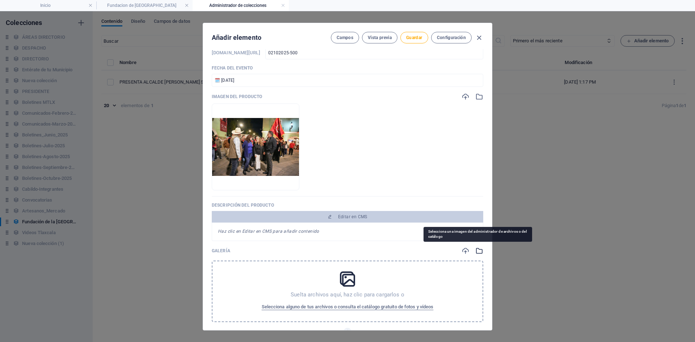
click at [475, 252] on icon "button" at bounding box center [479, 251] width 8 height 8
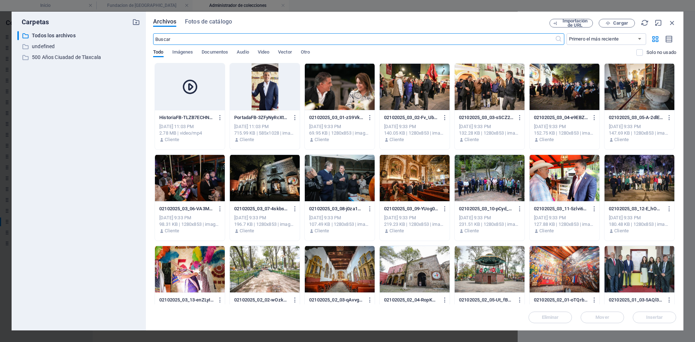
click at [363, 88] on div at bounding box center [340, 86] width 70 height 47
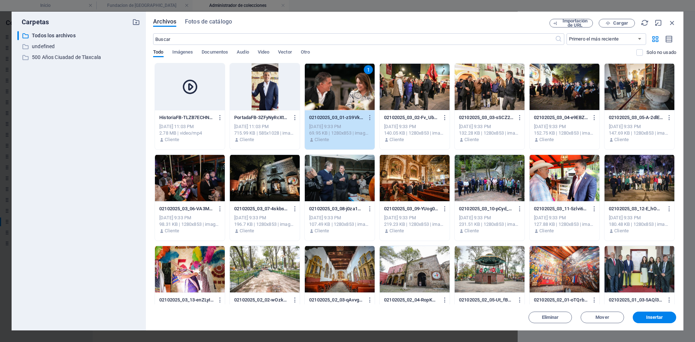
click at [399, 96] on div at bounding box center [415, 86] width 70 height 47
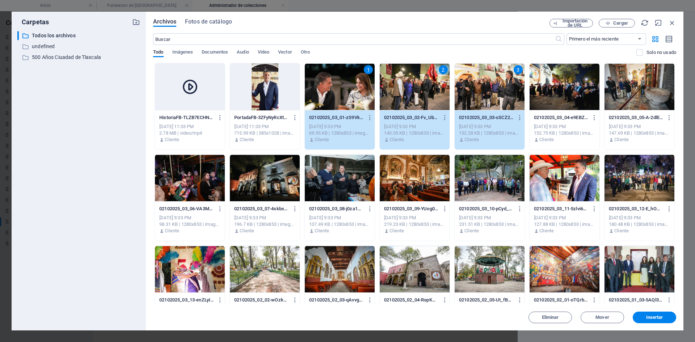
click at [545, 97] on div at bounding box center [564, 86] width 70 height 47
click at [623, 98] on div at bounding box center [639, 86] width 70 height 47
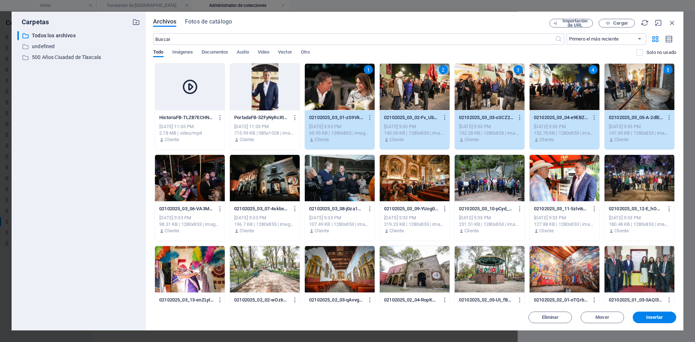
click at [197, 197] on div at bounding box center [190, 177] width 70 height 47
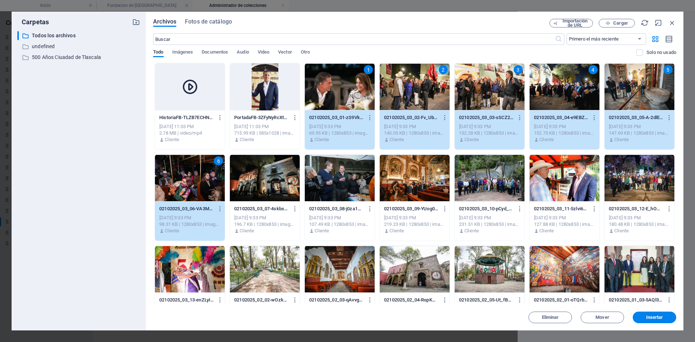
click at [261, 183] on div at bounding box center [265, 177] width 70 height 47
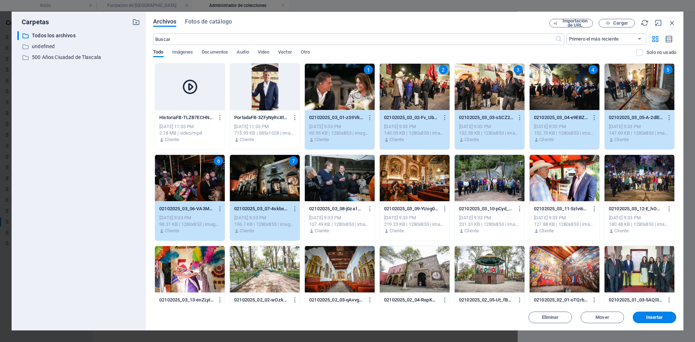
click at [323, 185] on div at bounding box center [340, 177] width 70 height 47
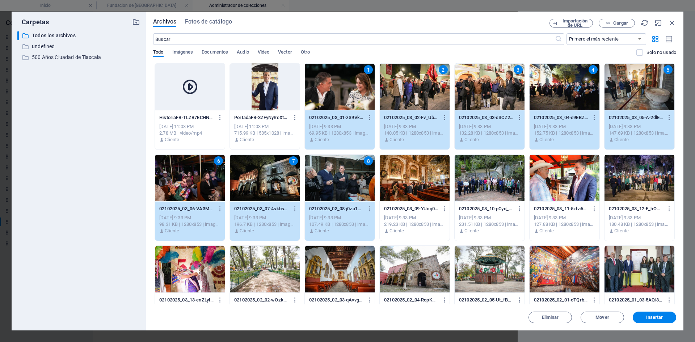
click at [410, 183] on div at bounding box center [415, 177] width 70 height 47
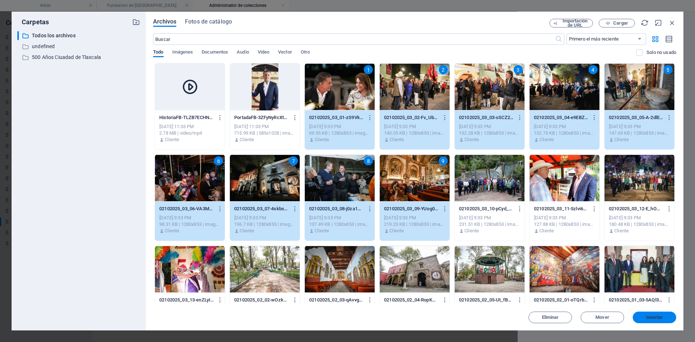
click at [649, 317] on span "Insertar" at bounding box center [654, 317] width 17 height 4
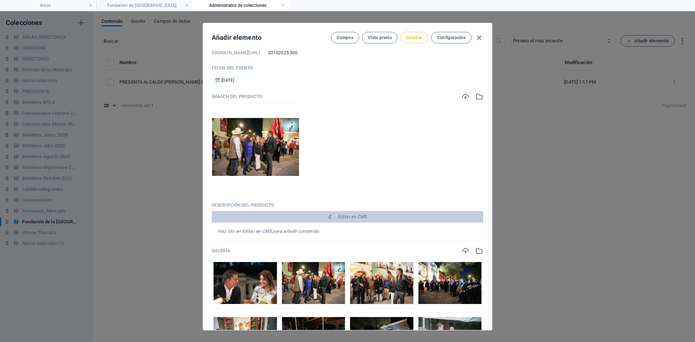
click at [411, 35] on span "Guardar" at bounding box center [414, 38] width 16 height 6
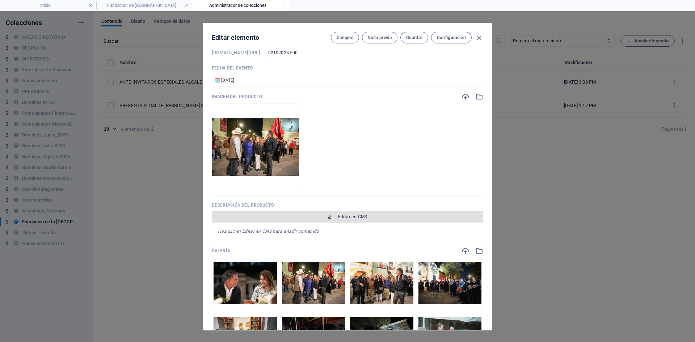
click at [356, 217] on span "Editar en CMS" at bounding box center [352, 217] width 29 height 6
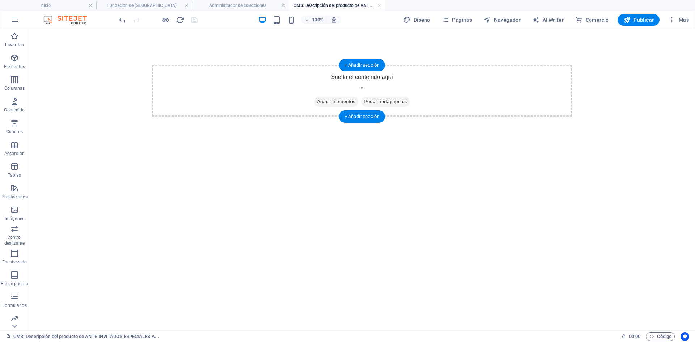
click at [351, 82] on div "Suelta el contenido aquí o Añadir elementos Pegar portapapeles" at bounding box center [362, 90] width 420 height 51
click at [386, 78] on div "Suelta el contenido aquí o Añadir elementos Pegar portapapeles" at bounding box center [362, 90] width 420 height 51
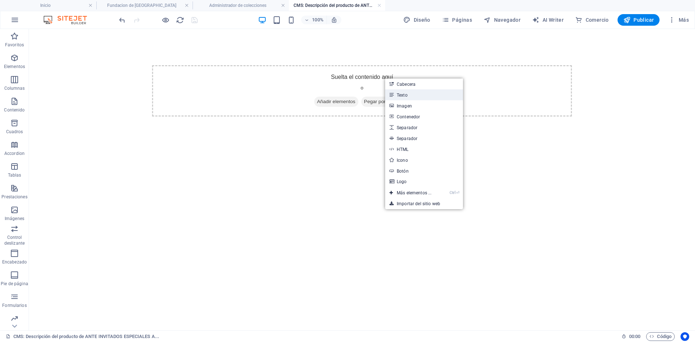
click at [406, 93] on link "Texto" at bounding box center [424, 94] width 78 height 11
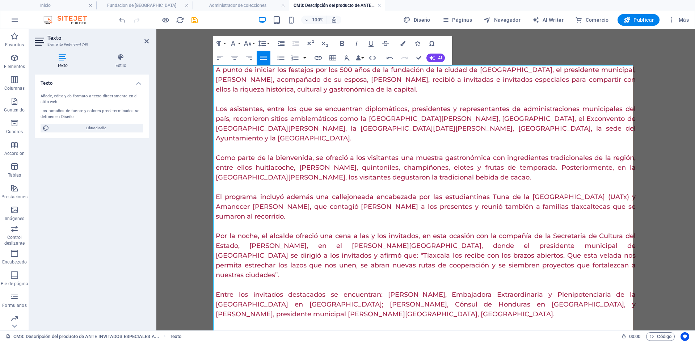
scroll to position [20535, 1]
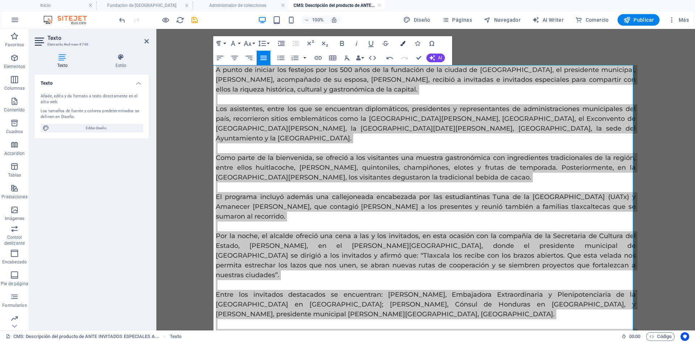
click at [402, 43] on icon "button" at bounding box center [402, 43] width 5 height 5
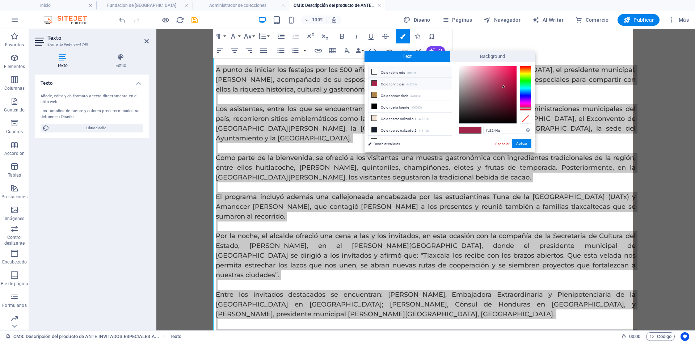
scroll to position [36, 0]
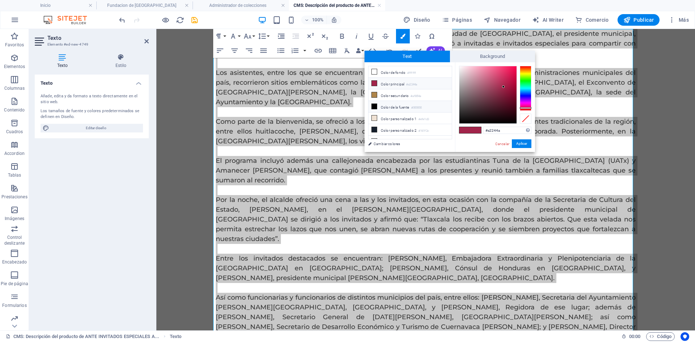
click at [385, 108] on li "Color de la fuente #000000" at bounding box center [409, 107] width 83 height 12
type input "#000000"
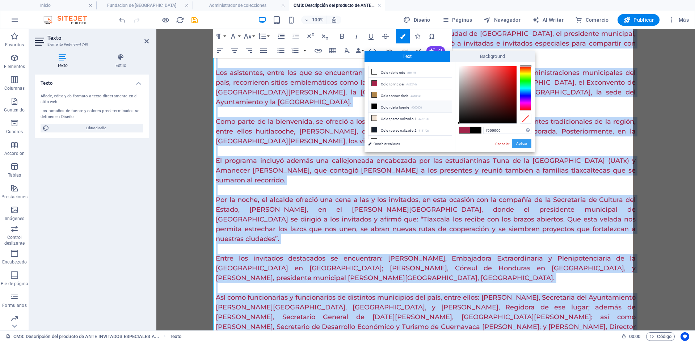
click at [520, 147] on button "Aplicar" at bounding box center [522, 143] width 20 height 9
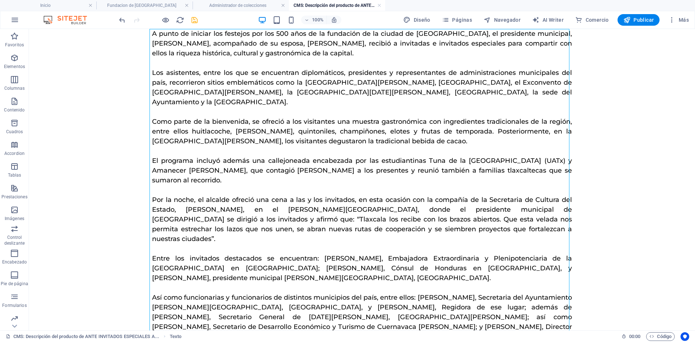
click at [194, 20] on icon "save" at bounding box center [194, 20] width 8 height 8
click at [378, 5] on link at bounding box center [379, 5] width 4 height 7
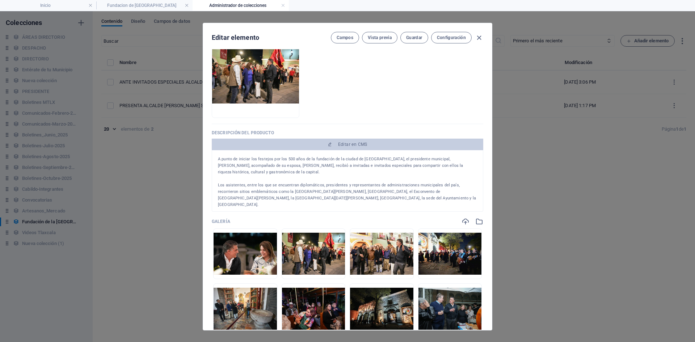
scroll to position [0, 0]
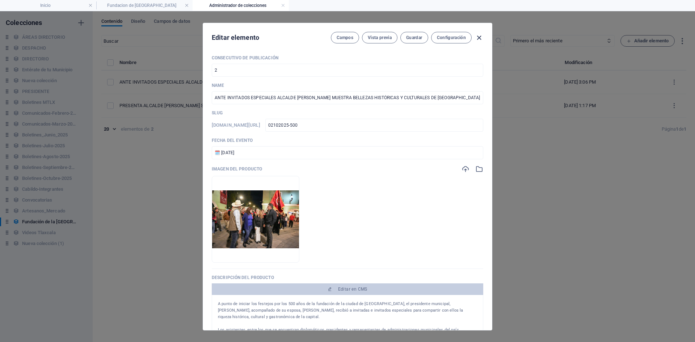
click at [479, 39] on icon "button" at bounding box center [479, 38] width 8 height 8
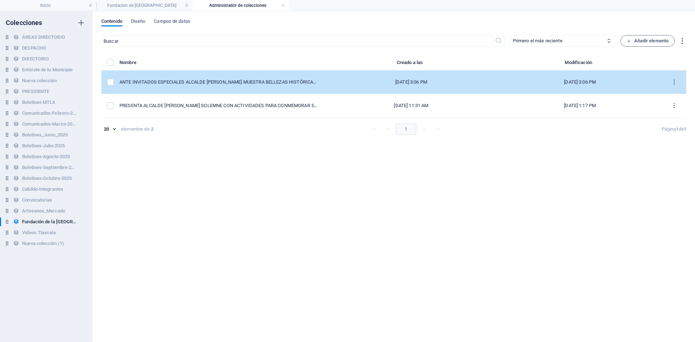
click at [258, 87] on td "ANTE INVITADOS ESPECIALES ALCALDE [PERSON_NAME] MUESTRA BELLEZAS HISTÓRICAS Y C…" at bounding box center [221, 83] width 205 height 24
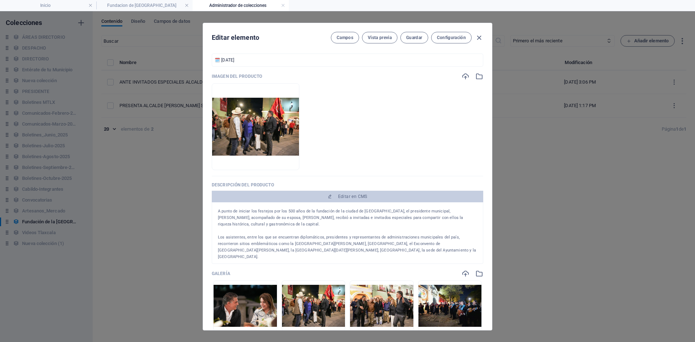
scroll to position [109, 0]
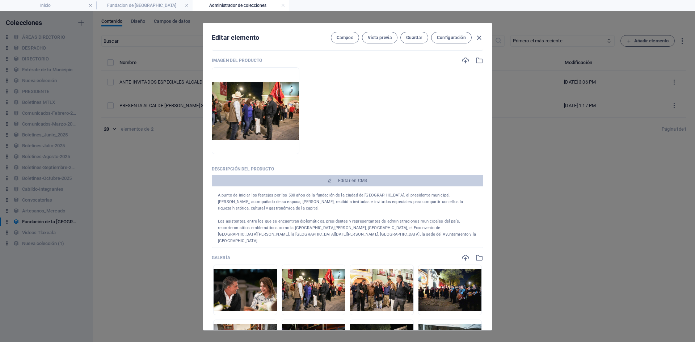
click at [477, 39] on icon "button" at bounding box center [479, 38] width 8 height 8
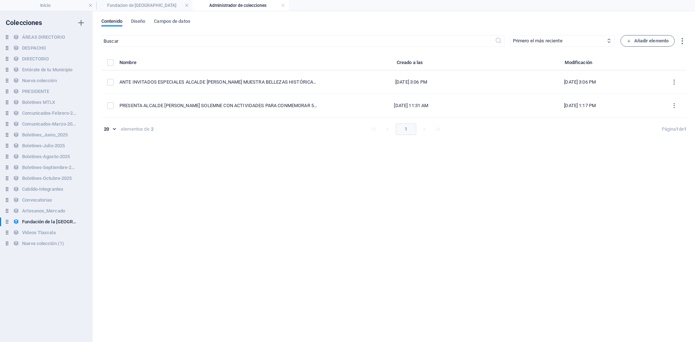
type input "ante-invitados-especiales-alcalde-[PERSON_NAME]-muestra-bellezas-historicas-y-c…"
click at [134, 5] on h4 "Fundacion de [GEOGRAPHIC_DATA]" at bounding box center [144, 5] width 96 height 8
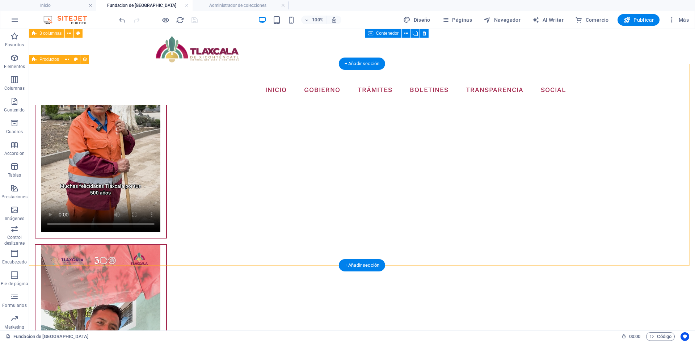
scroll to position [1788, 0]
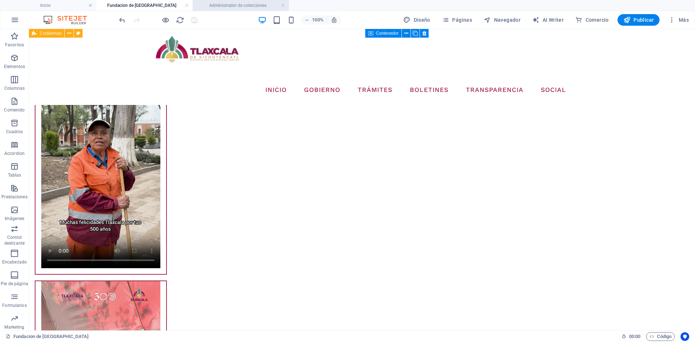
click at [233, 3] on h4 "Administrador de colecciones" at bounding box center [240, 5] width 96 height 8
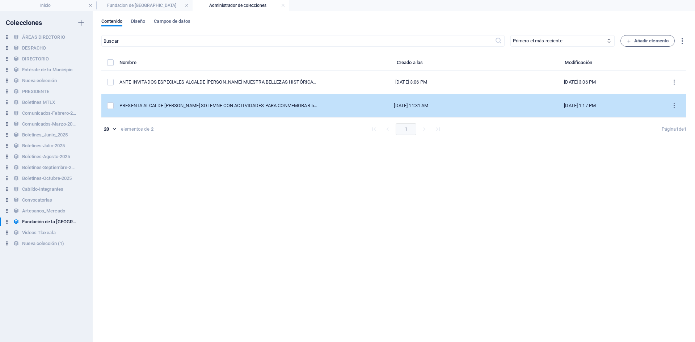
click at [202, 102] on td "PRESENTA ALCALDE [PERSON_NAME] SOLEMNE CON ACTIVIDADES PARA CONMEMORAR 500 AÑOS…" at bounding box center [221, 106] width 205 height 24
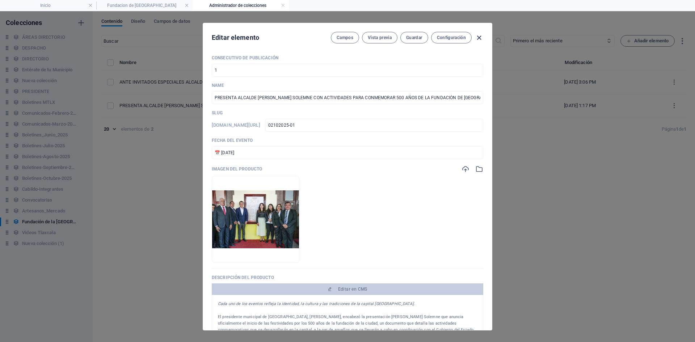
click at [480, 36] on icon "button" at bounding box center [479, 38] width 8 height 8
type input "presenta-alcalde-alfonso-sanchez-garcia-bando-solemne-con-actividades-para-conm…"
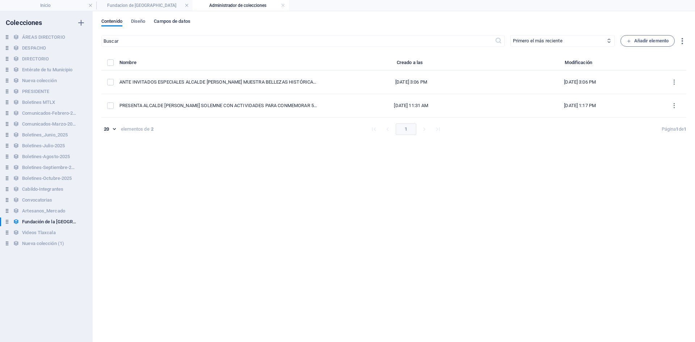
click at [169, 21] on span "Campos de datos" at bounding box center [172, 22] width 36 height 10
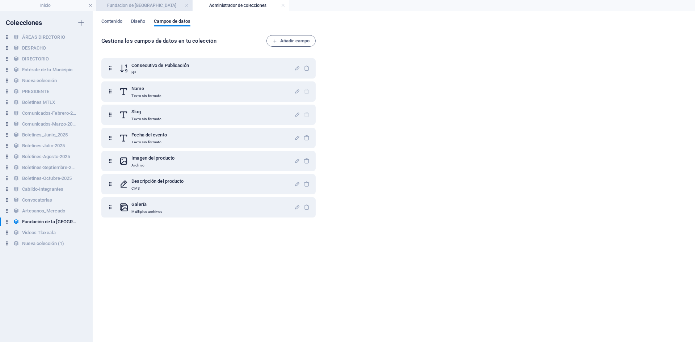
click at [143, 3] on h4 "Fundacion de [GEOGRAPHIC_DATA]" at bounding box center [144, 5] width 96 height 8
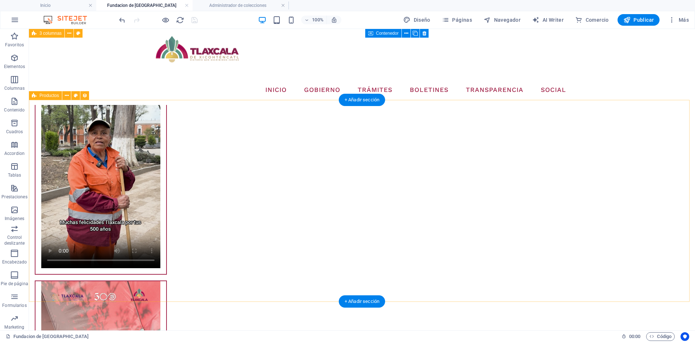
select select "68dd6577184da6c3070023a0"
select select "createdAt_DESC"
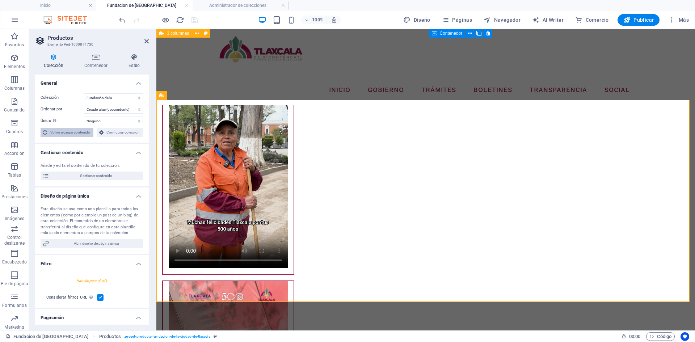
click at [78, 131] on span "Volver a cargar contenido" at bounding box center [70, 132] width 42 height 9
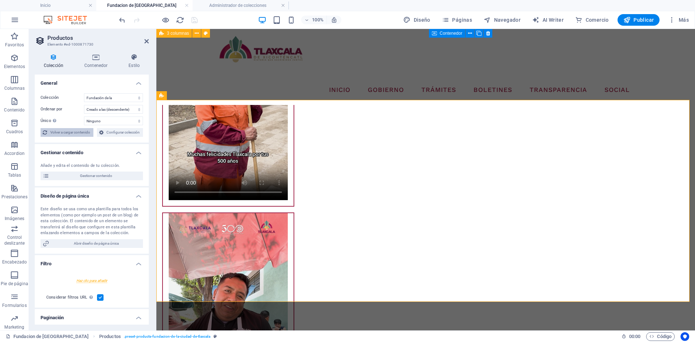
select select "68dd6577184da6c3070023a0"
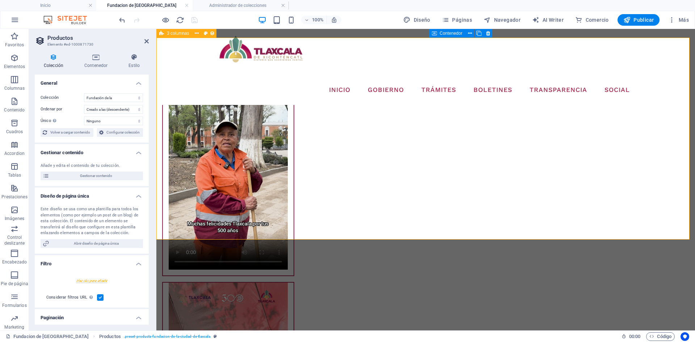
scroll to position [1784, 0]
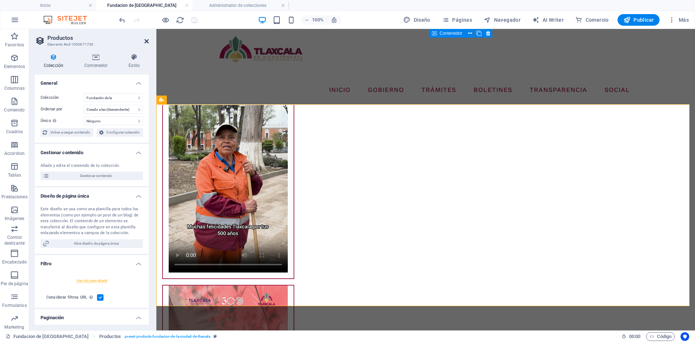
click at [145, 42] on icon at bounding box center [146, 41] width 4 height 6
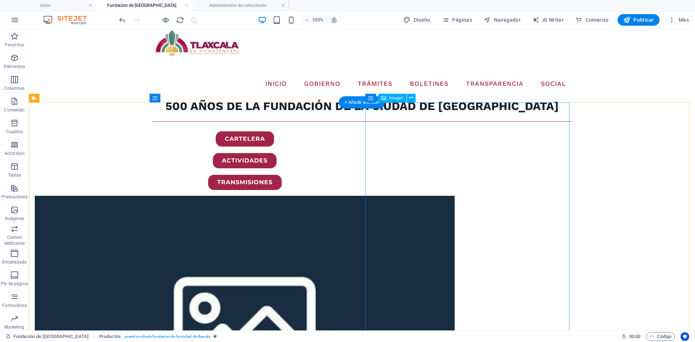
scroll to position [0, 0]
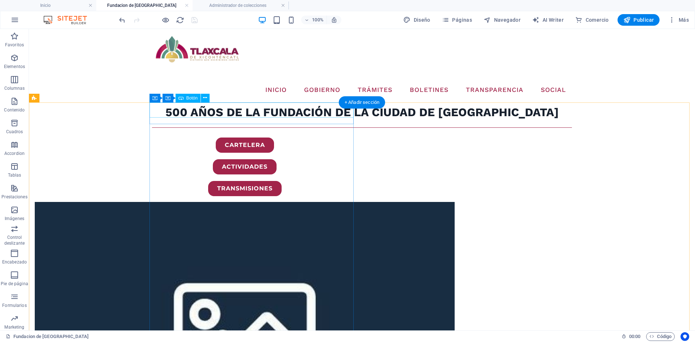
click at [240, 137] on div "CARTELERA" at bounding box center [245, 144] width 420 height 15
select select
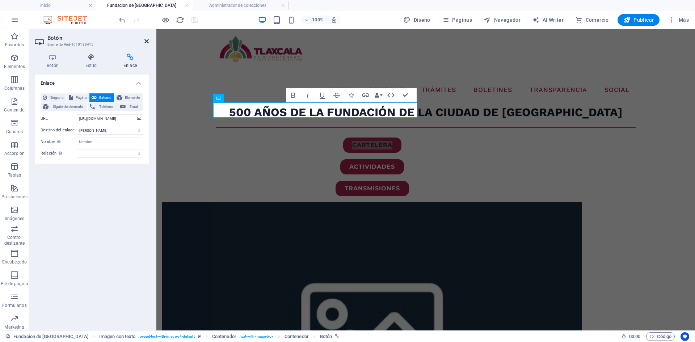
click at [147, 37] on h2 "Botón" at bounding box center [97, 38] width 101 height 7
click at [147, 41] on icon at bounding box center [146, 41] width 4 height 6
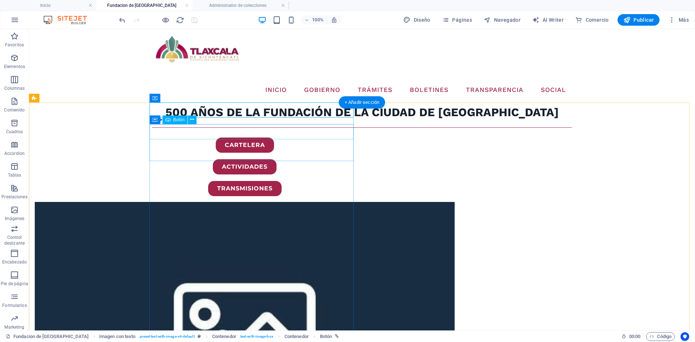
click at [252, 159] on div "ACTIVIDADES" at bounding box center [245, 166] width 420 height 15
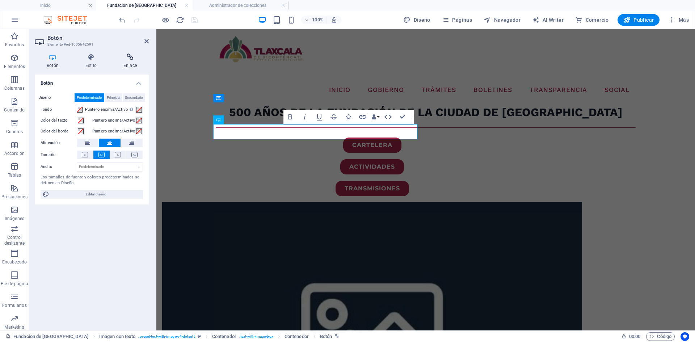
click at [132, 57] on icon at bounding box center [129, 57] width 37 height 7
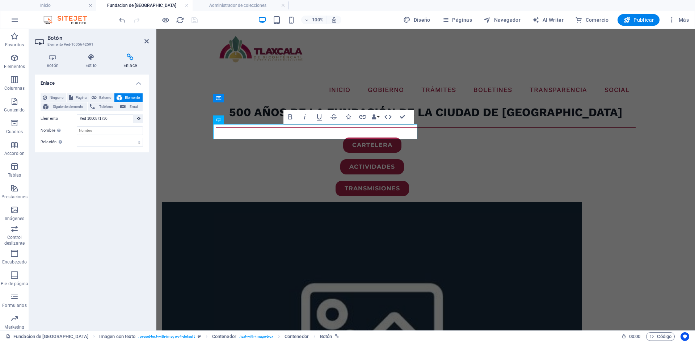
click at [143, 42] on header "Botón Elemento #ed-1005642591" at bounding box center [92, 38] width 114 height 19
drag, startPoint x: 145, startPoint y: 42, endPoint x: 172, endPoint y: 59, distance: 31.4
click at [145, 42] on icon at bounding box center [146, 41] width 4 height 6
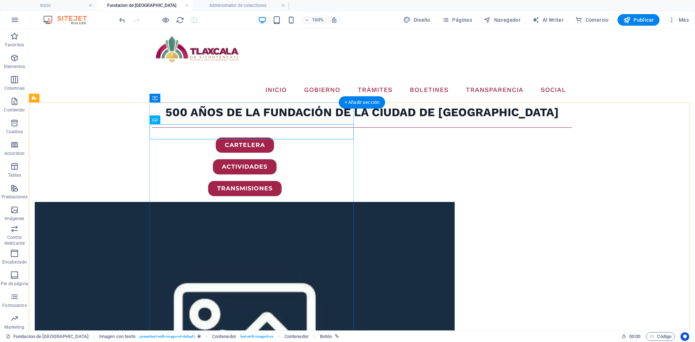
click at [291, 181] on div "TRANSMISIONES" at bounding box center [245, 188] width 420 height 15
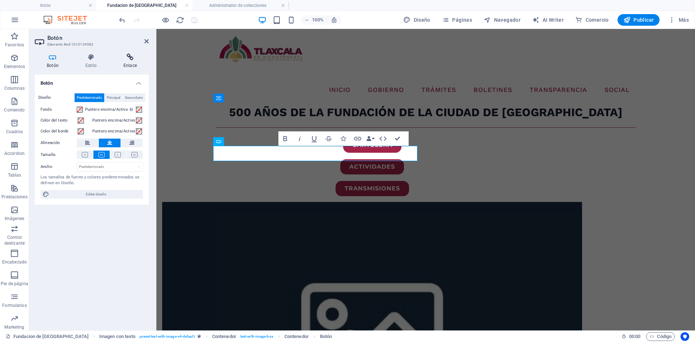
click at [130, 61] on h4 "Enlace" at bounding box center [129, 61] width 37 height 15
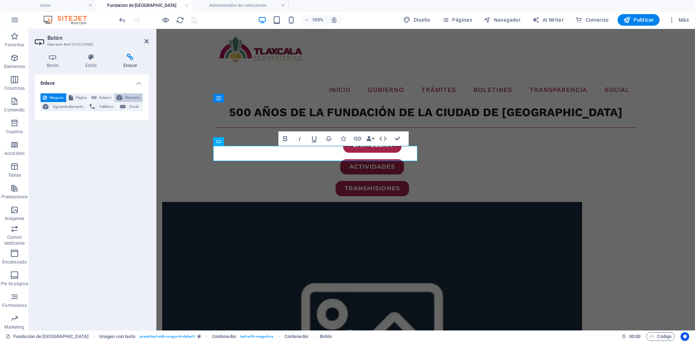
click at [128, 98] on span "Elemento" at bounding box center [132, 97] width 16 height 9
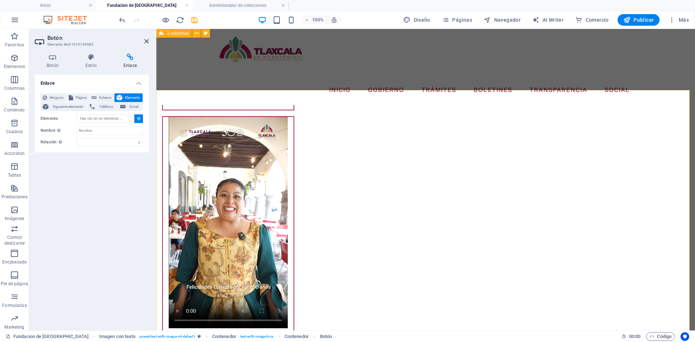
scroll to position [1051, 0]
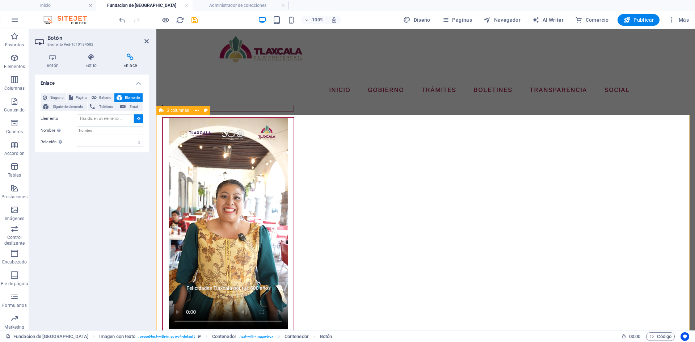
type input "#ed-1010134603"
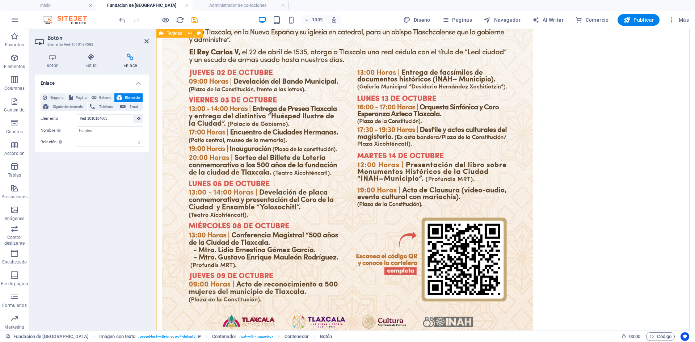
scroll to position [0, 0]
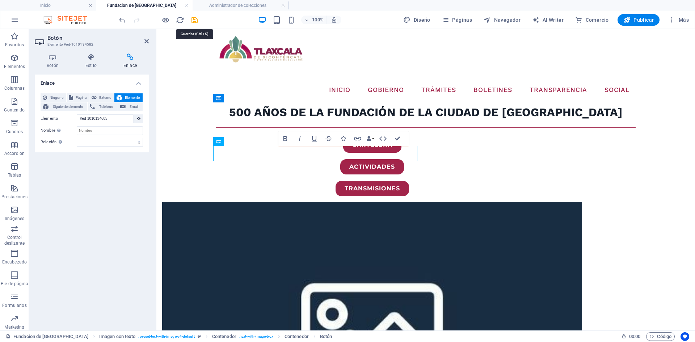
click at [194, 22] on icon "save" at bounding box center [194, 20] width 8 height 8
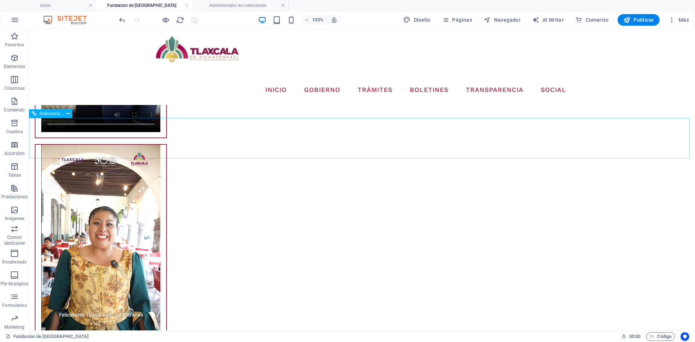
scroll to position [1015, 0]
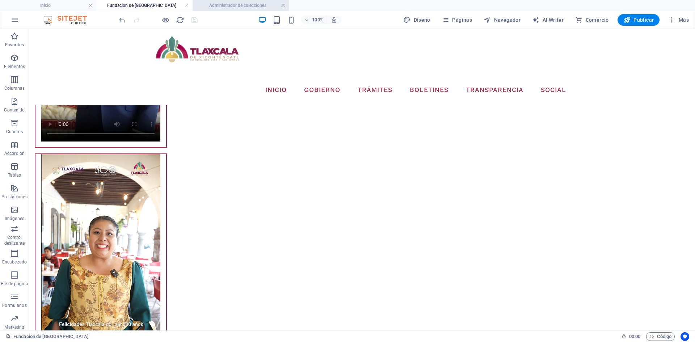
click at [284, 6] on link at bounding box center [283, 5] width 4 height 7
click at [186, 5] on link at bounding box center [187, 5] width 4 height 7
click at [0, 0] on div "INICIO GOBIERNO CABILDO DIRECTORIO ORGANIGRAMA ARCHIVO TRÁMITES TESORERÍA BOLET…" at bounding box center [0, 0] width 0 height 0
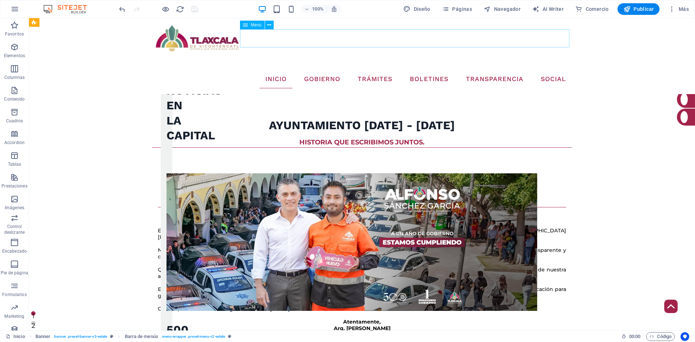
scroll to position [1652, 0]
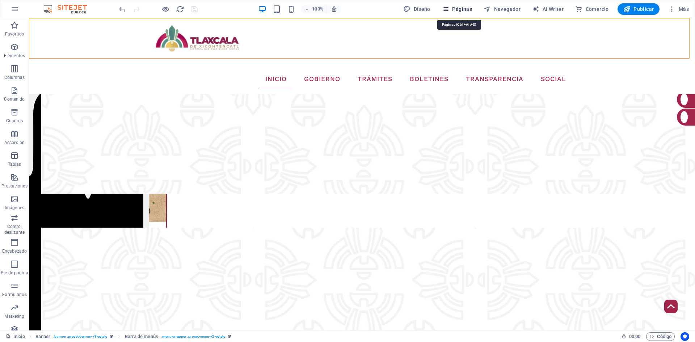
click at [454, 10] on span "Páginas" at bounding box center [457, 8] width 30 height 7
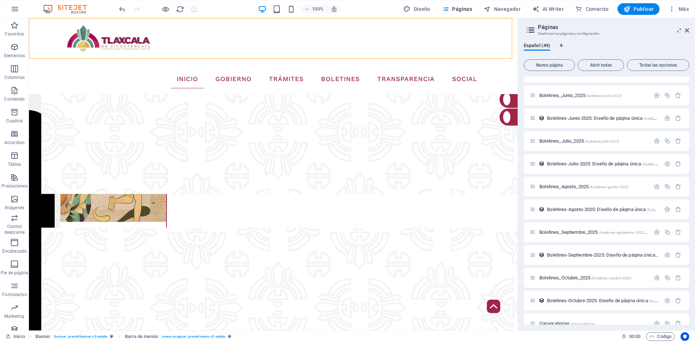
scroll to position [724, 0]
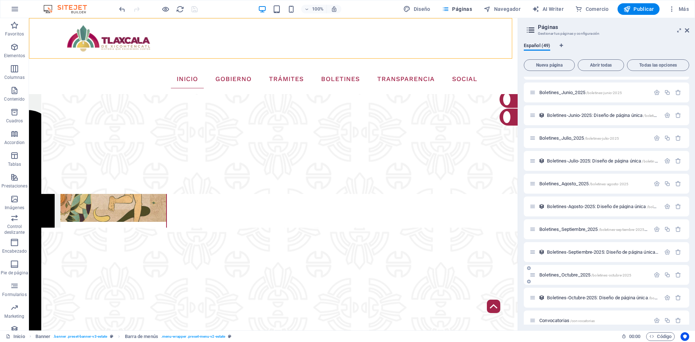
click at [568, 278] on div "Boletines_Octubre_2025 /boletines-octubre-2025" at bounding box center [589, 275] width 120 height 8
click at [570, 275] on span "Boletines_Octubre_2025 /boletines-octubre-2025" at bounding box center [585, 274] width 92 height 5
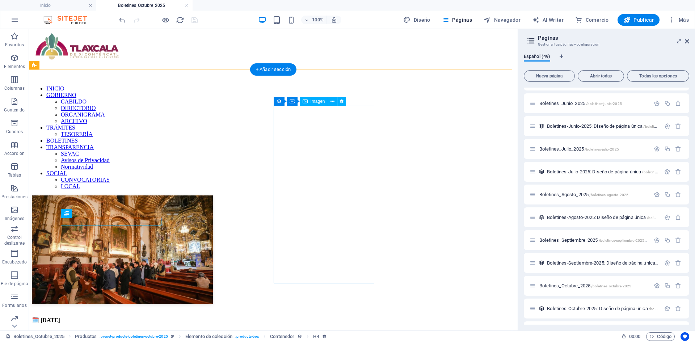
scroll to position [0, 0]
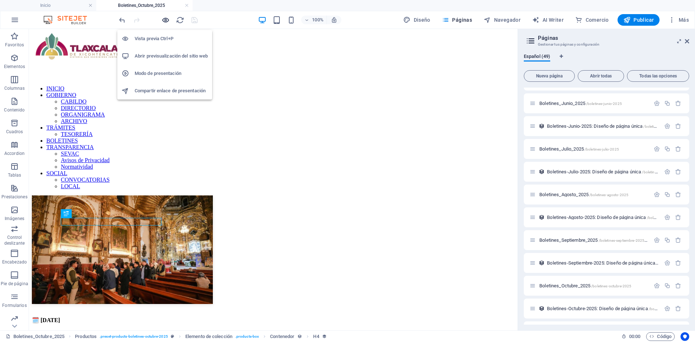
click at [166, 19] on icon "button" at bounding box center [165, 20] width 8 height 8
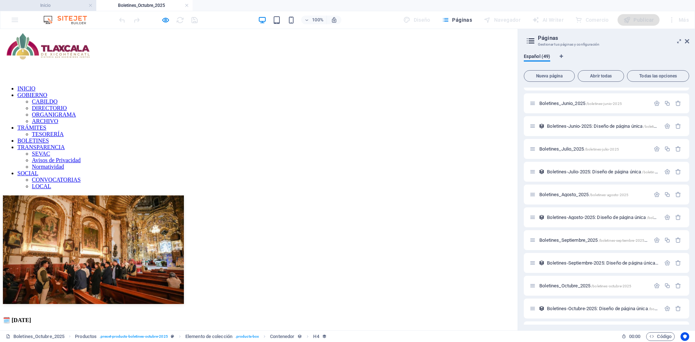
click at [64, 4] on h4 "Inicio" at bounding box center [48, 5] width 96 height 8
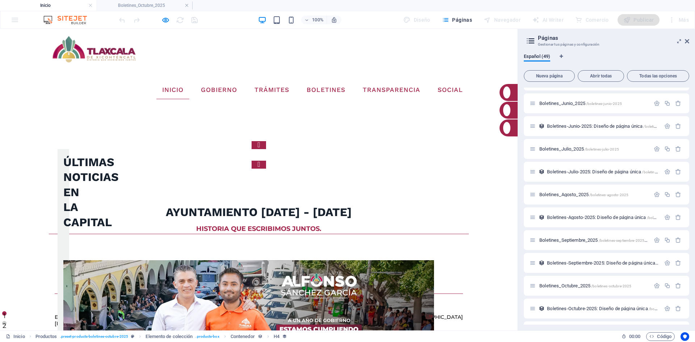
scroll to position [1776, 0]
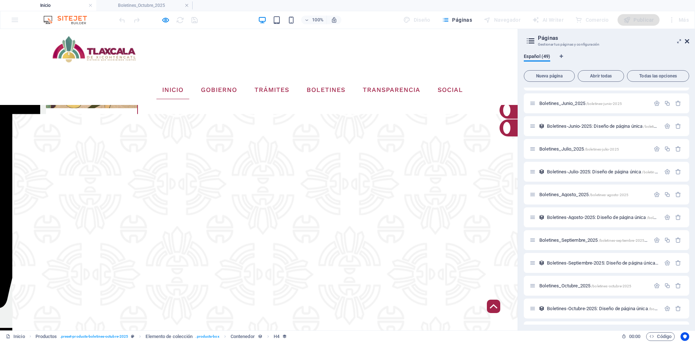
click at [686, 43] on icon at bounding box center [687, 41] width 4 height 6
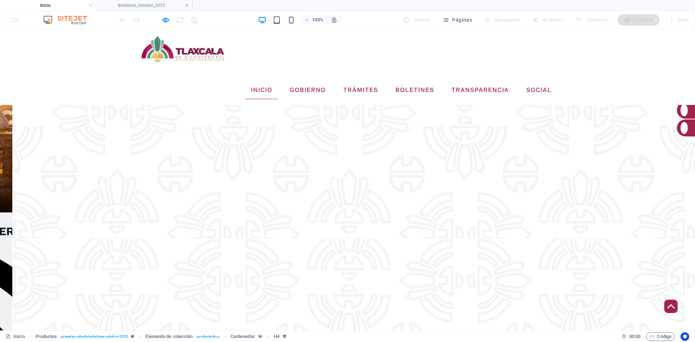
scroll to position [1197, 0]
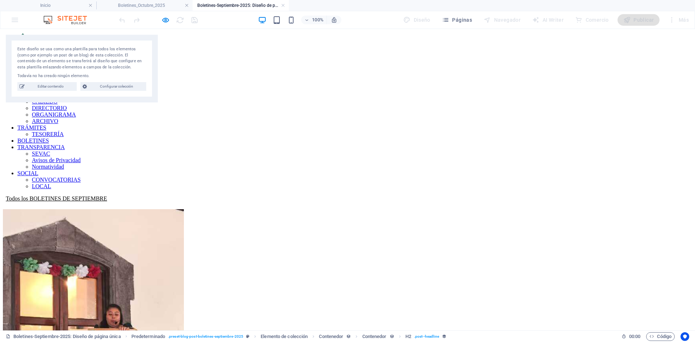
scroll to position [0, 0]
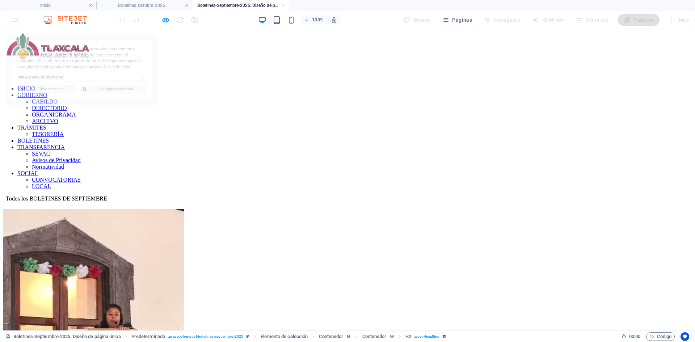
select select
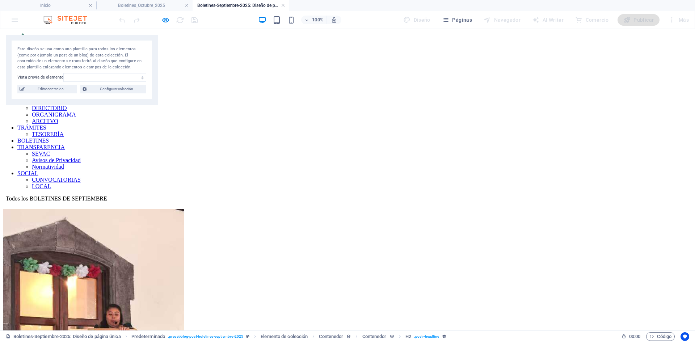
click at [283, 4] on link at bounding box center [283, 5] width 4 height 7
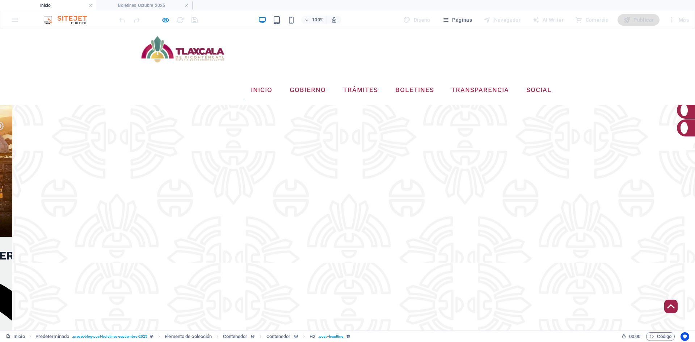
scroll to position [1212, 0]
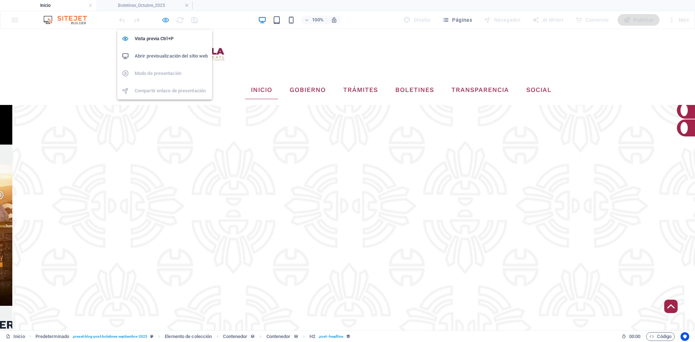
click at [166, 20] on icon "button" at bounding box center [165, 20] width 8 height 8
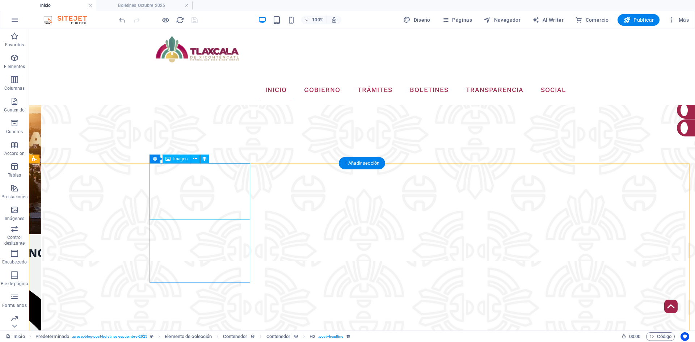
scroll to position [1285, 0]
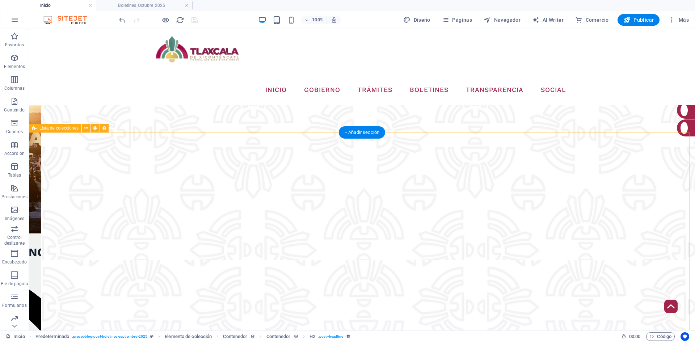
select select "68dea3b2527db34b01023148"
select select "createdAt_DESC"
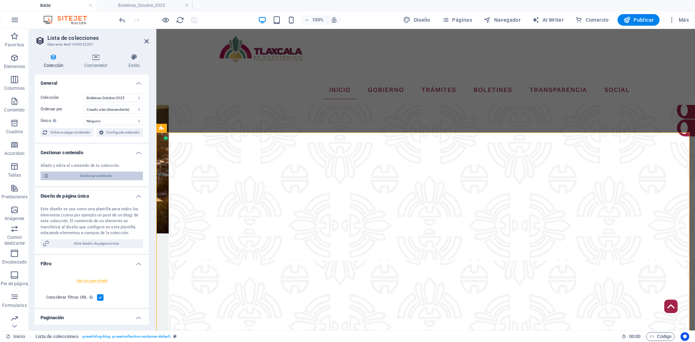
click at [114, 174] on span "Gestionar contenido" at bounding box center [95, 176] width 89 height 9
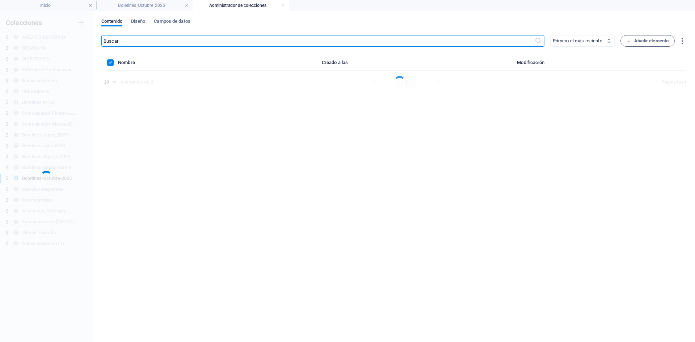
scroll to position [0, 0]
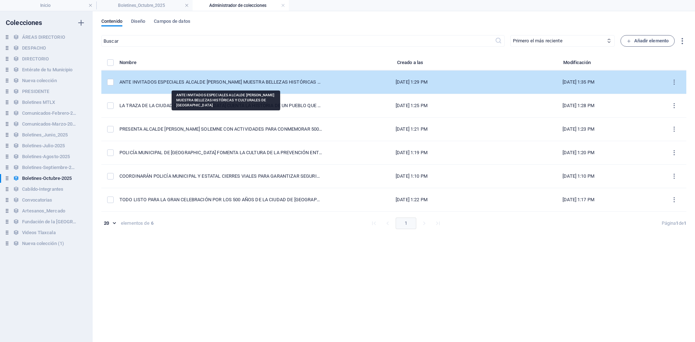
click at [187, 81] on div "ANTE INVITADOS ESPECIALES ALCALDE [PERSON_NAME] MUESTRA BELLEZAS HISTÓRICAS Y C…" at bounding box center [220, 82] width 203 height 7
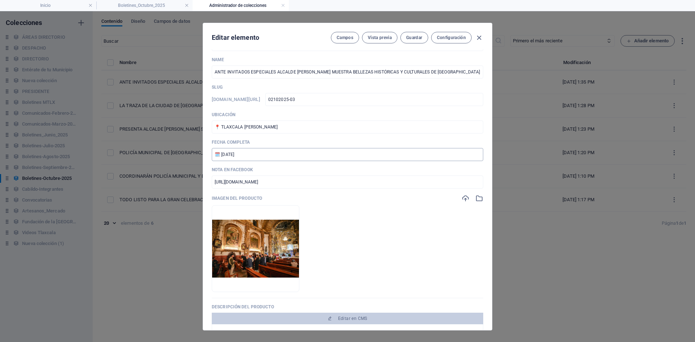
scroll to position [36, 0]
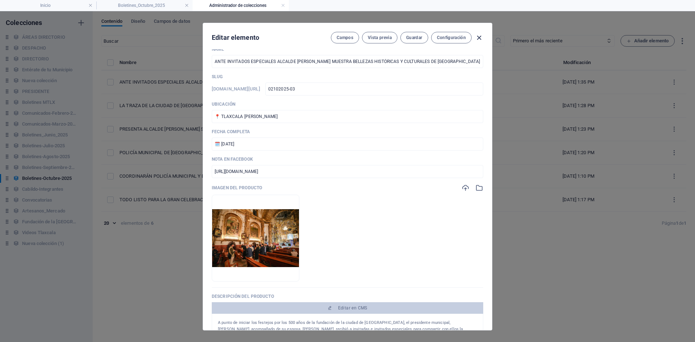
click at [480, 36] on icon "button" at bounding box center [479, 38] width 8 height 8
type input "02102025-03"
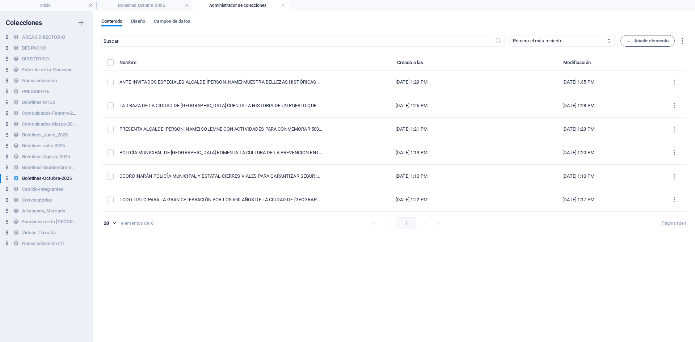
click at [281, 4] on link at bounding box center [283, 5] width 4 height 7
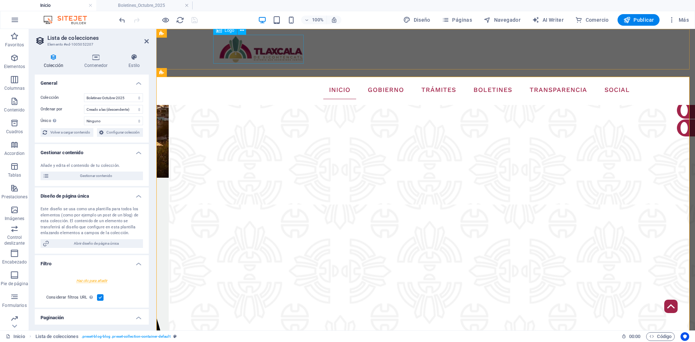
scroll to position [1304, 0]
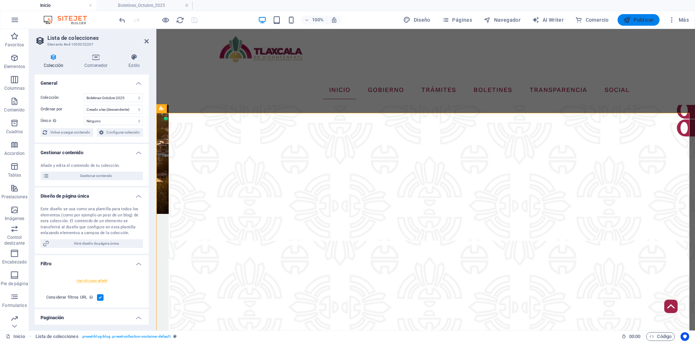
click at [634, 21] on span "Publicar" at bounding box center [638, 19] width 31 height 7
